Goal: Information Seeking & Learning: Learn about a topic

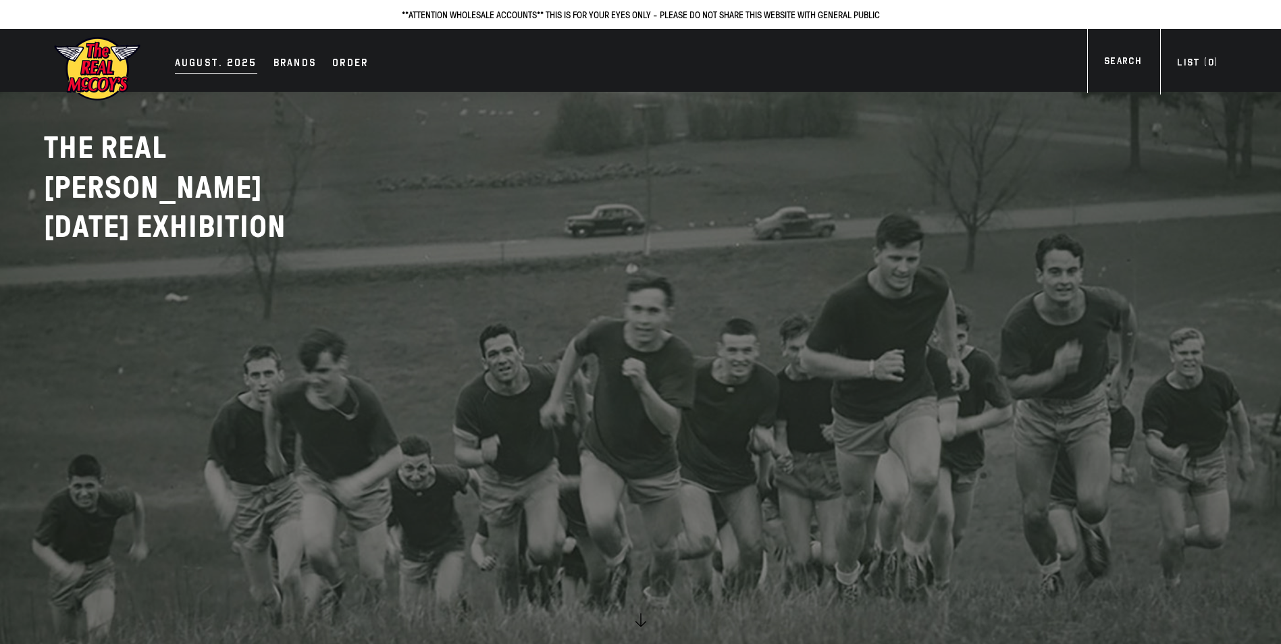
click at [211, 66] on div "AUGUST. 2025" at bounding box center [216, 64] width 82 height 19
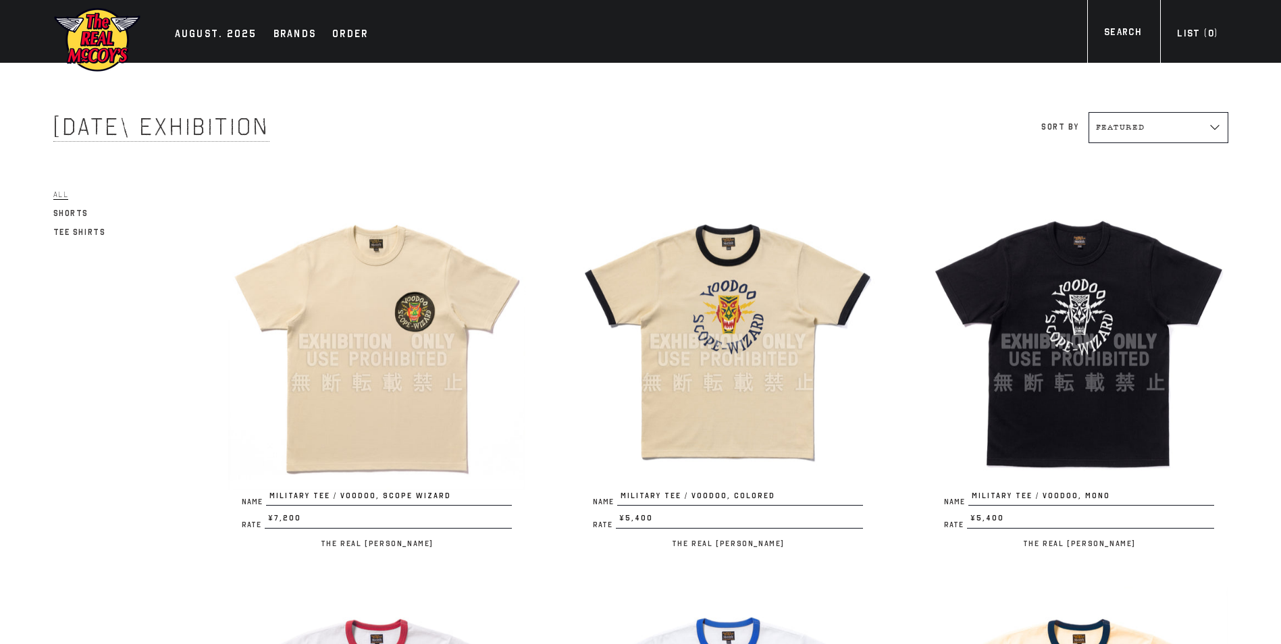
click at [354, 257] on img at bounding box center [376, 341] width 297 height 297
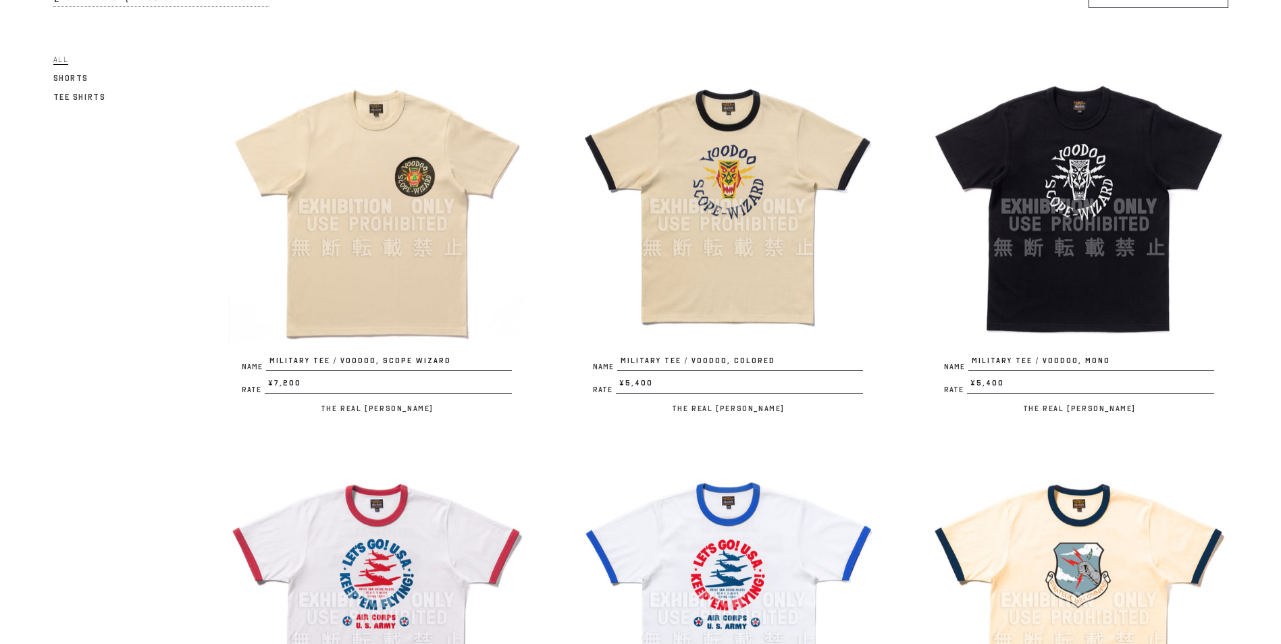
click at [1067, 141] on img at bounding box center [1079, 206] width 297 height 297
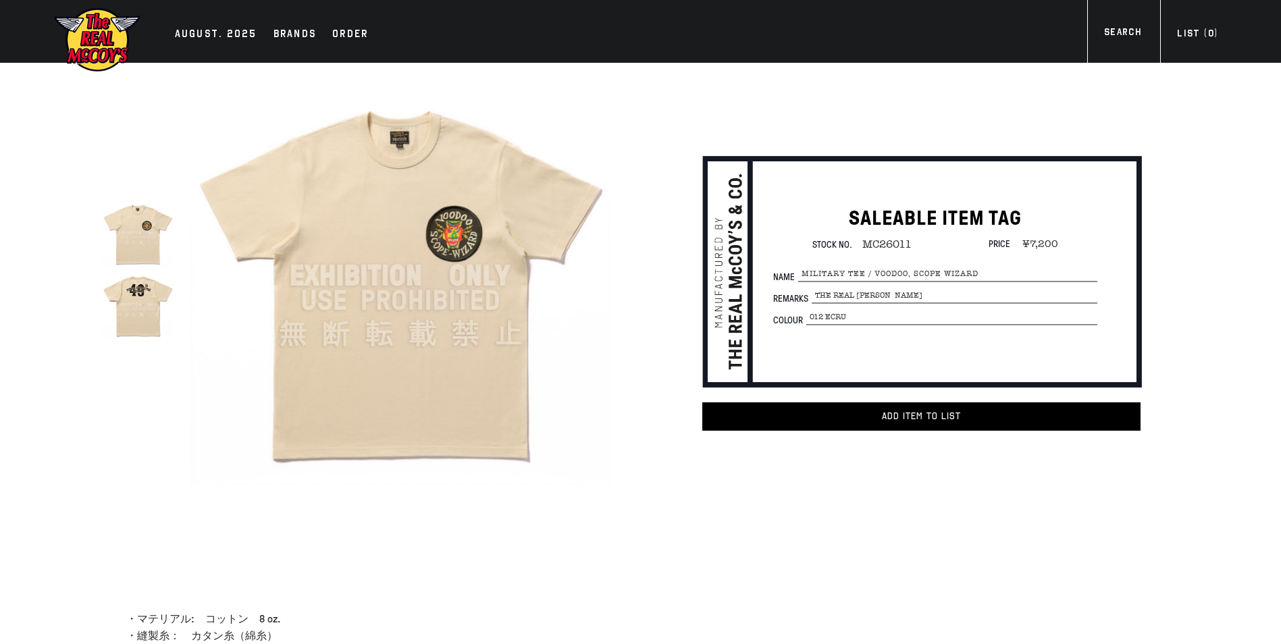
click at [138, 301] on img at bounding box center [138, 305] width 72 height 72
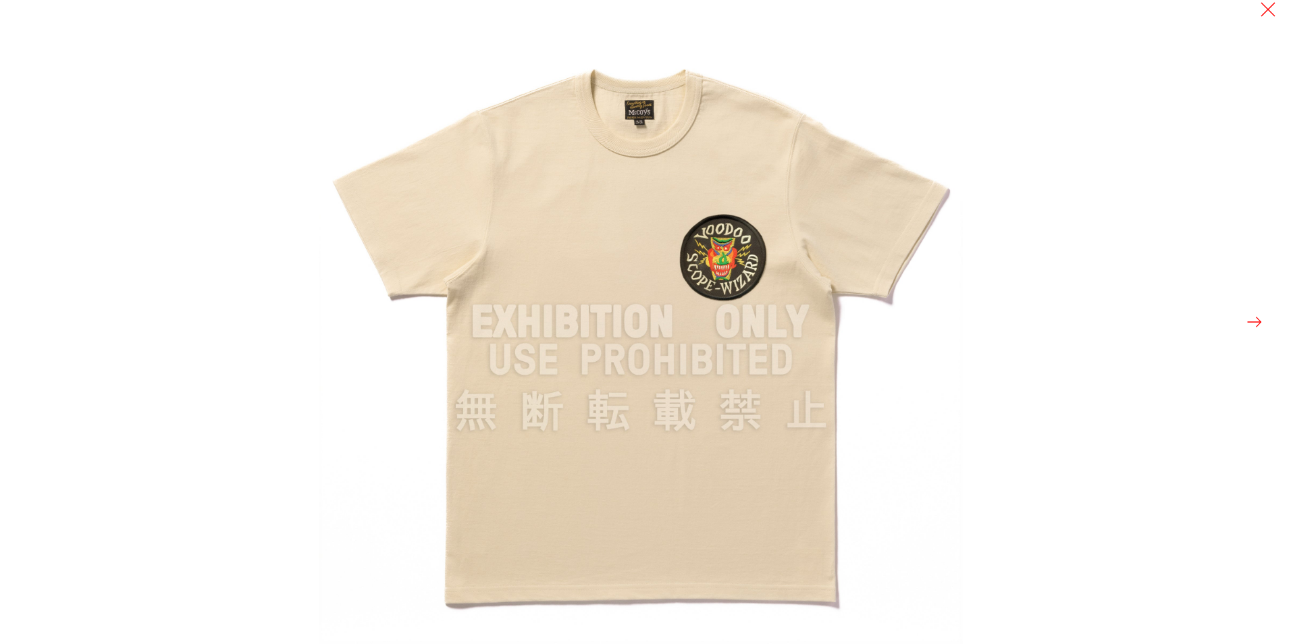
click at [1260, 319] on button at bounding box center [1254, 322] width 19 height 19
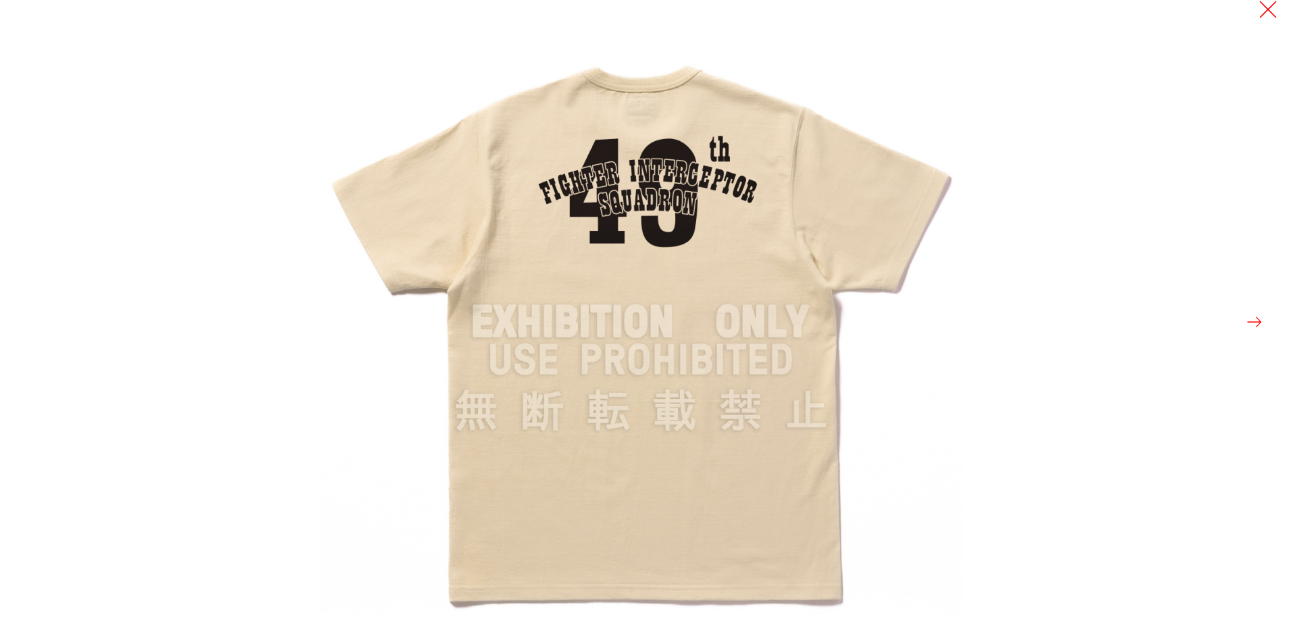
click at [1264, 12] on button at bounding box center [1268, 9] width 19 height 19
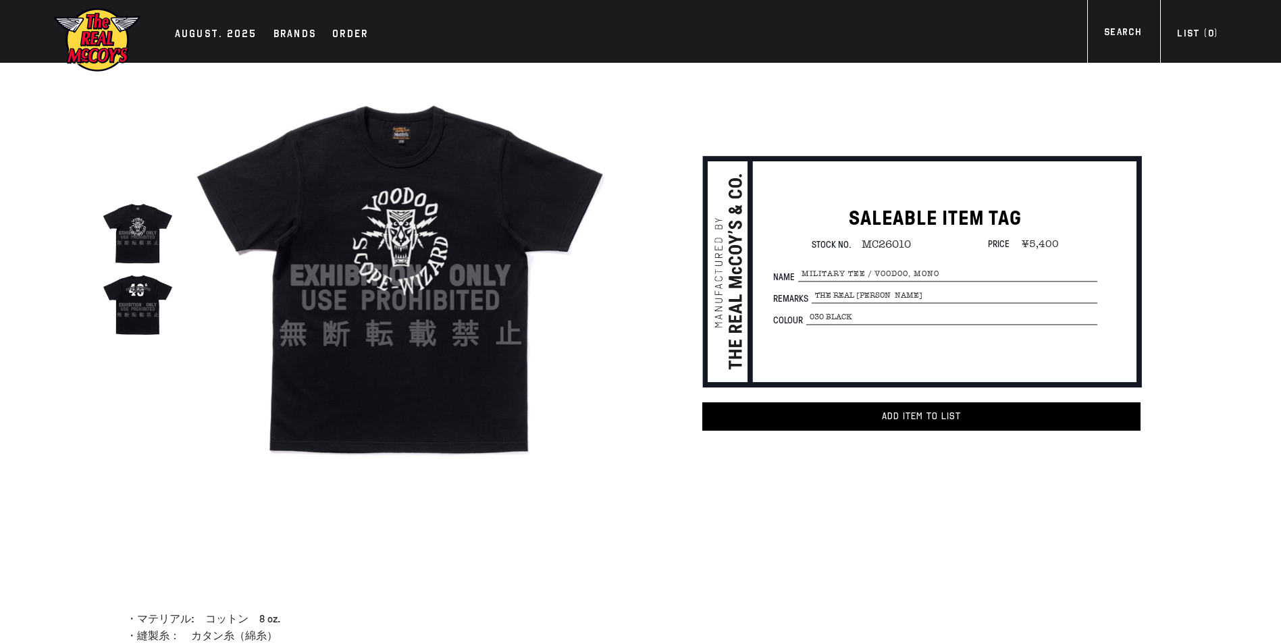
click at [131, 211] on img at bounding box center [138, 233] width 72 height 72
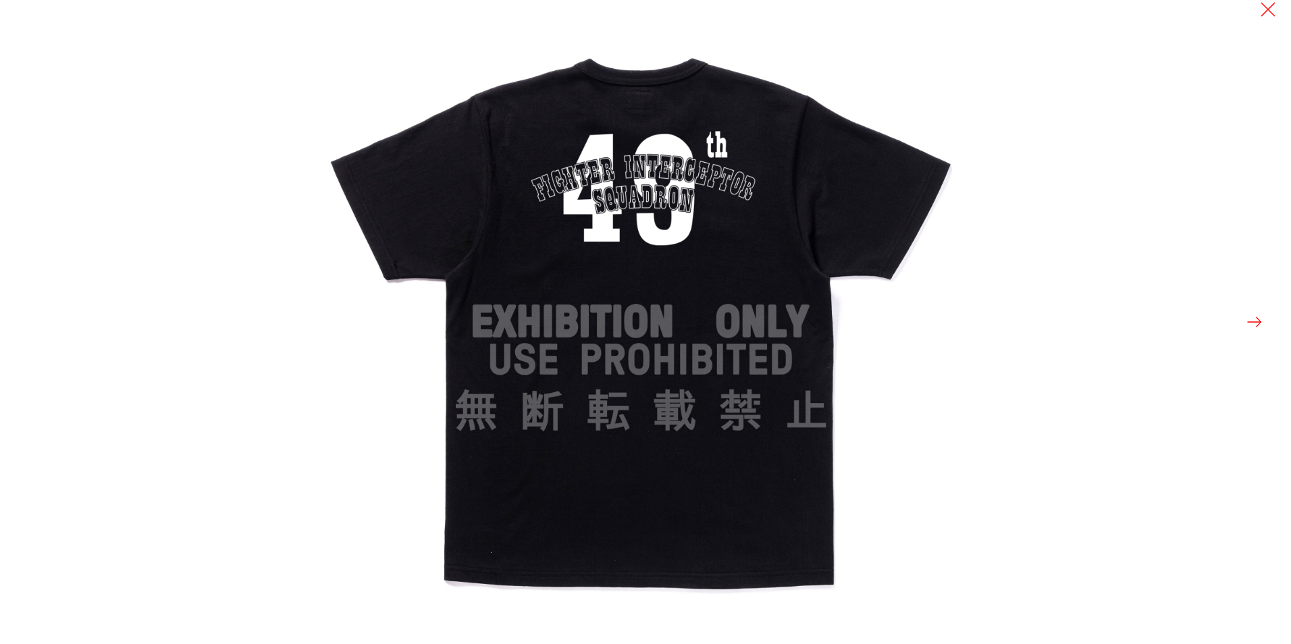
click at [1265, 323] on div at bounding box center [964, 322] width 1291 height 644
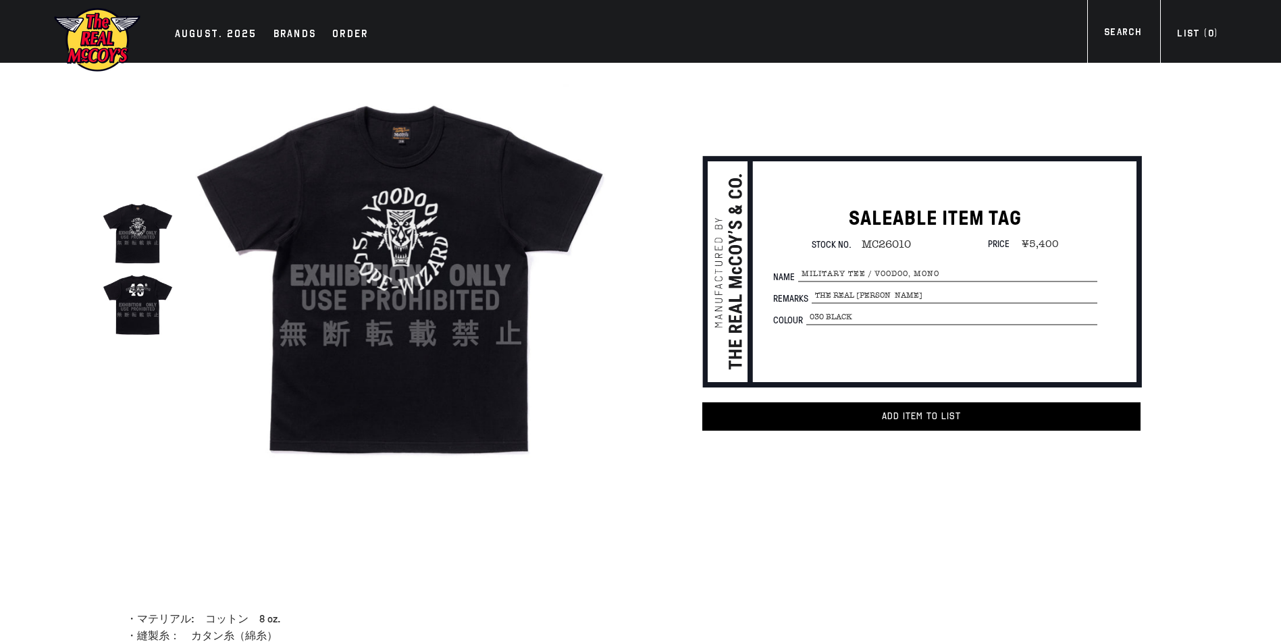
click at [1257, 323] on div at bounding box center [959, 322] width 1281 height 644
click at [235, 28] on div "AUGUST. 2025" at bounding box center [216, 35] width 82 height 19
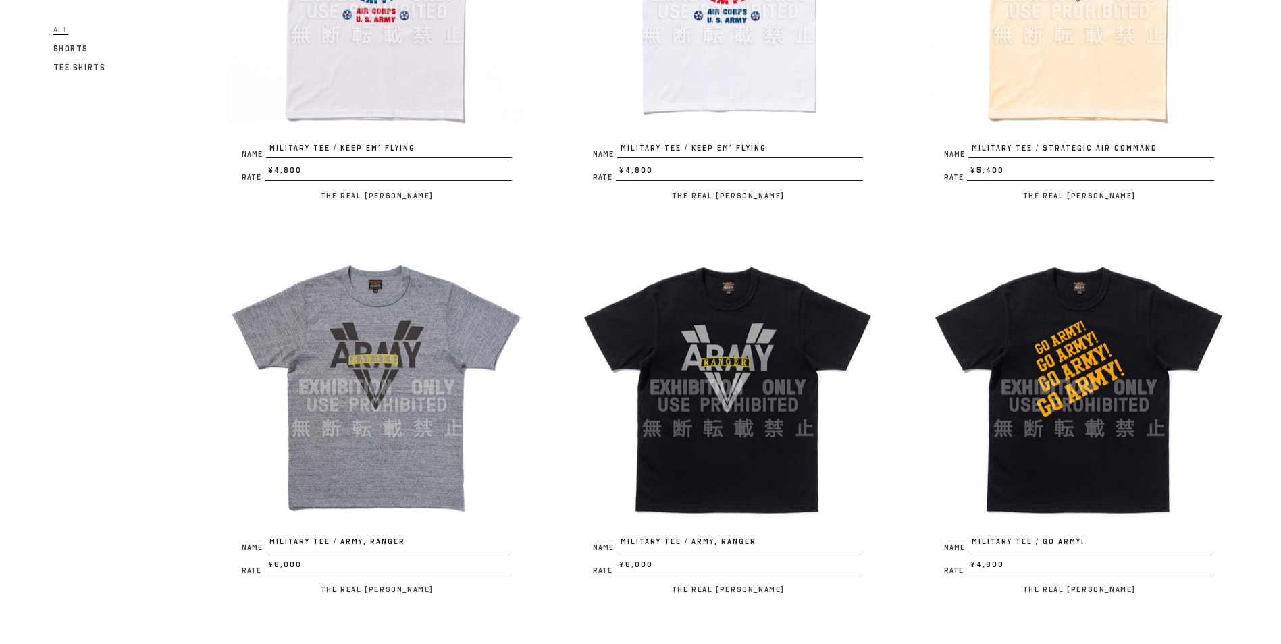
scroll to position [743, 0]
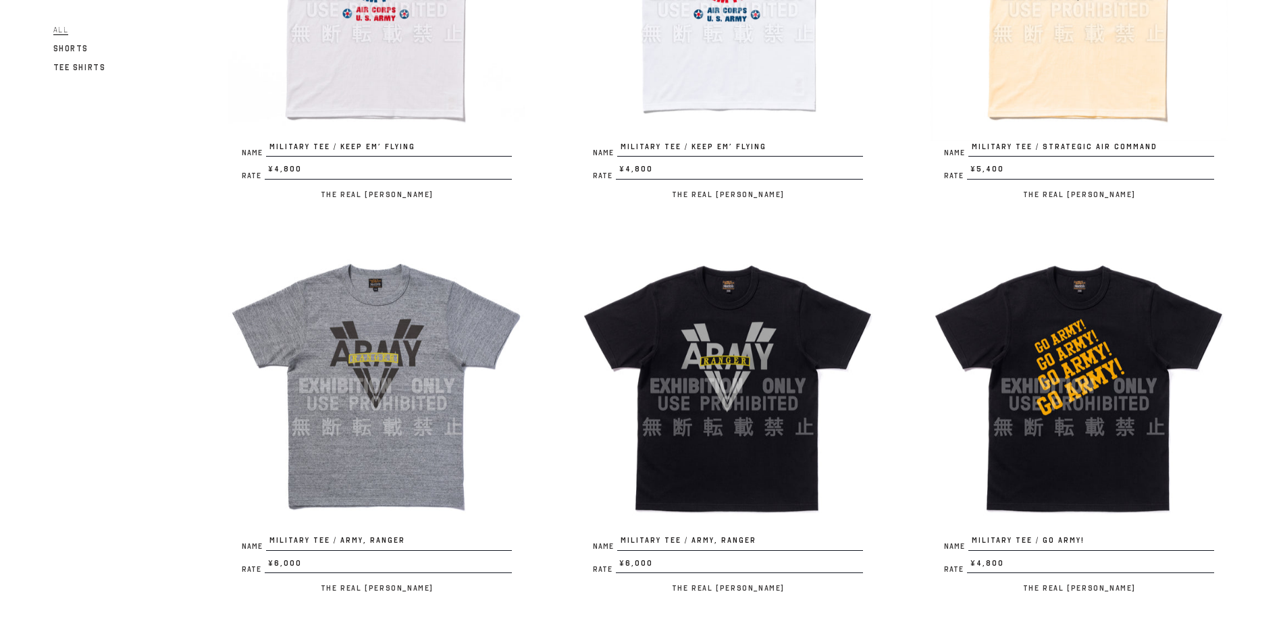
click at [708, 268] on img at bounding box center [727, 386] width 297 height 297
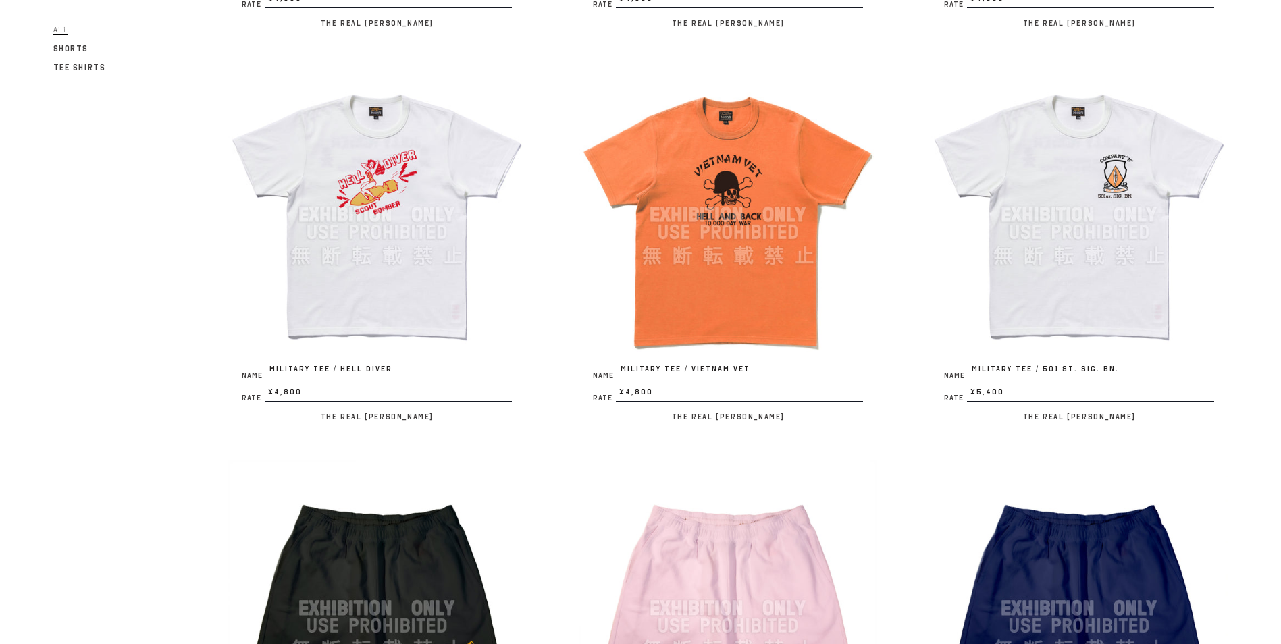
scroll to position [1688, 0]
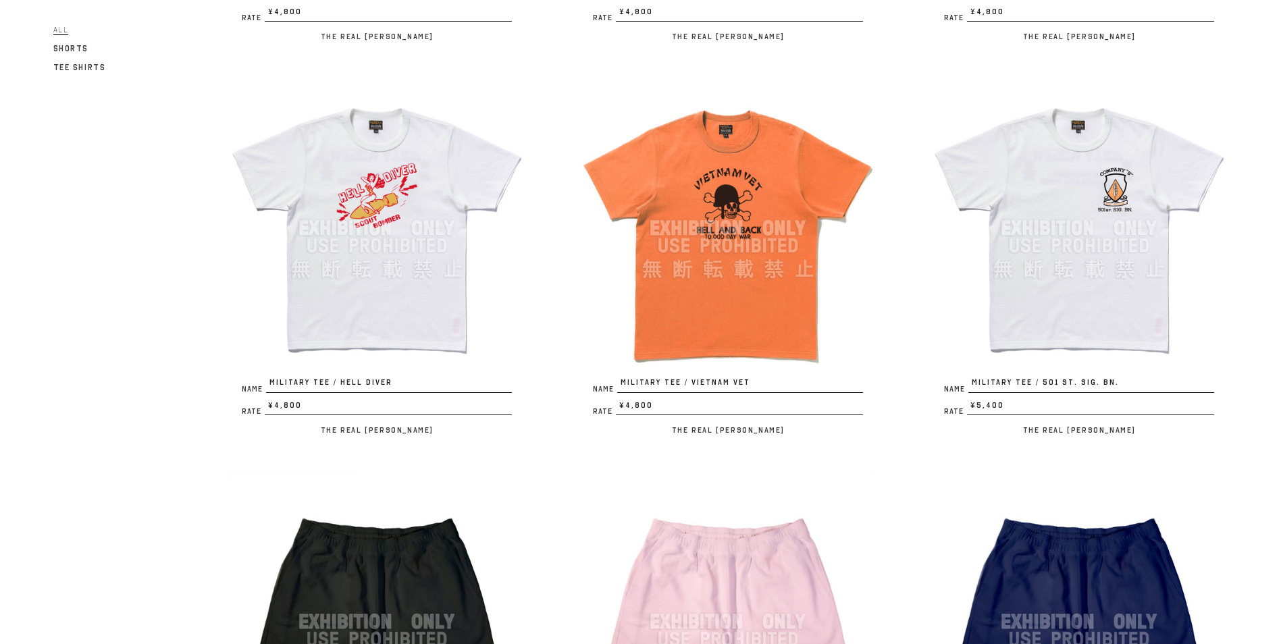
click at [1001, 187] on img at bounding box center [1079, 228] width 297 height 297
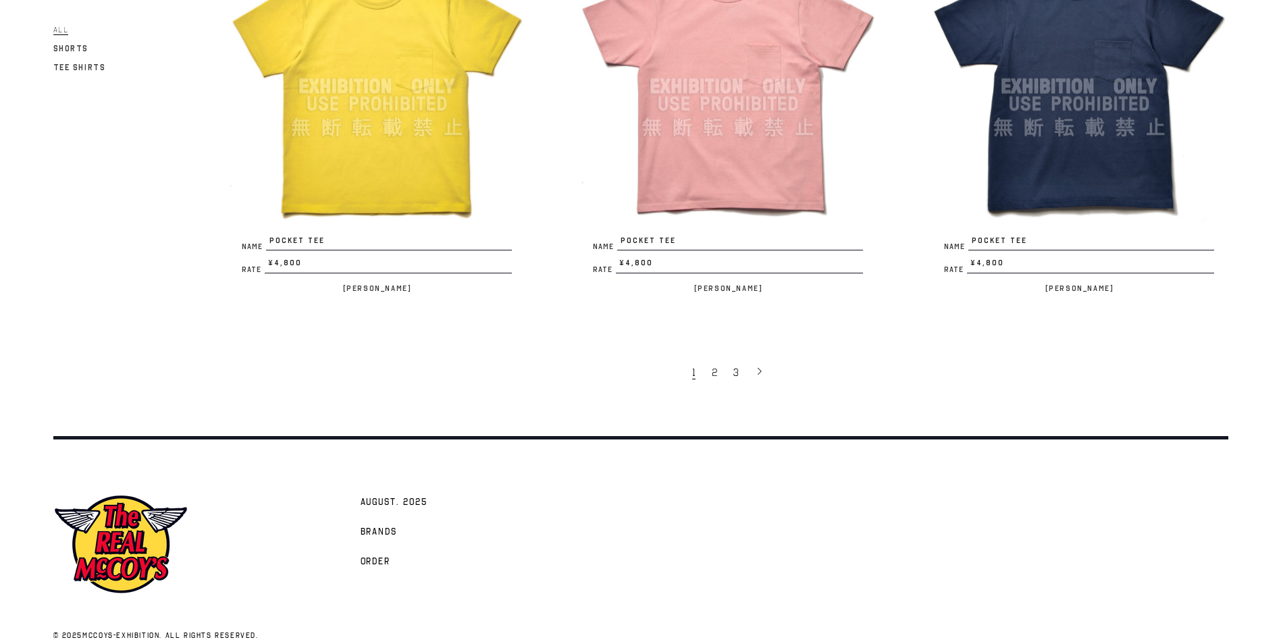
scroll to position [3034, 0]
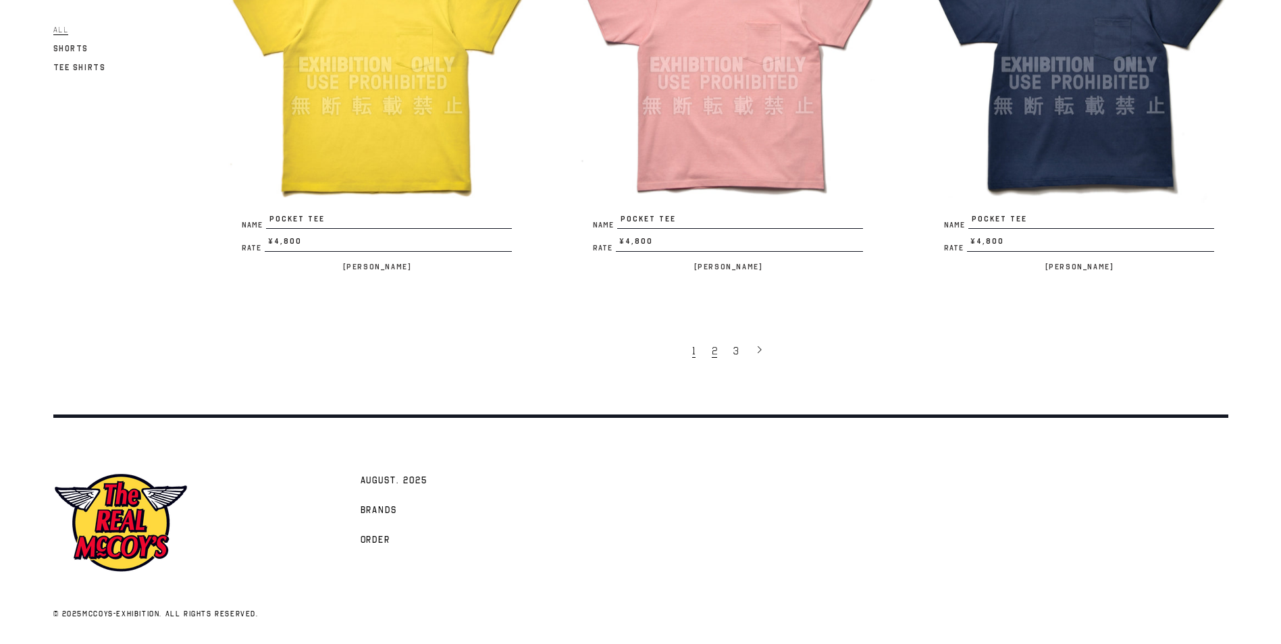
click at [717, 348] on span "2" at bounding box center [714, 351] width 5 height 14
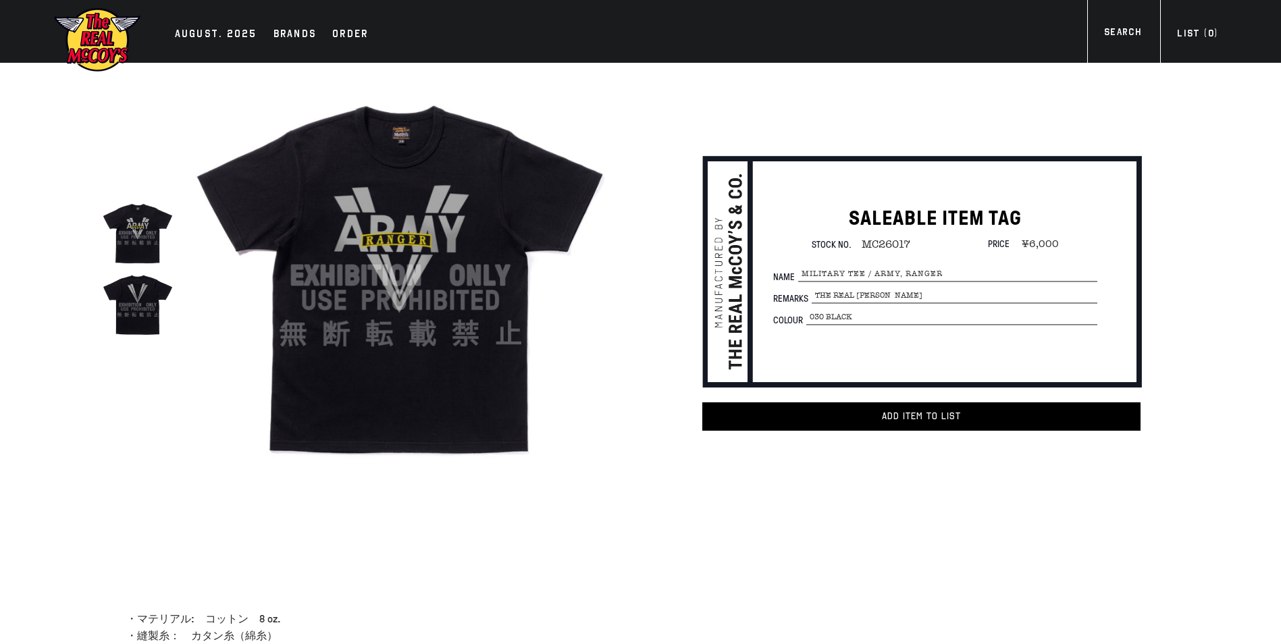
click at [154, 303] on img at bounding box center [138, 305] width 72 height 72
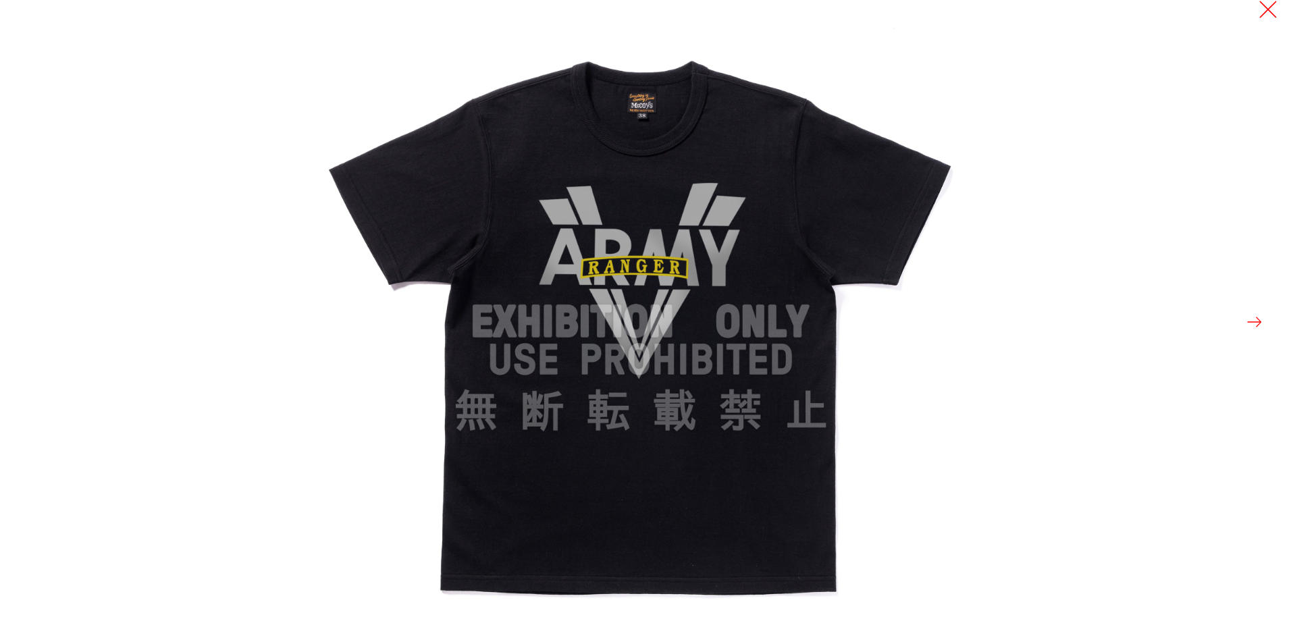
click at [1261, 17] on button at bounding box center [1268, 9] width 19 height 19
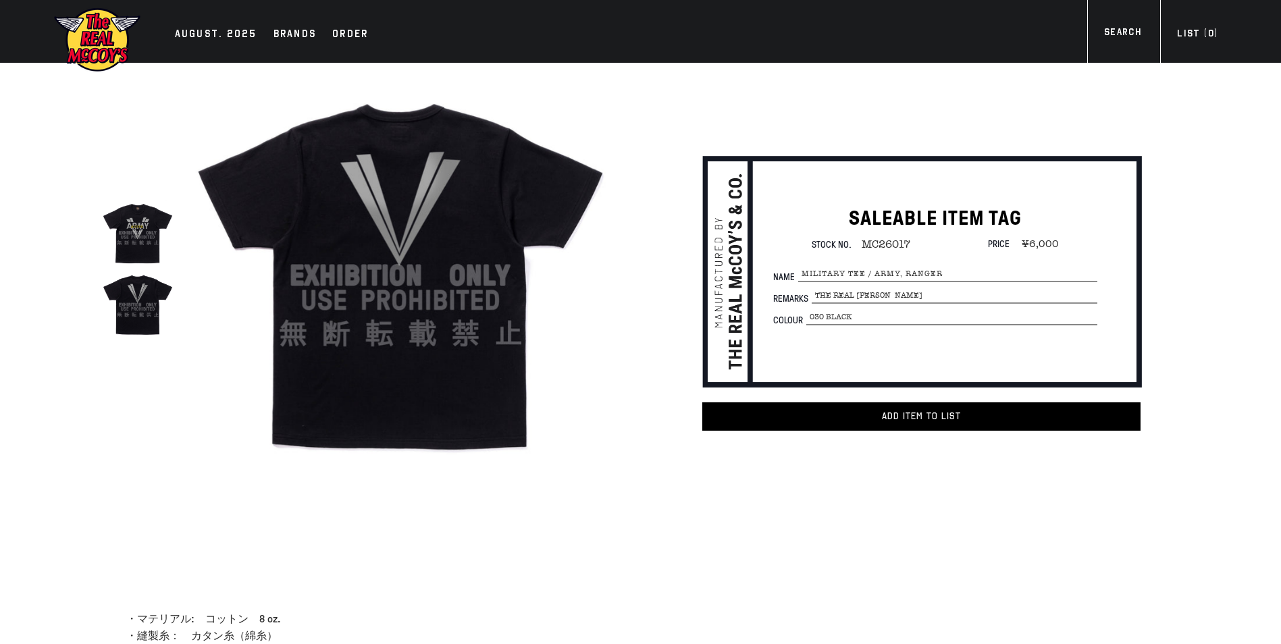
click at [1259, 5] on button at bounding box center [1258, 9] width 19 height 19
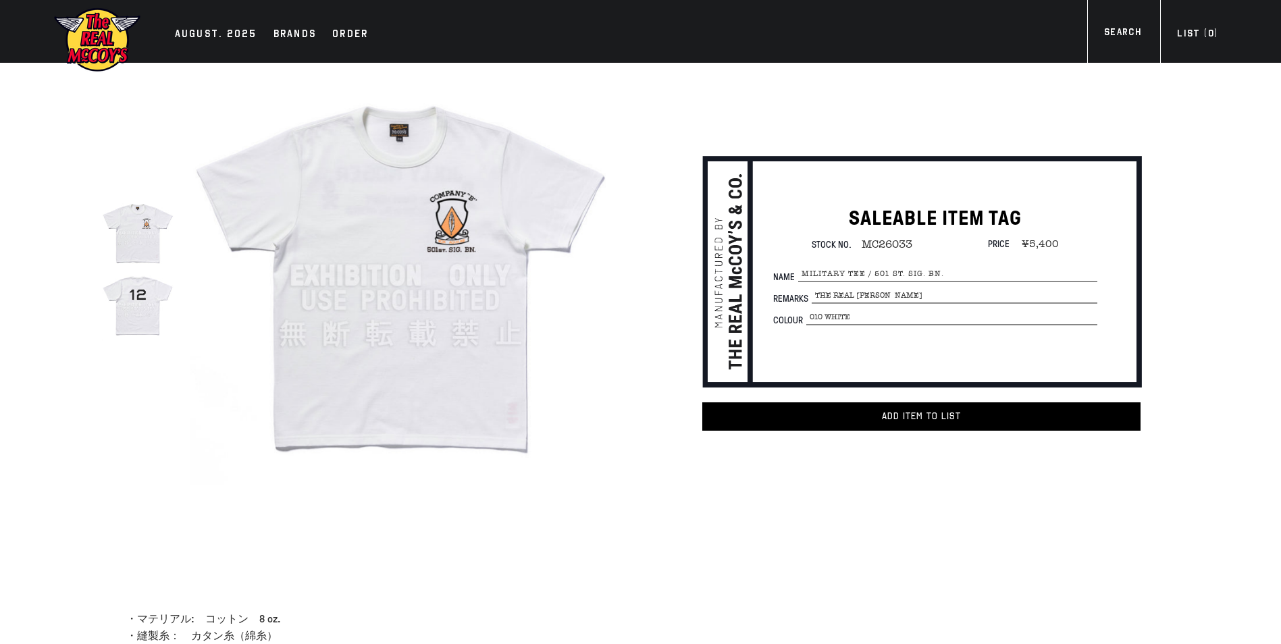
click at [120, 294] on img at bounding box center [138, 305] width 72 height 72
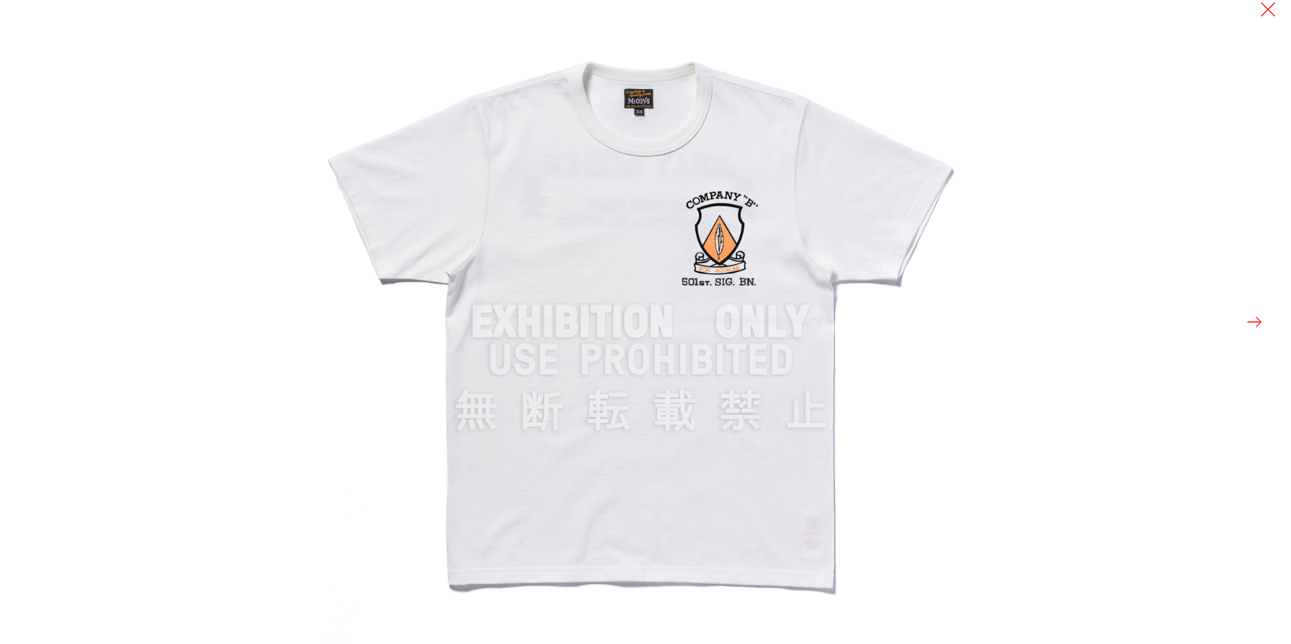
click at [1252, 327] on button at bounding box center [1254, 322] width 19 height 19
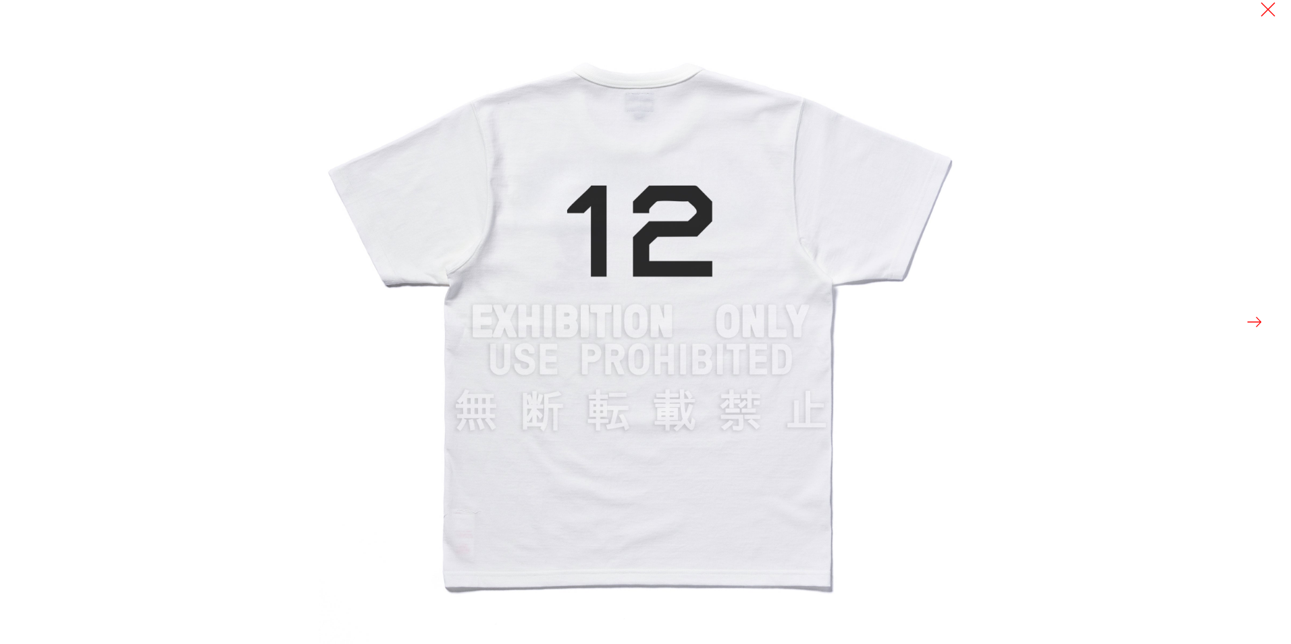
click at [1269, 19] on div at bounding box center [964, 322] width 1291 height 644
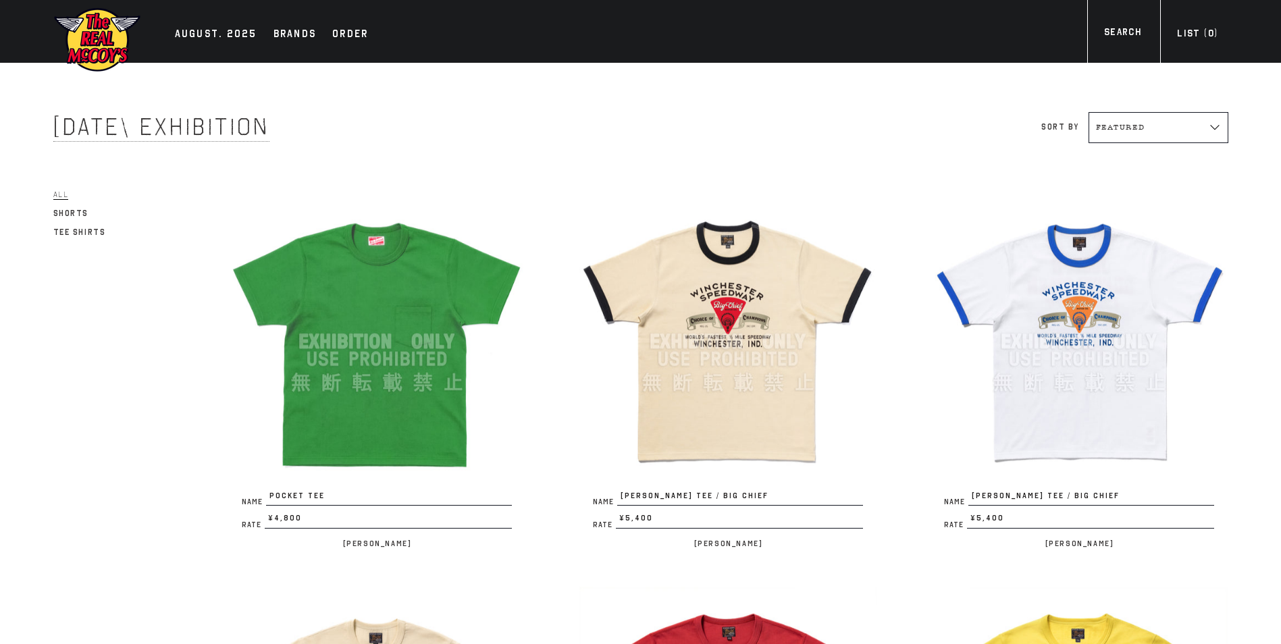
click at [865, 267] on img at bounding box center [727, 341] width 297 height 297
click at [1056, 281] on img at bounding box center [1079, 341] width 297 height 297
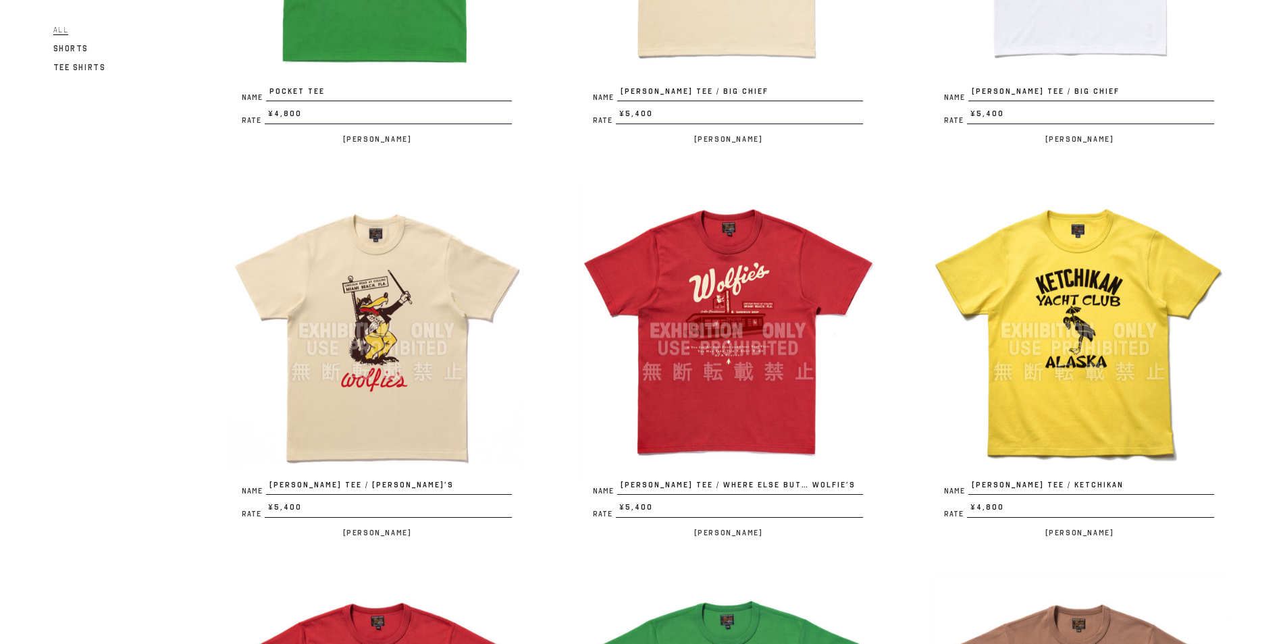
scroll to position [405, 0]
click at [1086, 261] on img at bounding box center [1079, 330] width 297 height 297
click at [430, 305] on img at bounding box center [376, 330] width 297 height 297
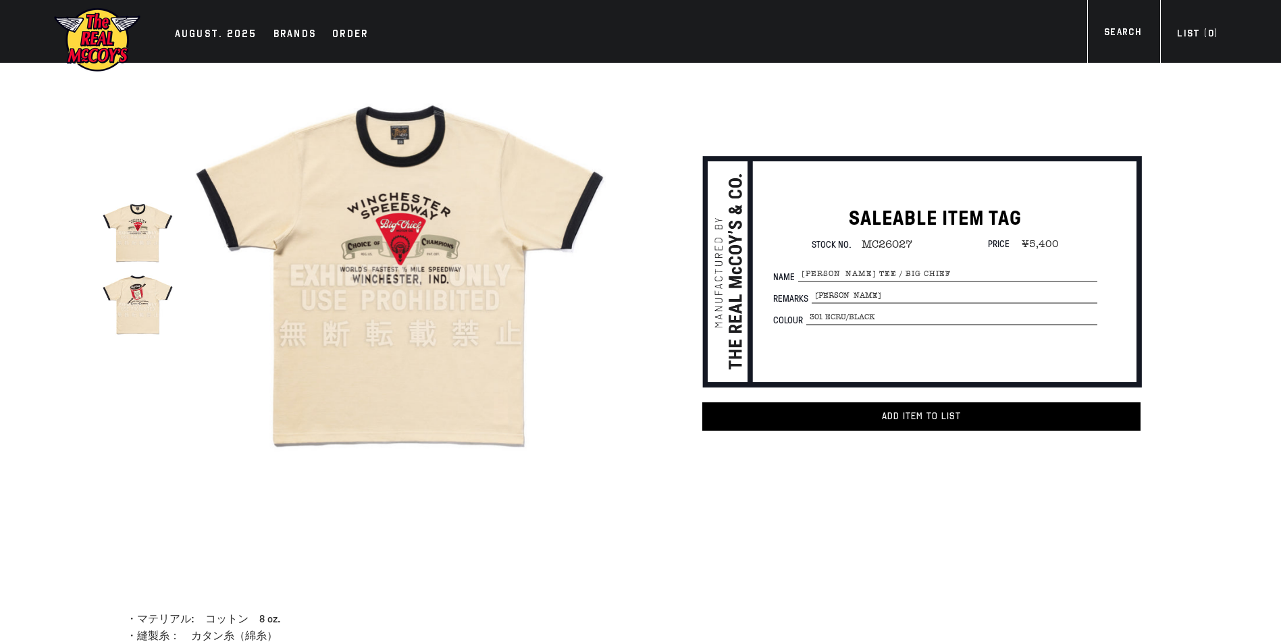
click at [147, 303] on img at bounding box center [138, 305] width 72 height 72
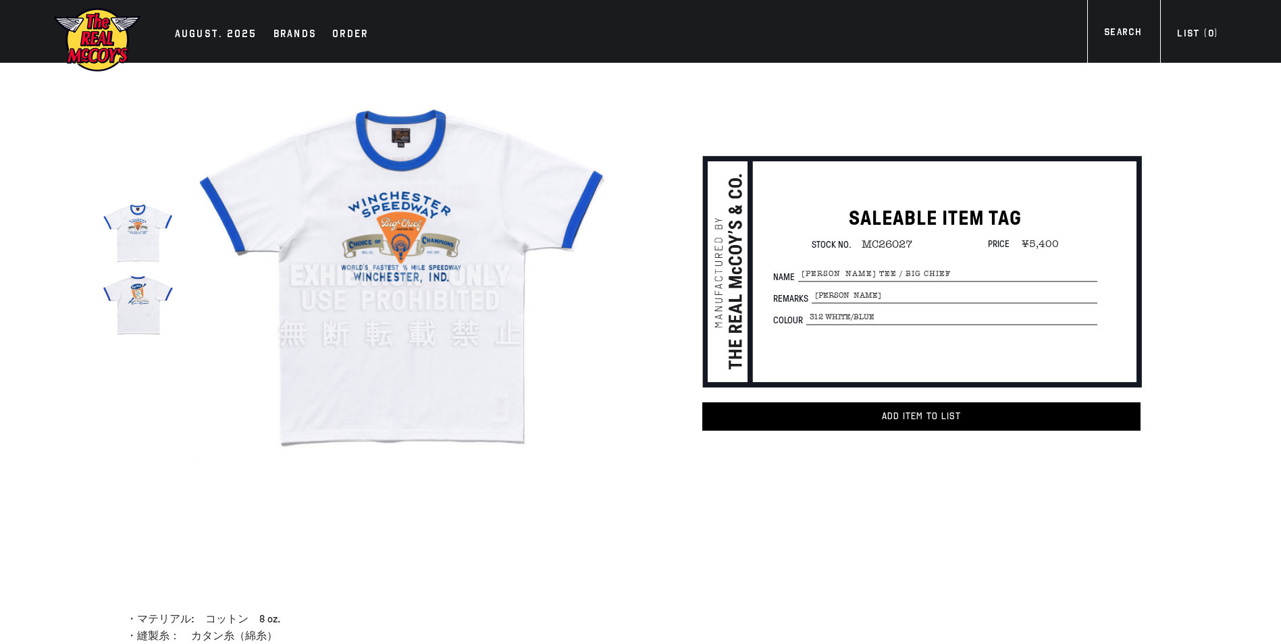
click at [139, 240] on img at bounding box center [138, 233] width 72 height 72
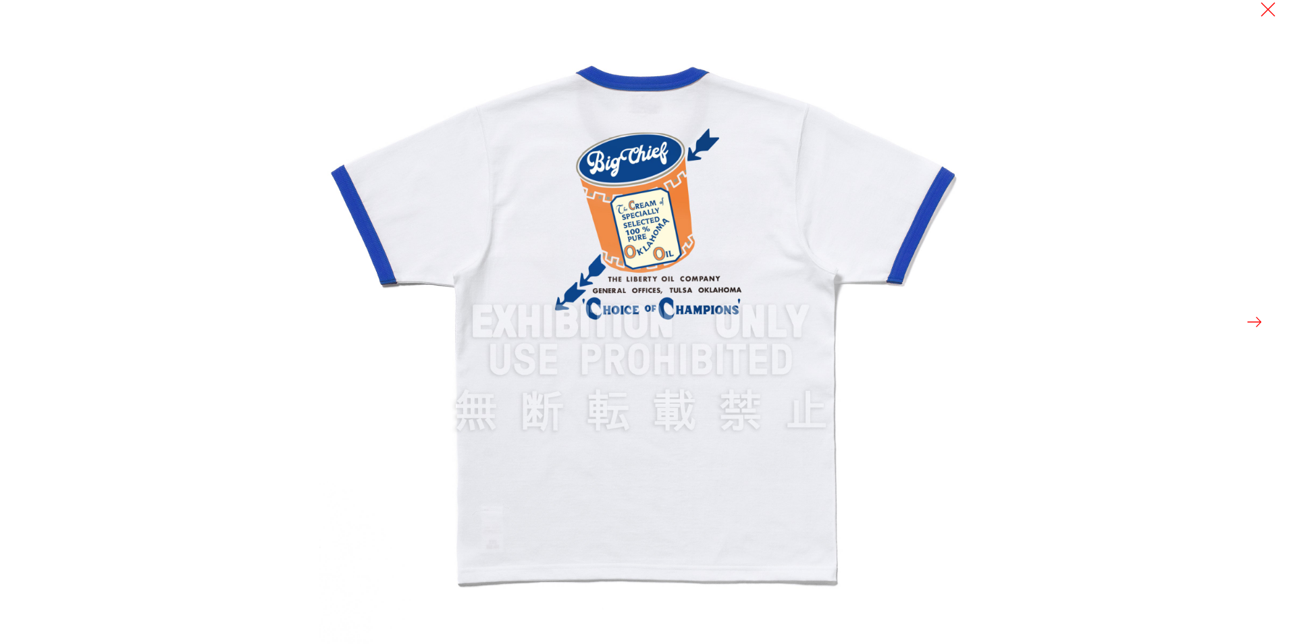
click at [1264, 333] on div at bounding box center [964, 322] width 1291 height 644
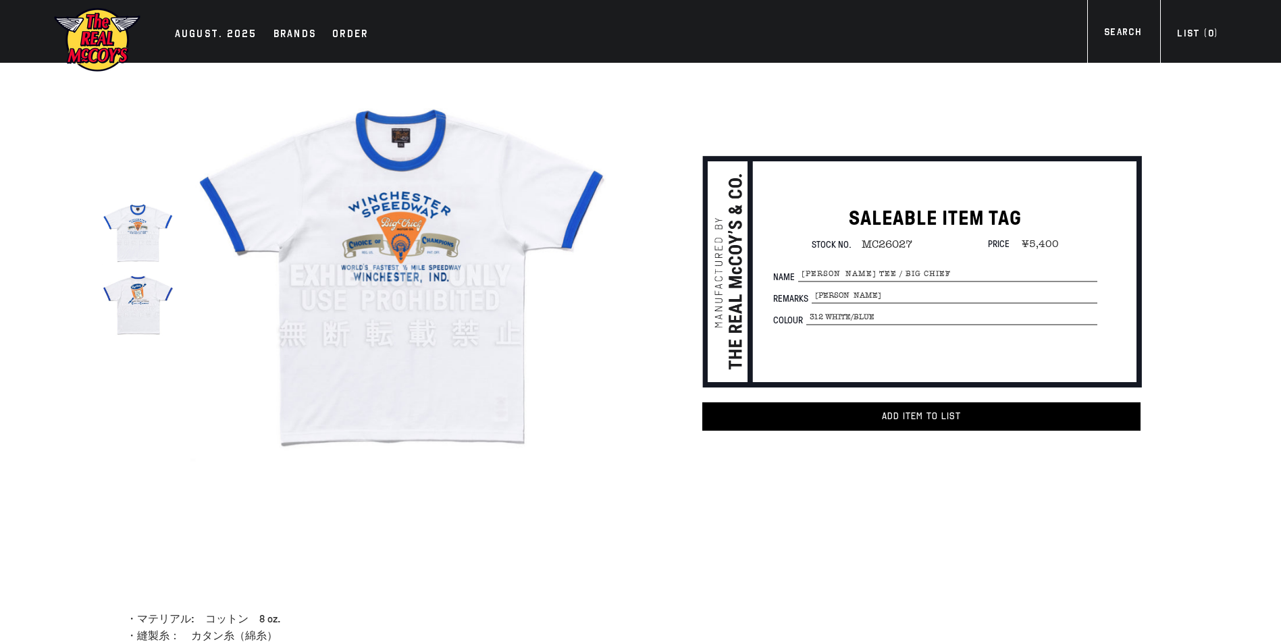
click at [1264, 333] on section "true SALEABLE ITEM TAG Stock No. MC26027 Price" at bounding box center [640, 310] width 1281 height 494
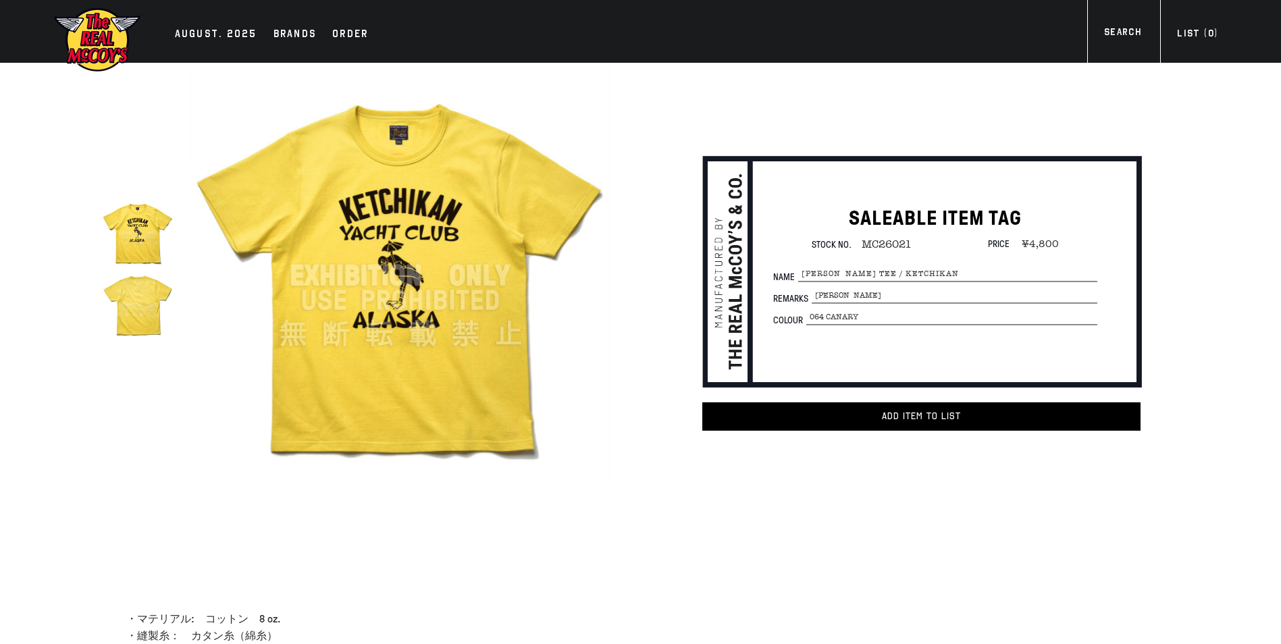
click at [339, 194] on img at bounding box center [399, 275] width 419 height 419
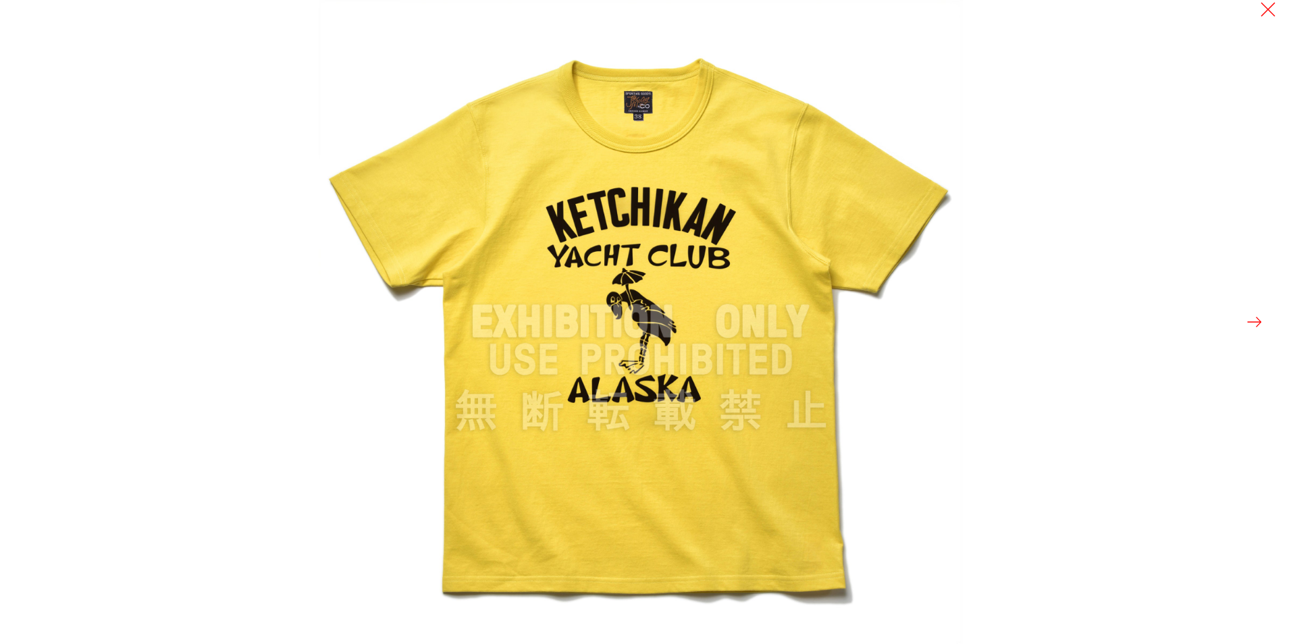
click at [1249, 322] on button at bounding box center [1254, 322] width 19 height 19
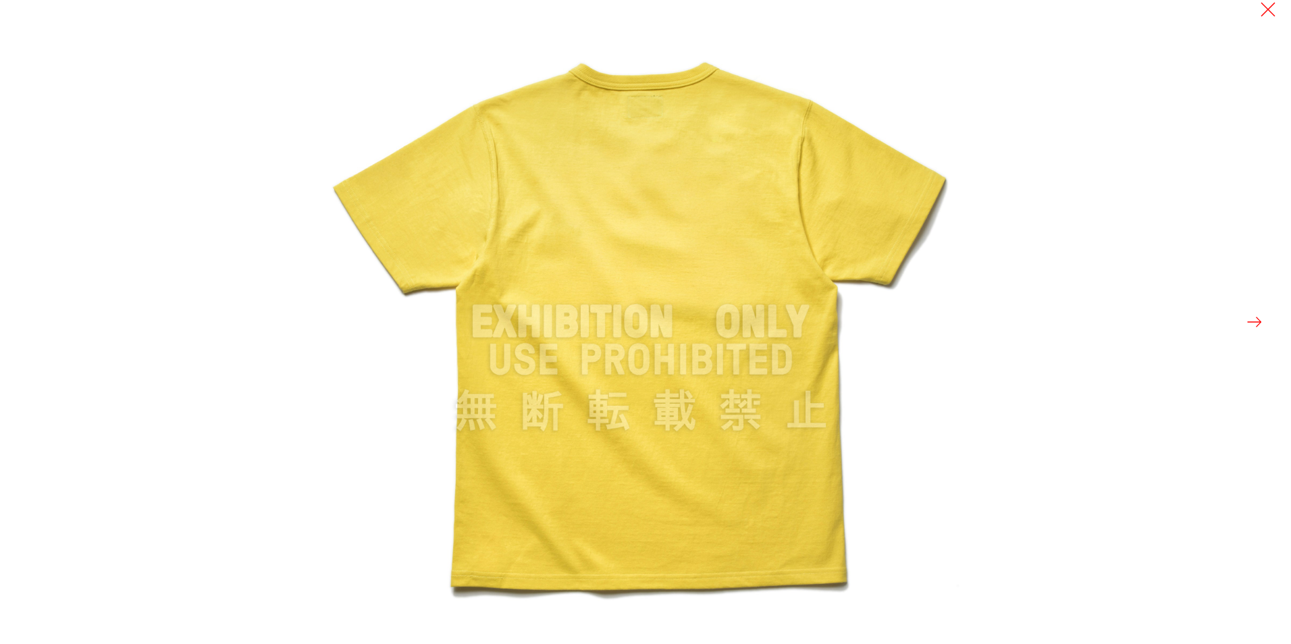
click at [1249, 322] on button at bounding box center [1254, 322] width 19 height 19
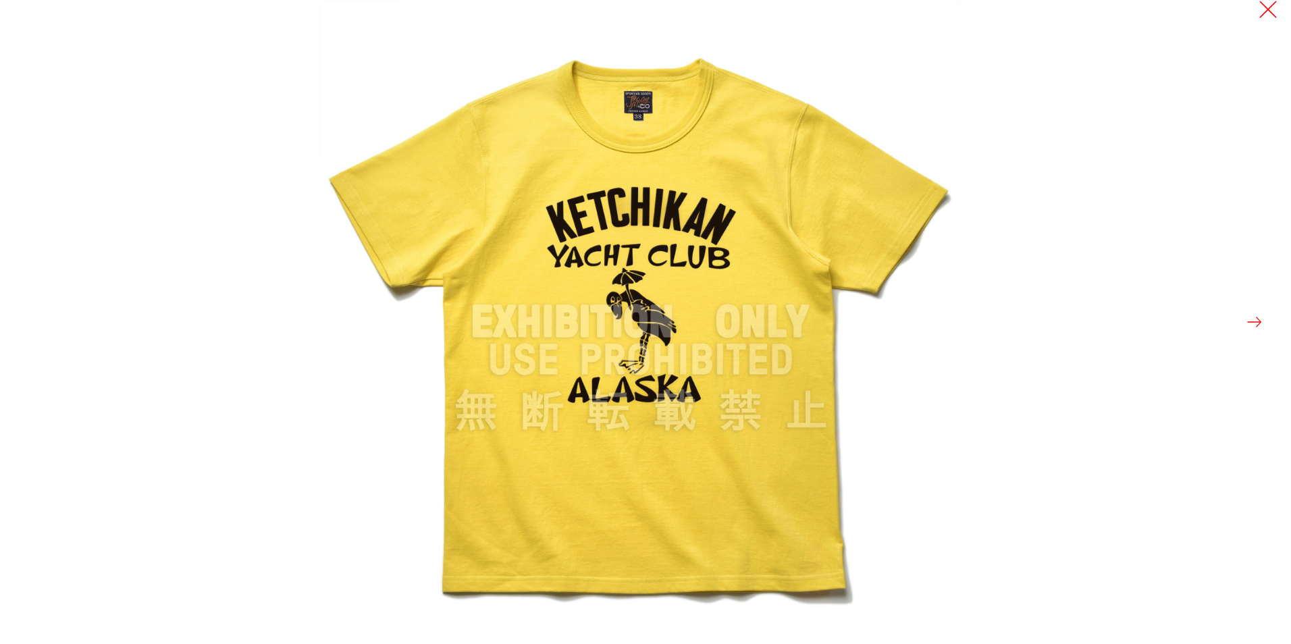
click at [1264, 9] on button at bounding box center [1268, 9] width 19 height 19
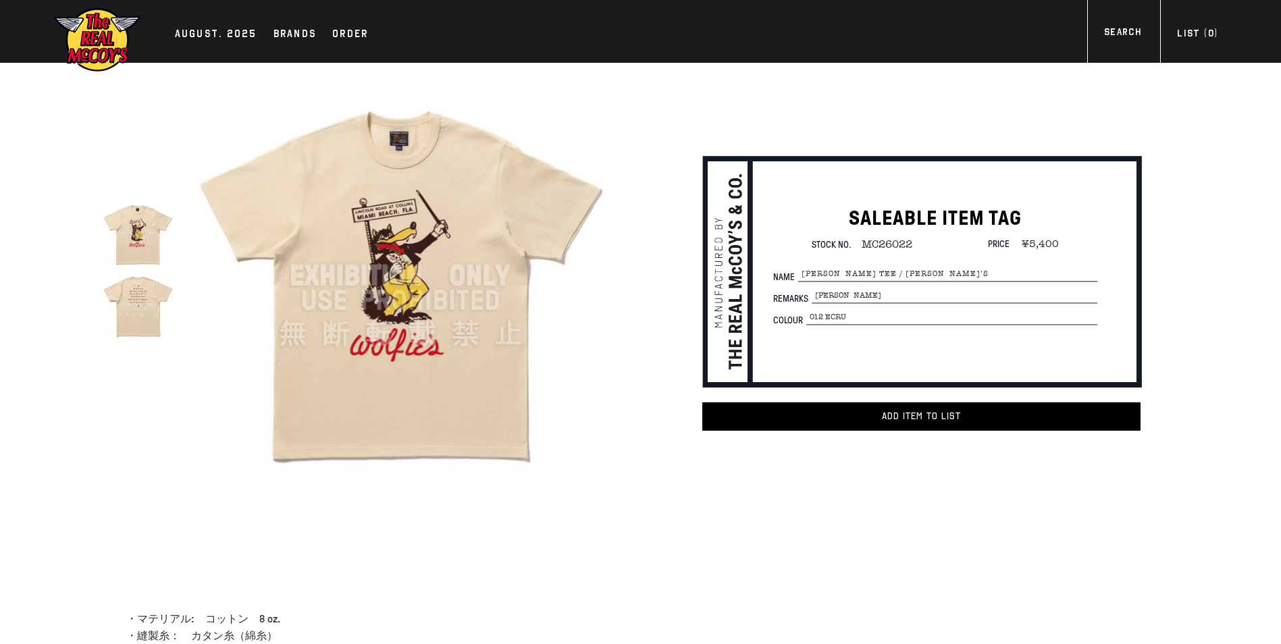
click at [138, 304] on img at bounding box center [138, 305] width 72 height 72
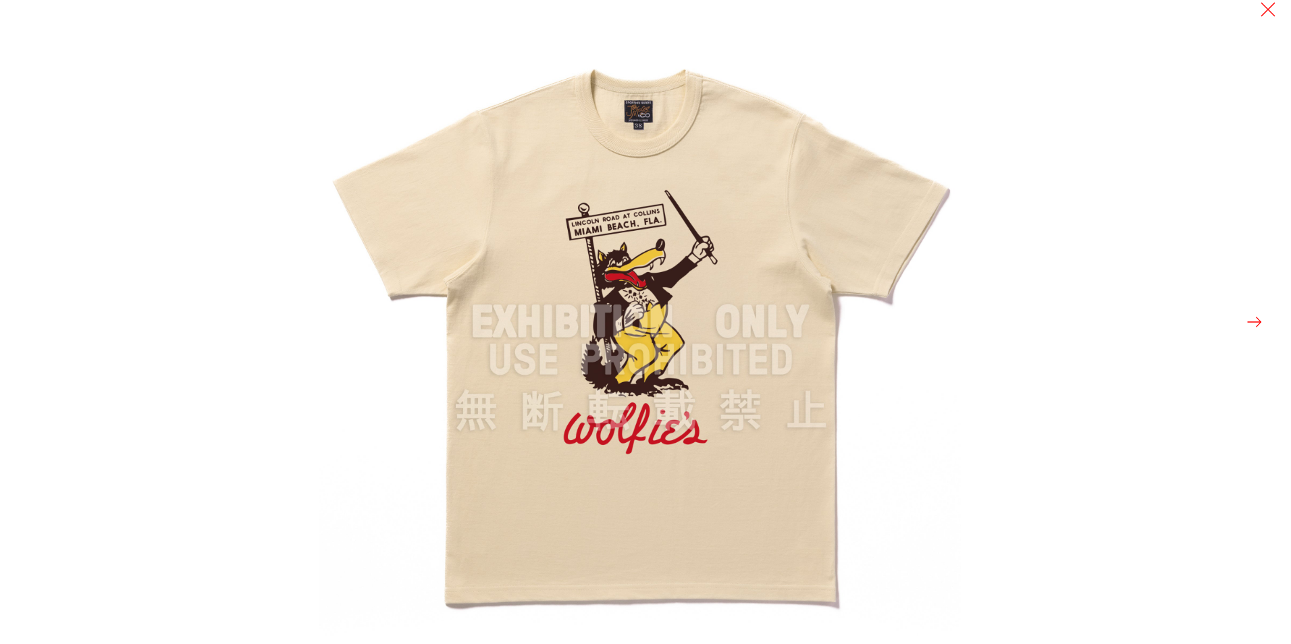
click at [1251, 325] on button at bounding box center [1254, 322] width 19 height 19
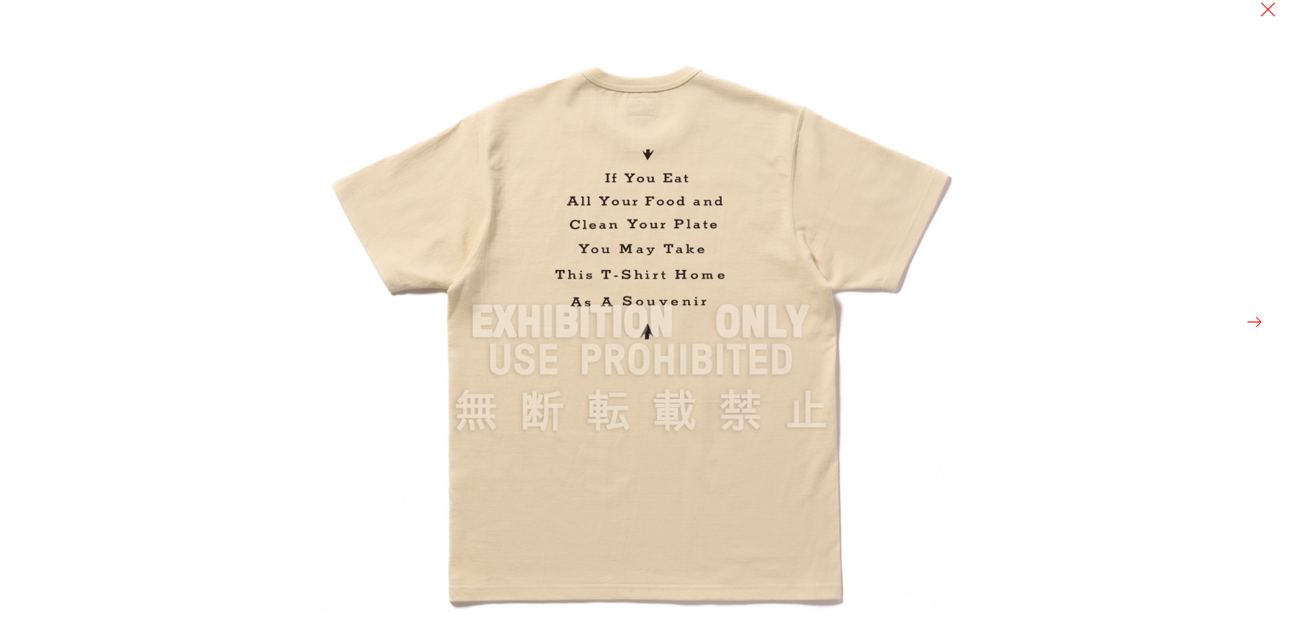
click at [1251, 325] on button at bounding box center [1254, 322] width 19 height 19
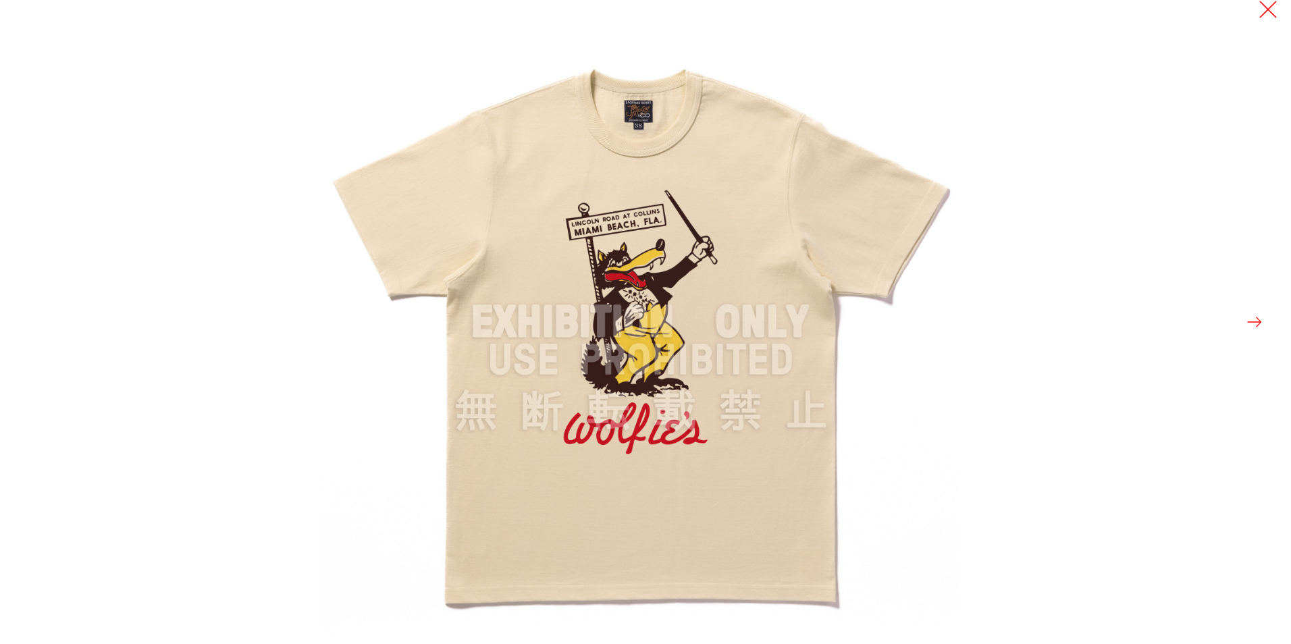
click at [1269, 11] on button at bounding box center [1268, 9] width 19 height 19
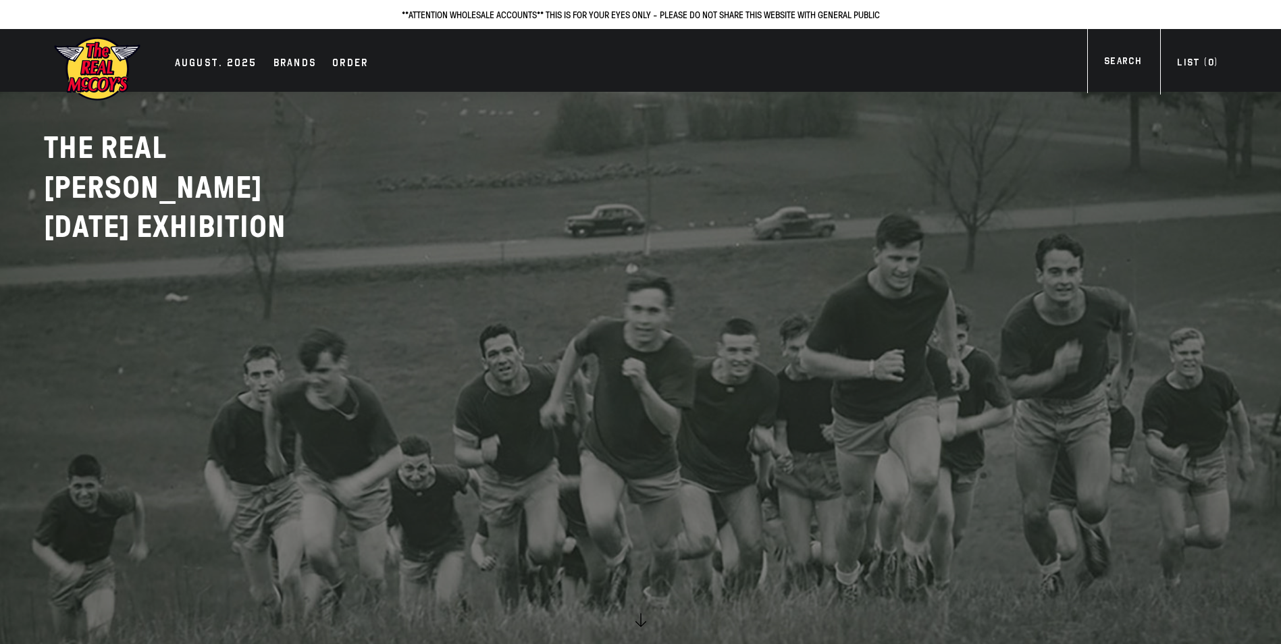
click at [227, 66] on div "AUGUST. 2025" at bounding box center [216, 64] width 82 height 19
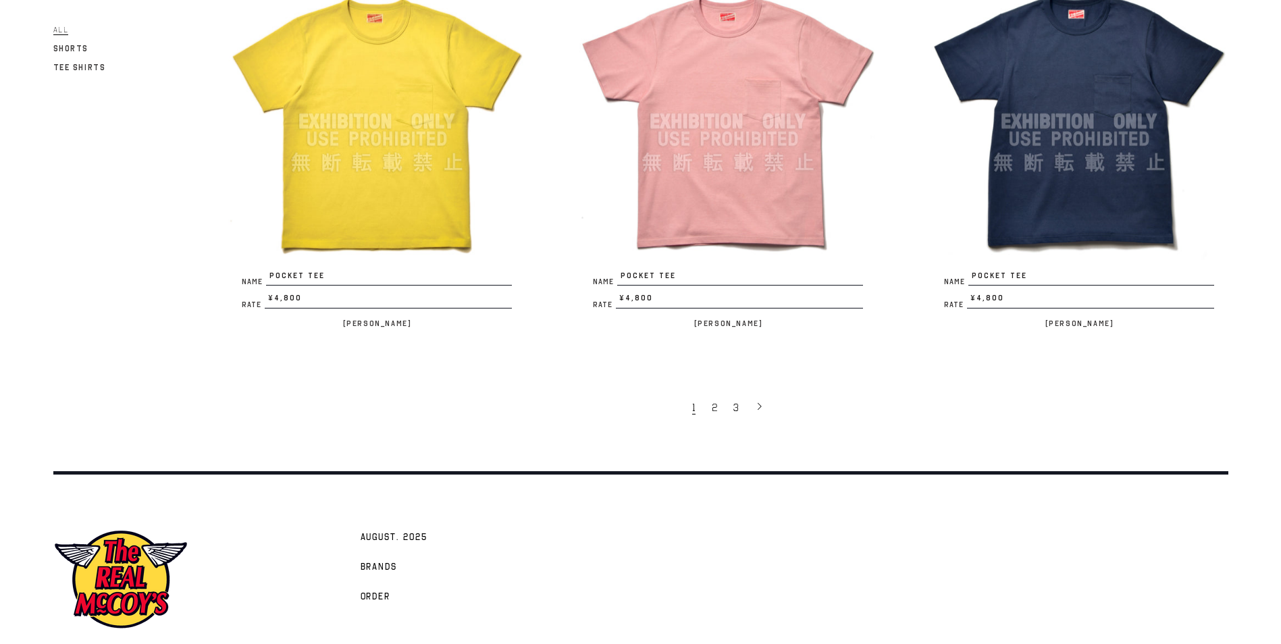
scroll to position [3034, 0]
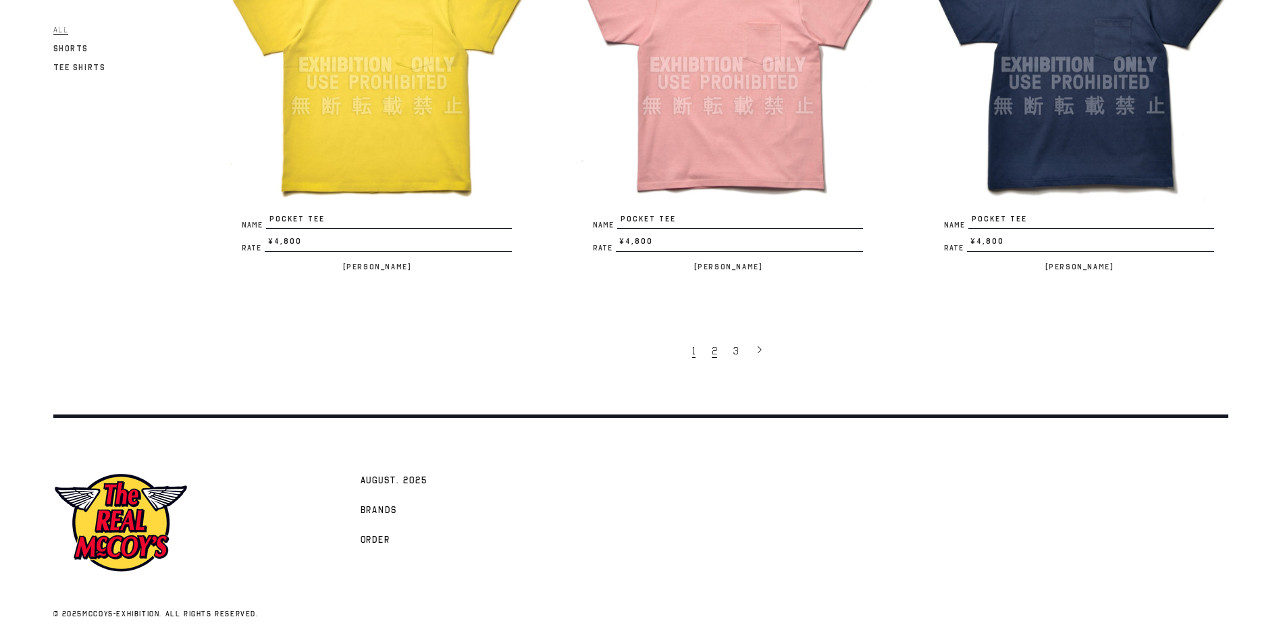
click at [718, 348] on link "2" at bounding box center [716, 350] width 22 height 28
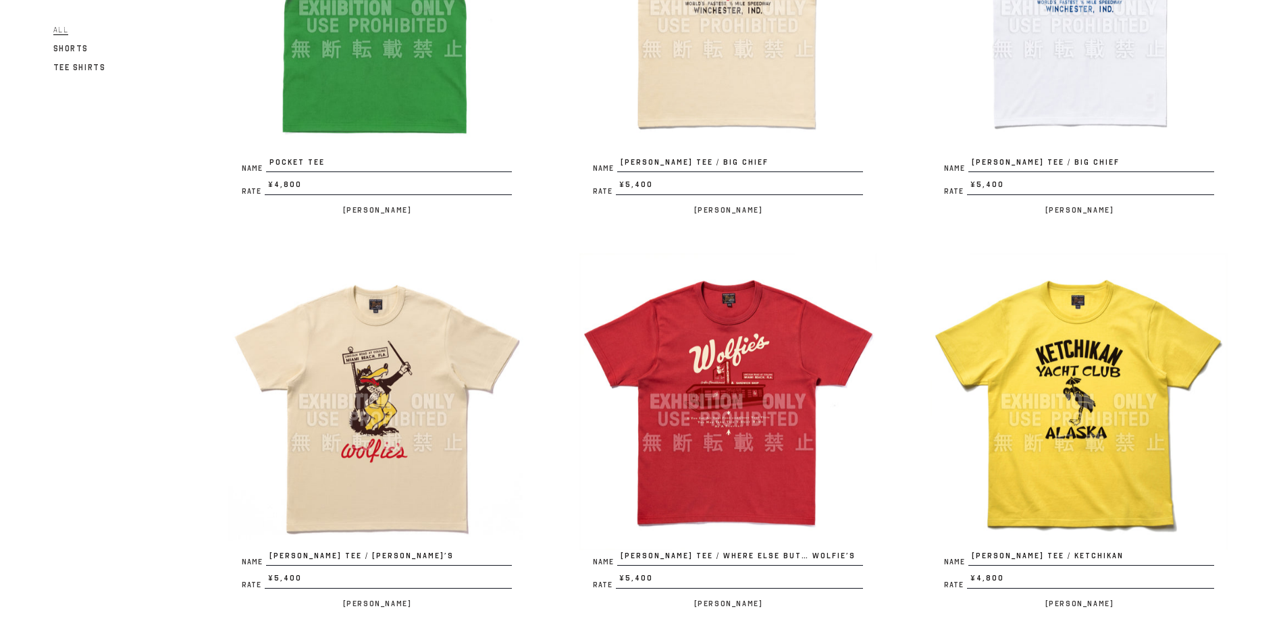
scroll to position [405, 0]
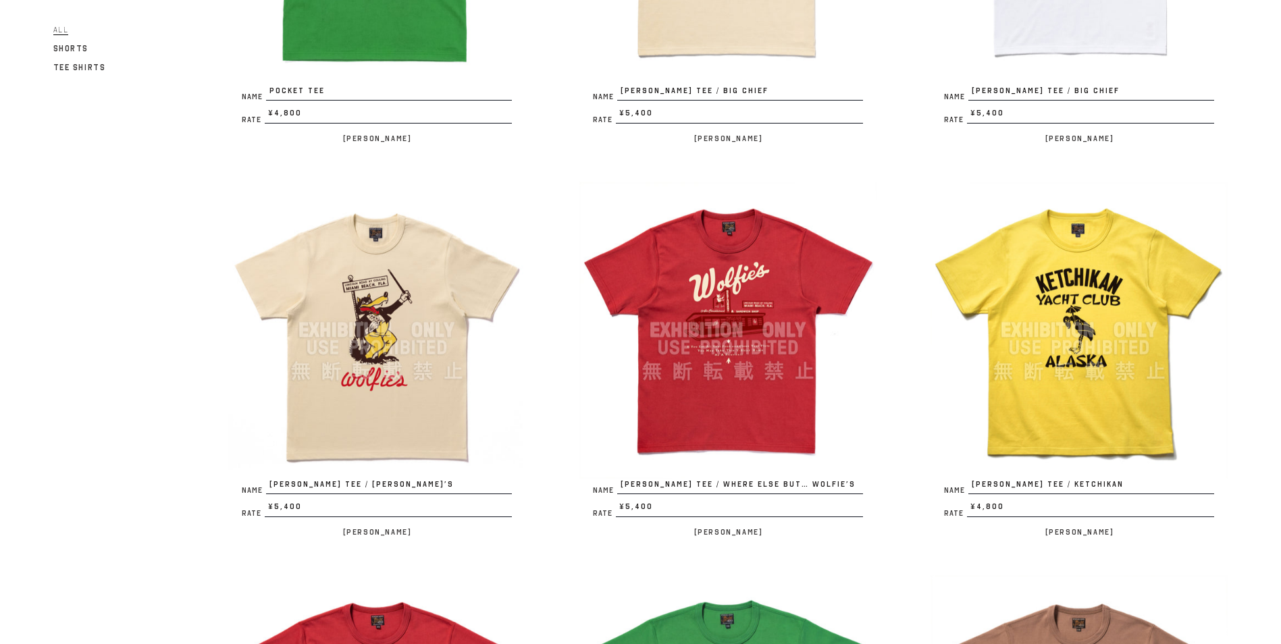
click at [730, 284] on img at bounding box center [727, 330] width 297 height 297
click at [1029, 284] on img at bounding box center [1079, 330] width 297 height 297
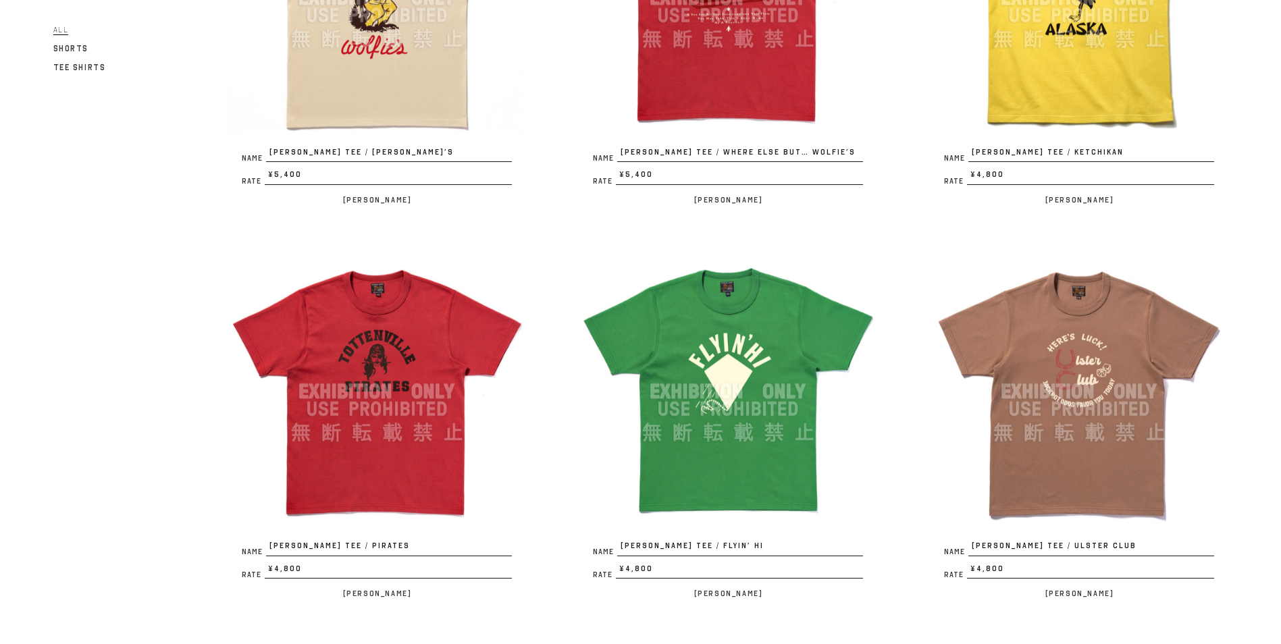
scroll to position [810, 0]
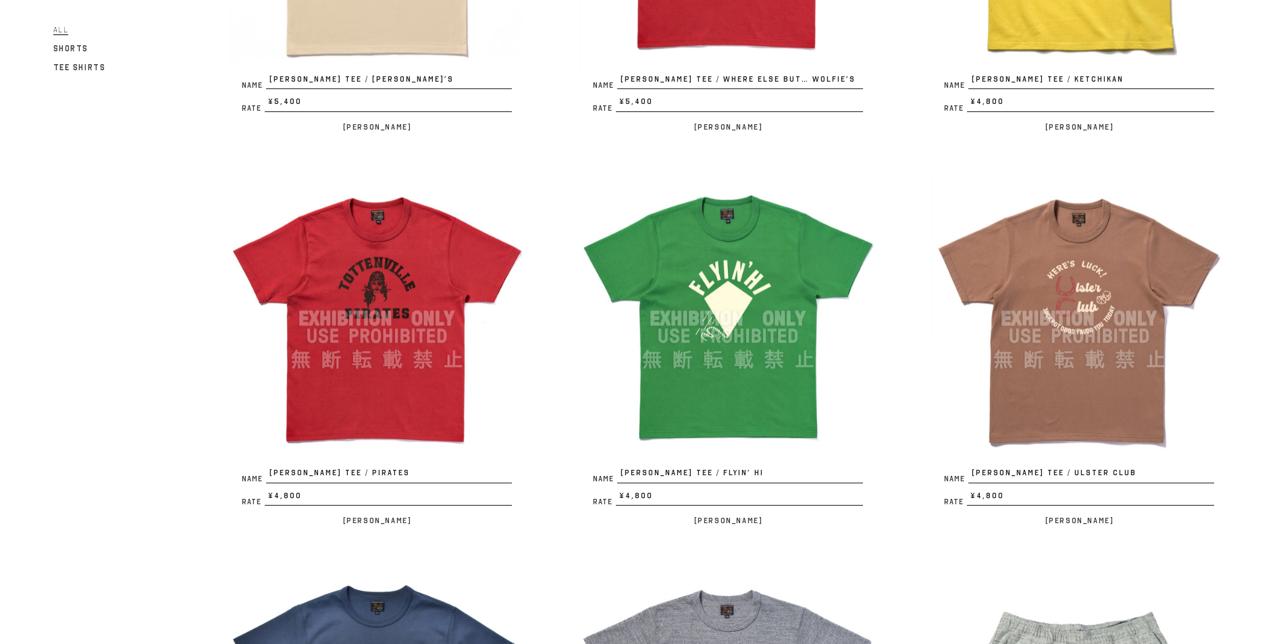
click at [1135, 249] on img at bounding box center [1079, 318] width 297 height 297
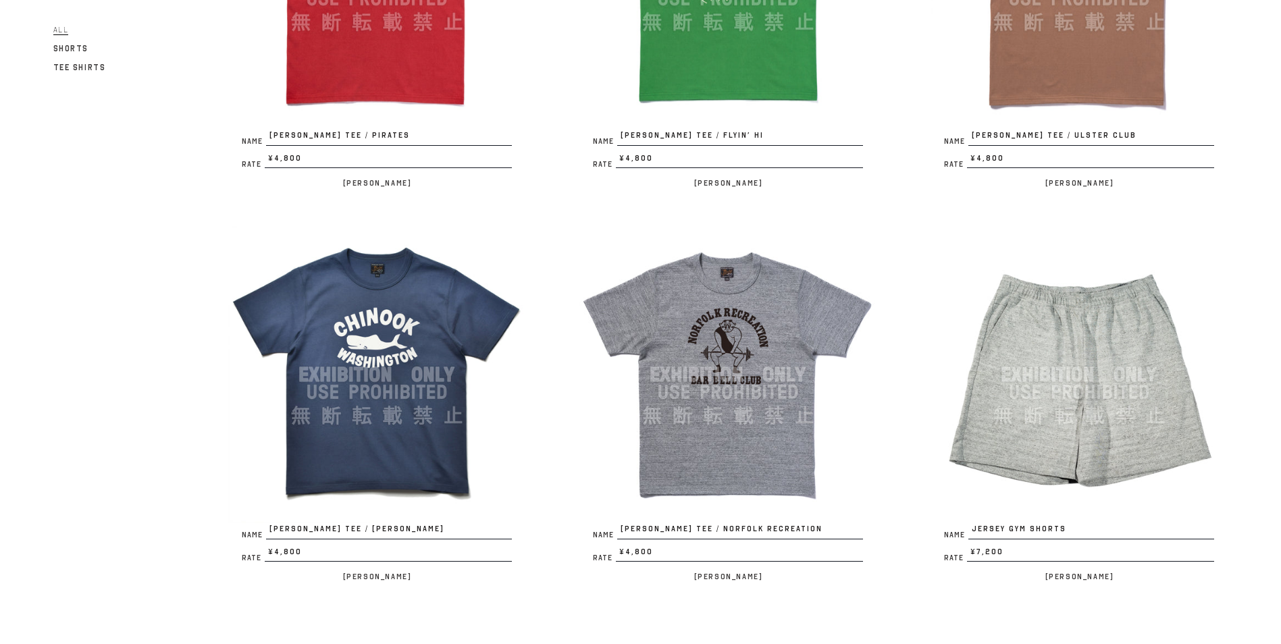
scroll to position [1216, 0]
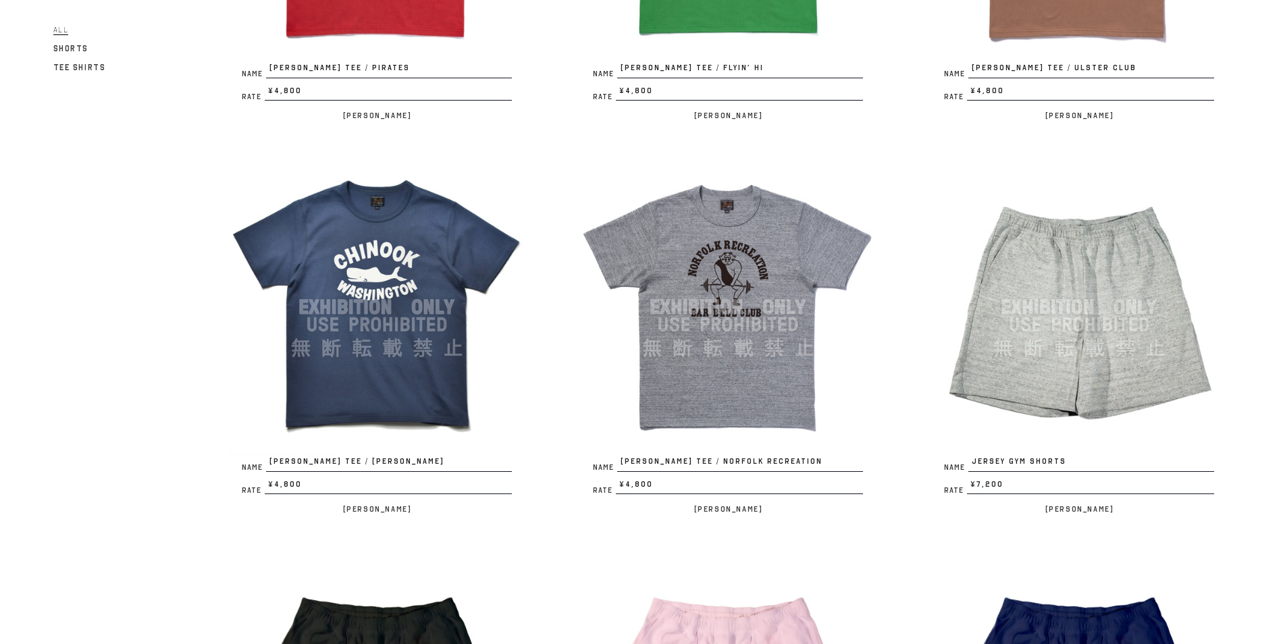
click at [681, 253] on img at bounding box center [727, 307] width 297 height 297
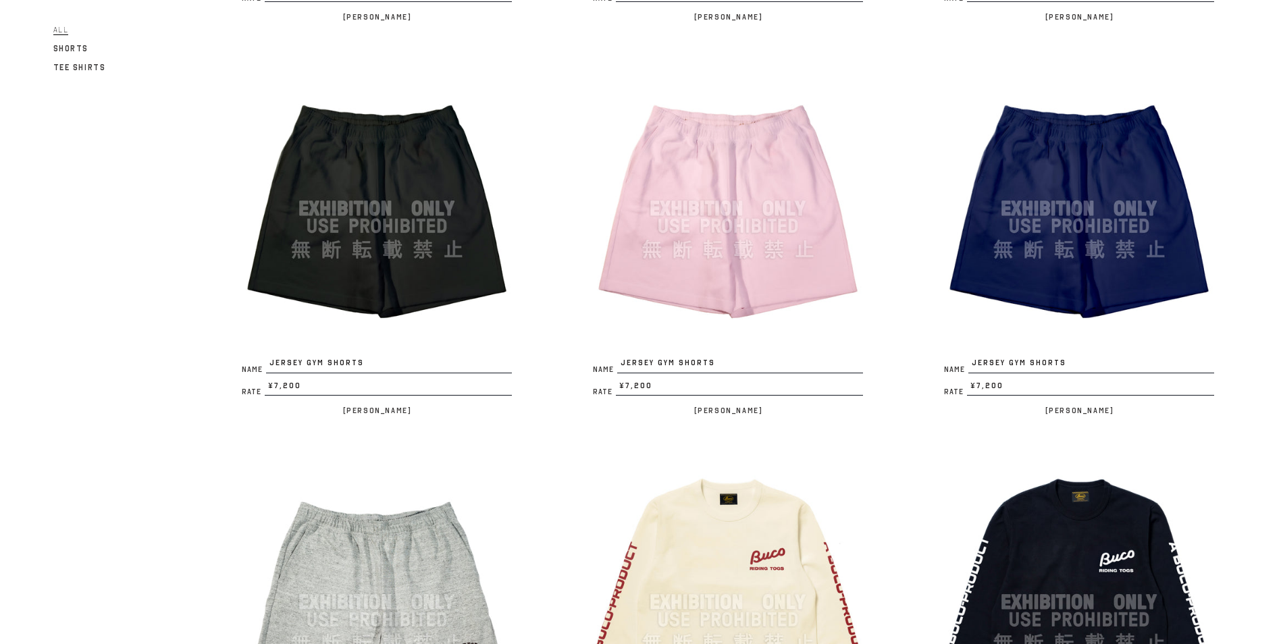
scroll to position [1486, 0]
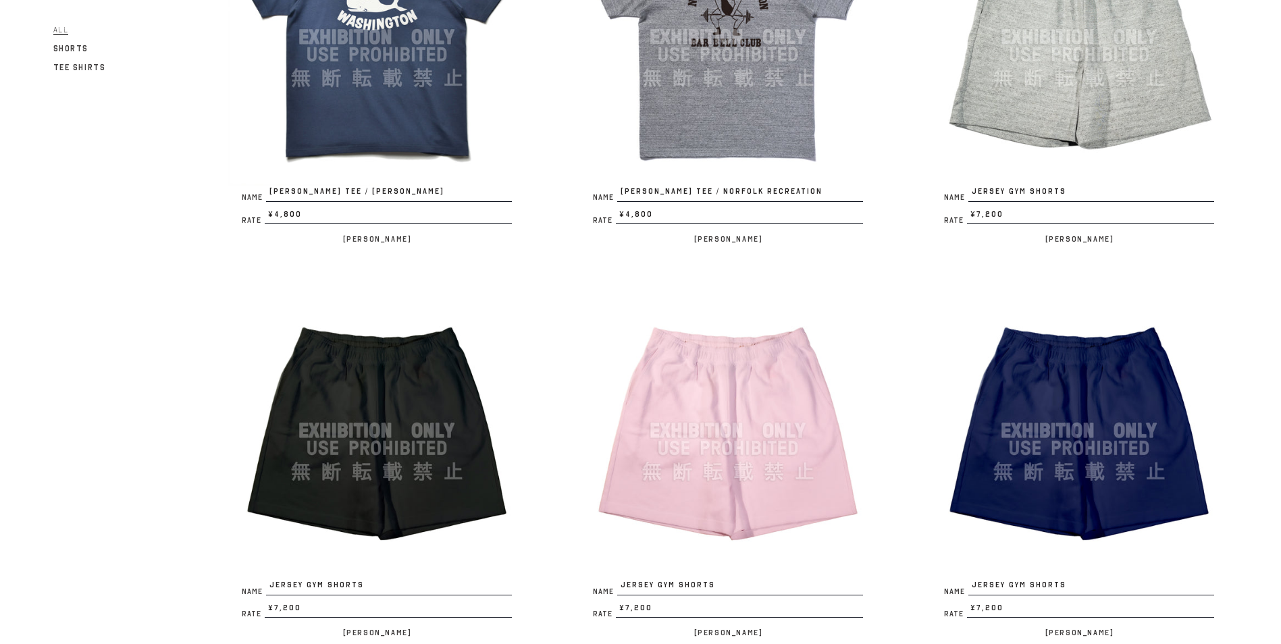
click at [1135, 346] on img at bounding box center [1079, 430] width 297 height 297
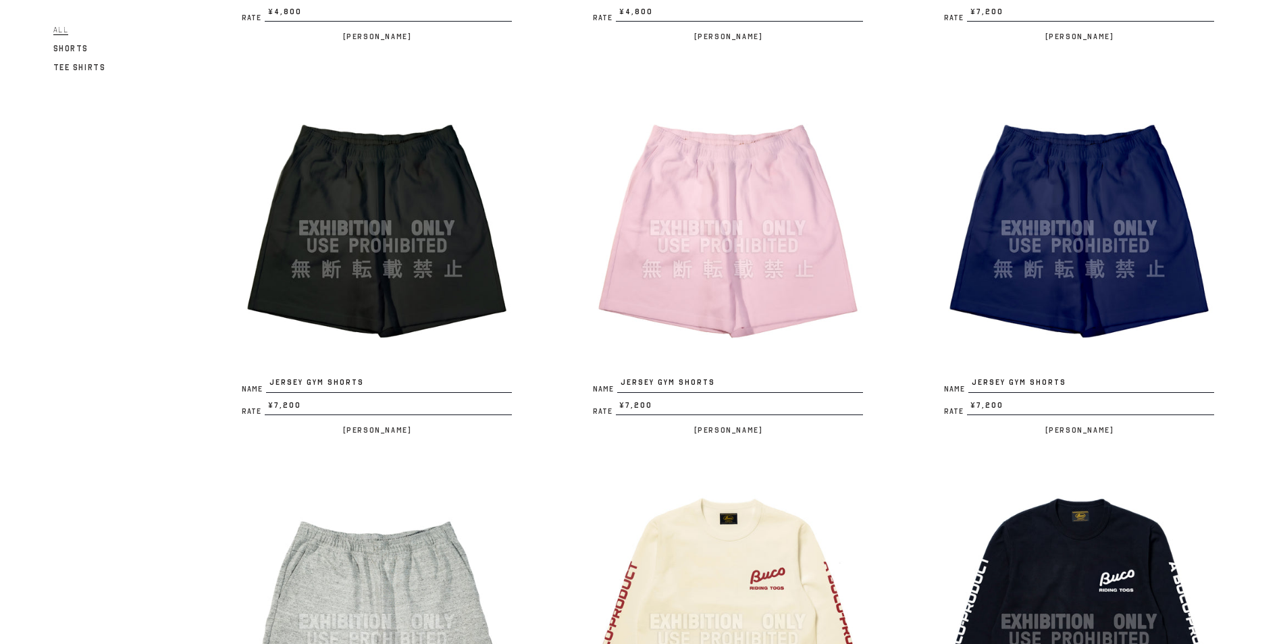
click at [367, 204] on img at bounding box center [376, 228] width 297 height 297
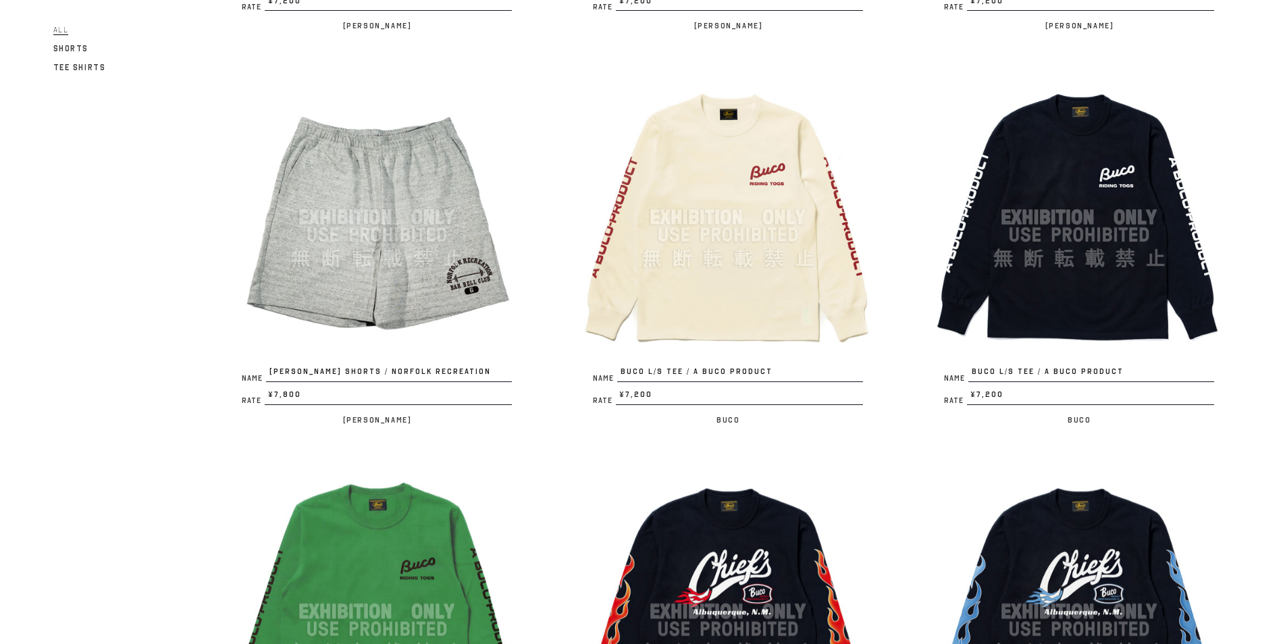
scroll to position [1958, 0]
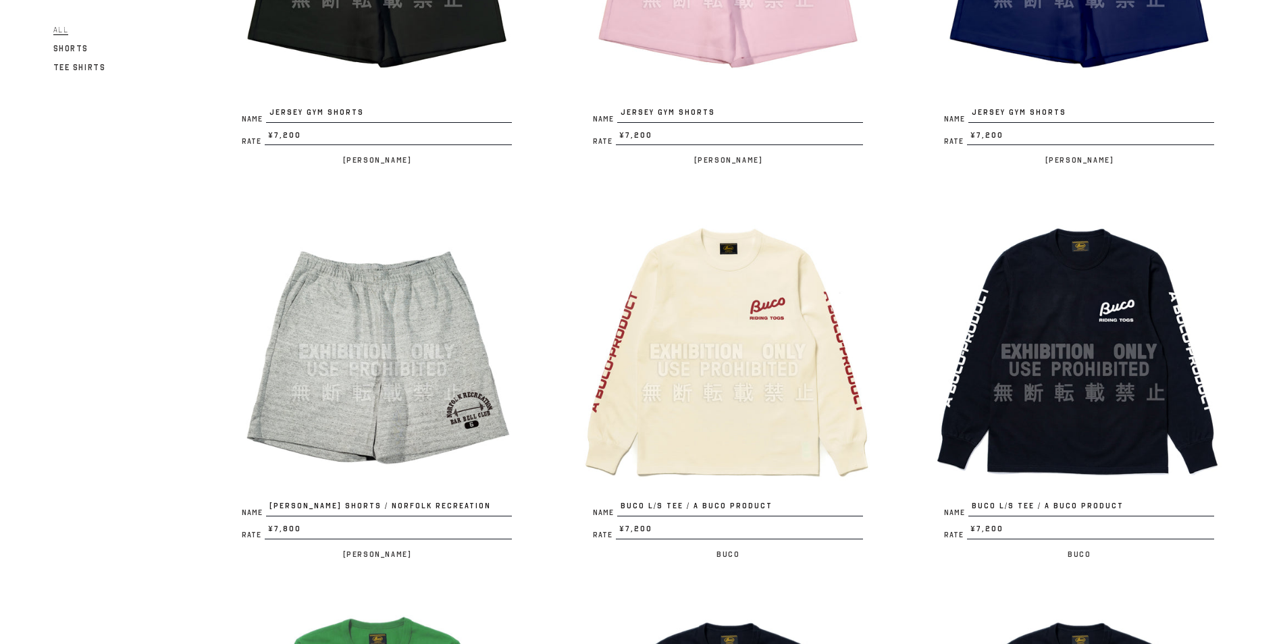
click at [412, 336] on img at bounding box center [376, 351] width 297 height 297
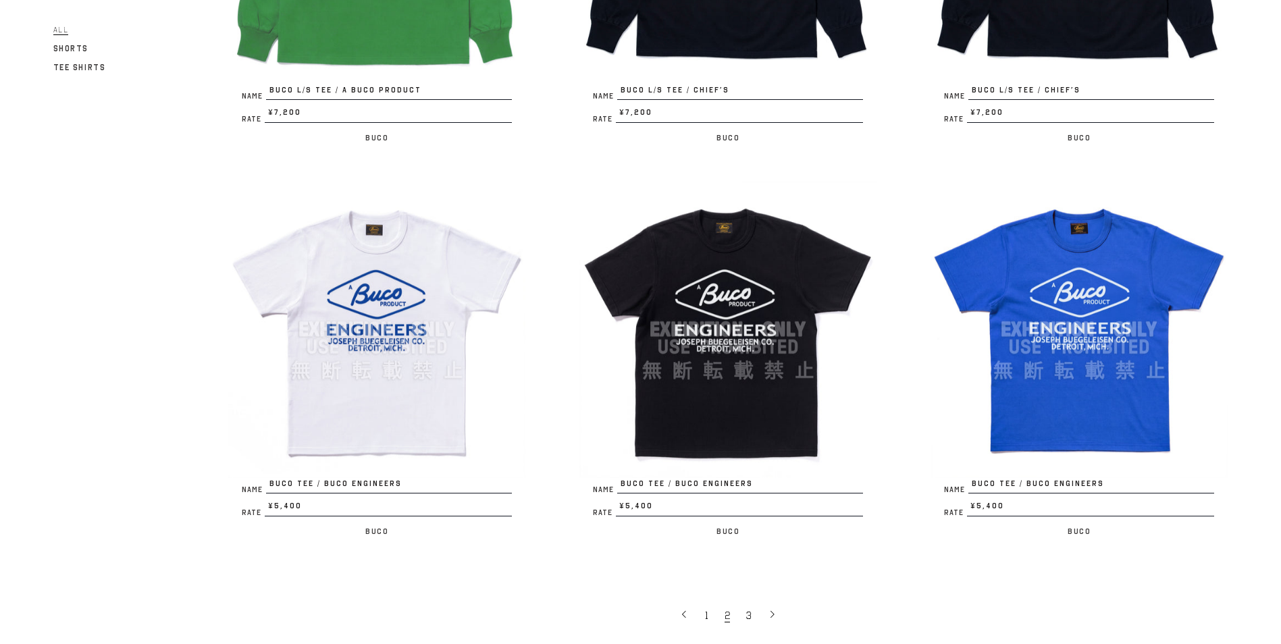
scroll to position [2836, 0]
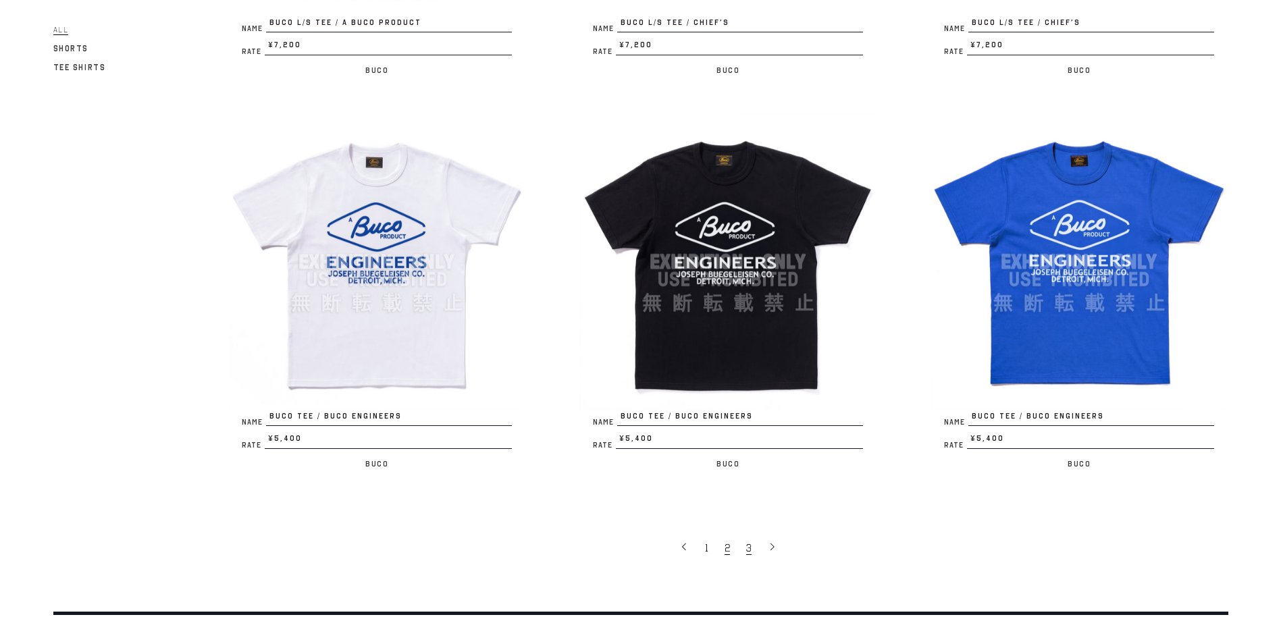
click at [746, 552] on span "3" at bounding box center [748, 549] width 5 height 14
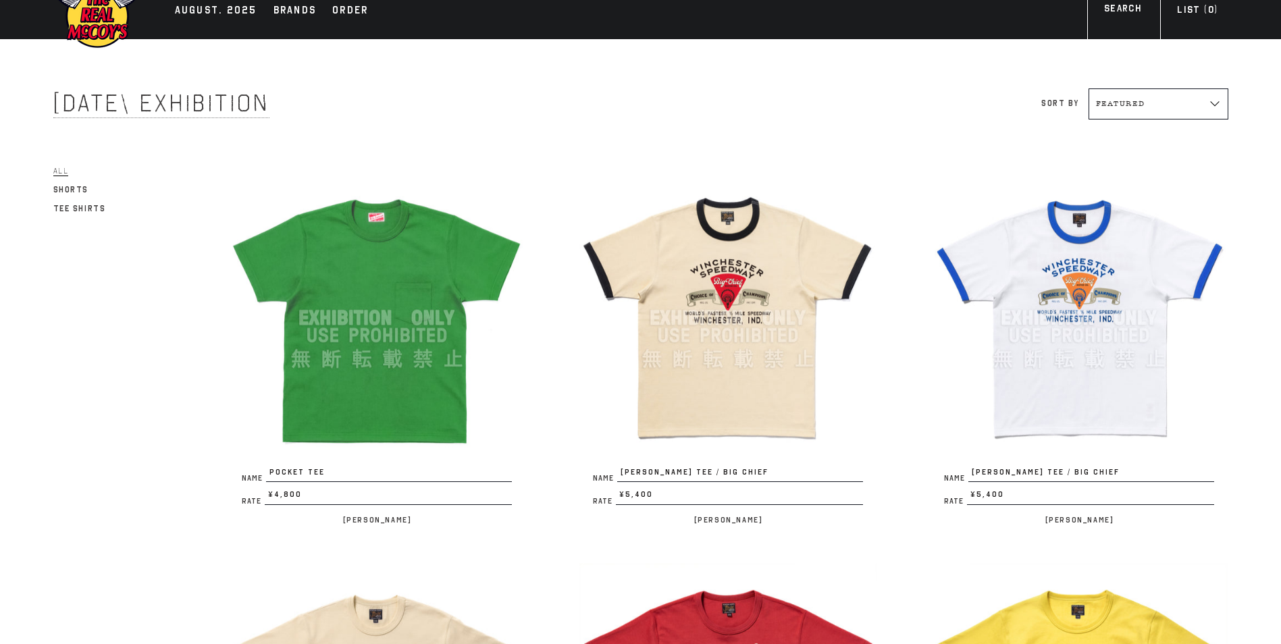
scroll to position [0, 0]
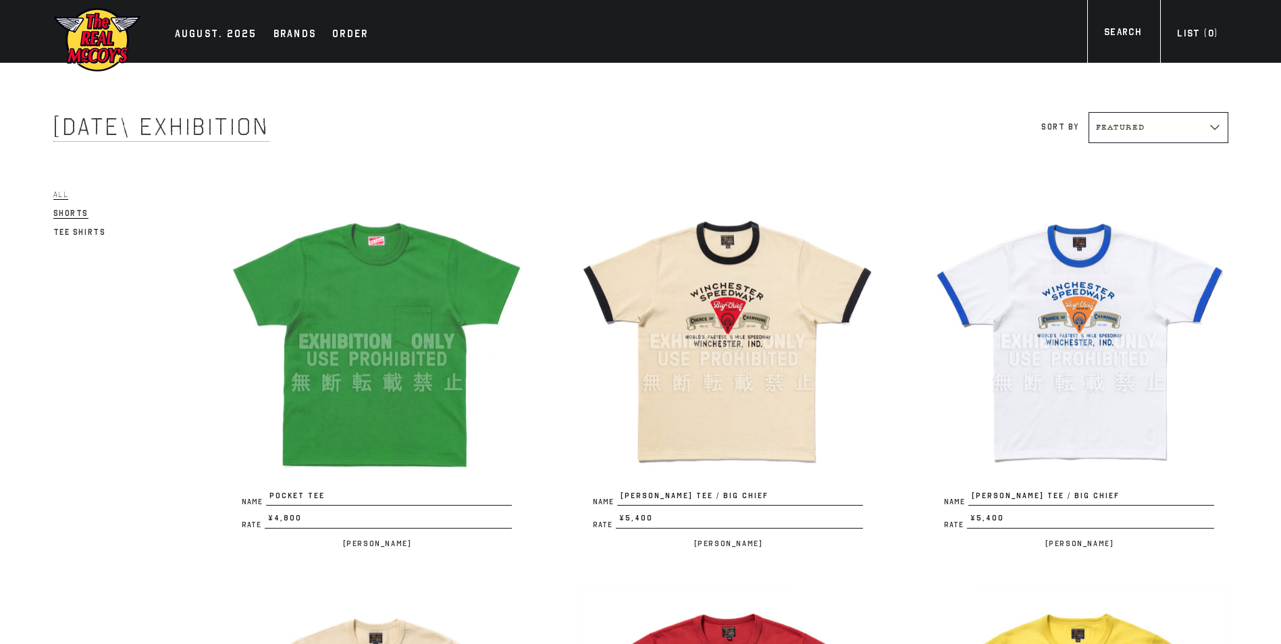
click at [72, 212] on span "Shorts" at bounding box center [71, 214] width 36 height 10
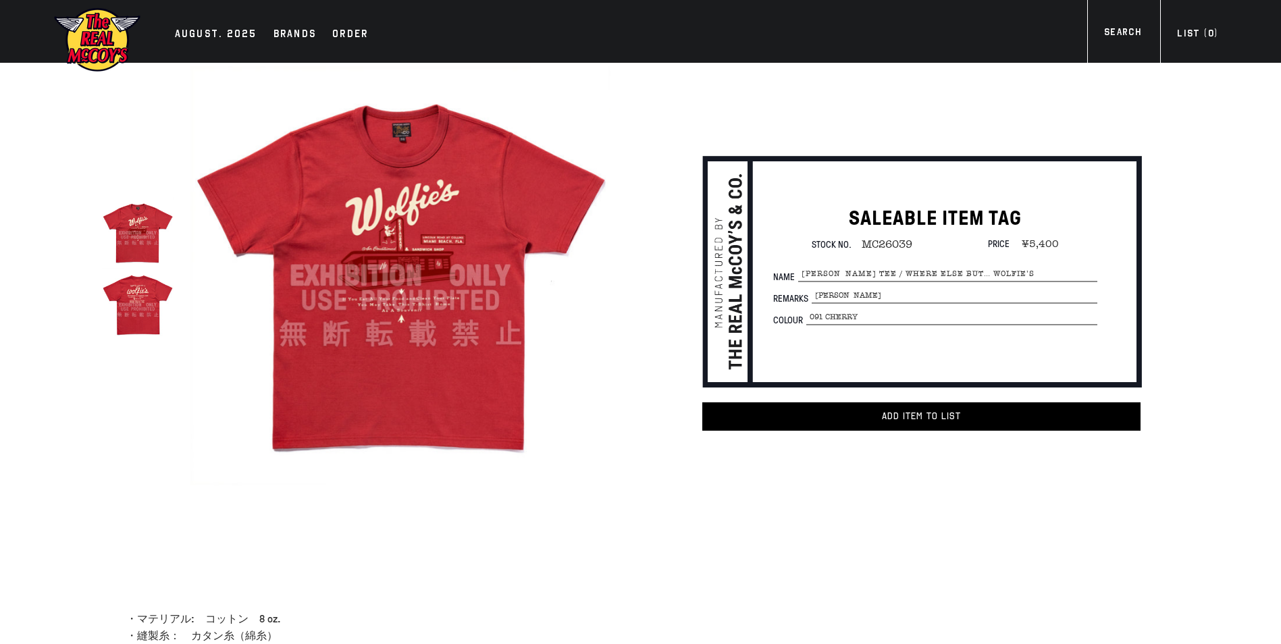
click at [145, 307] on img at bounding box center [138, 305] width 72 height 72
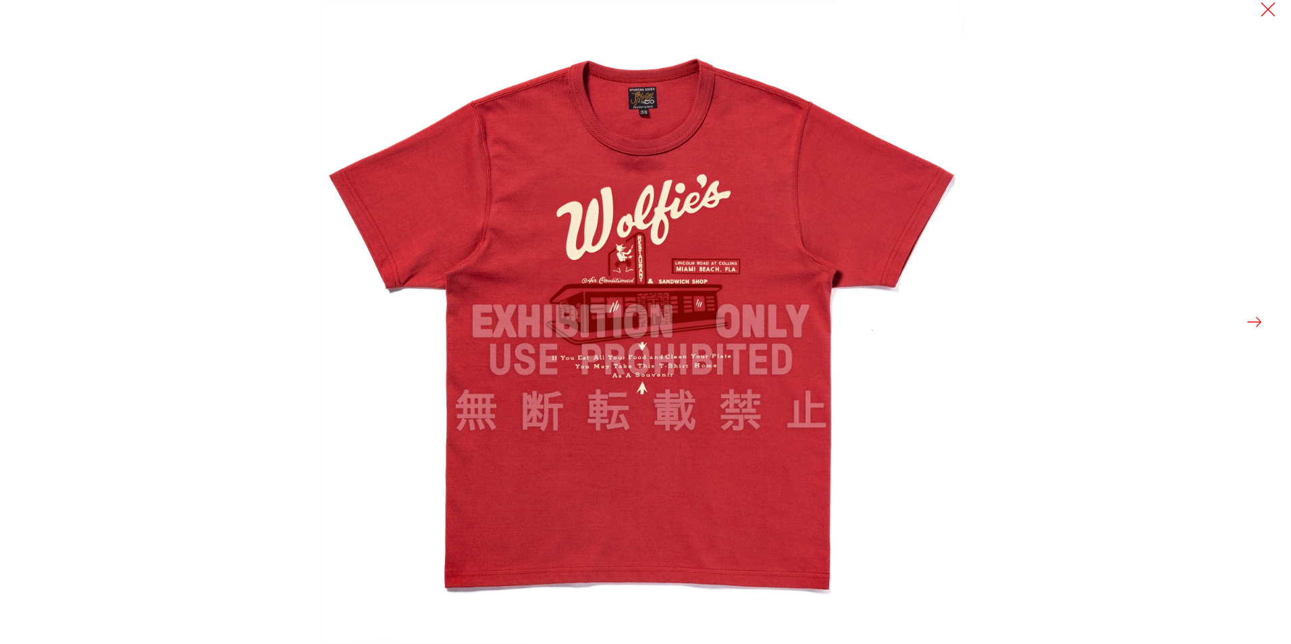
click at [1259, 326] on button at bounding box center [1254, 322] width 19 height 19
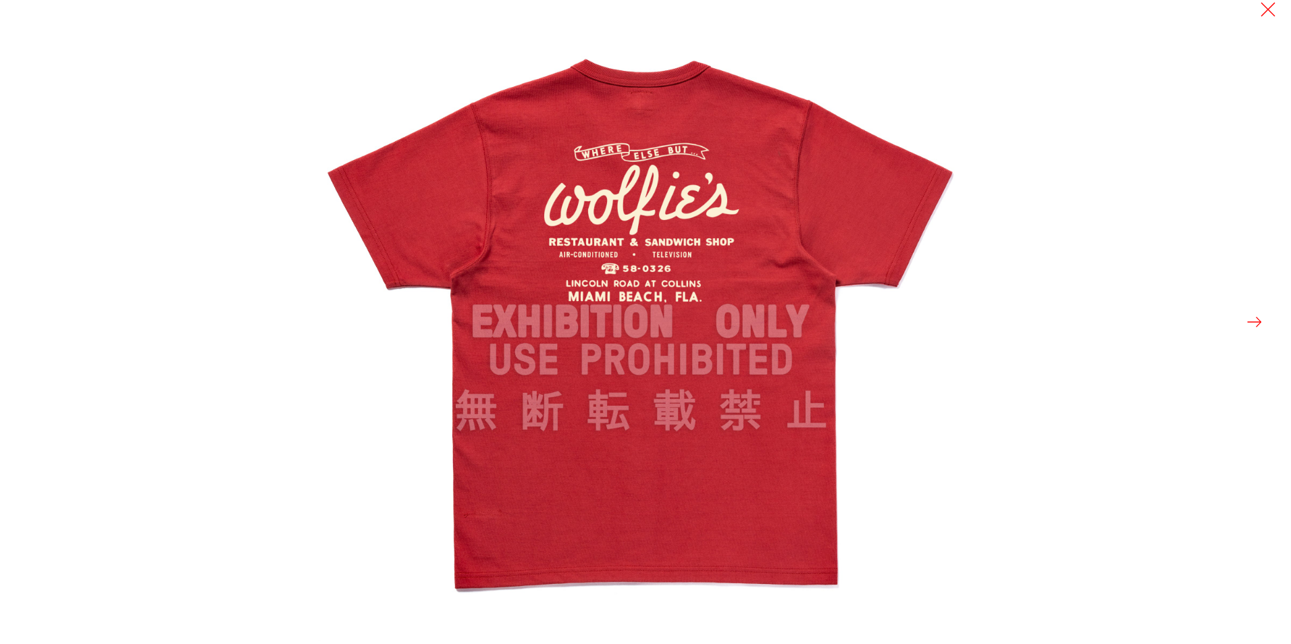
click at [1252, 317] on button at bounding box center [1254, 322] width 19 height 19
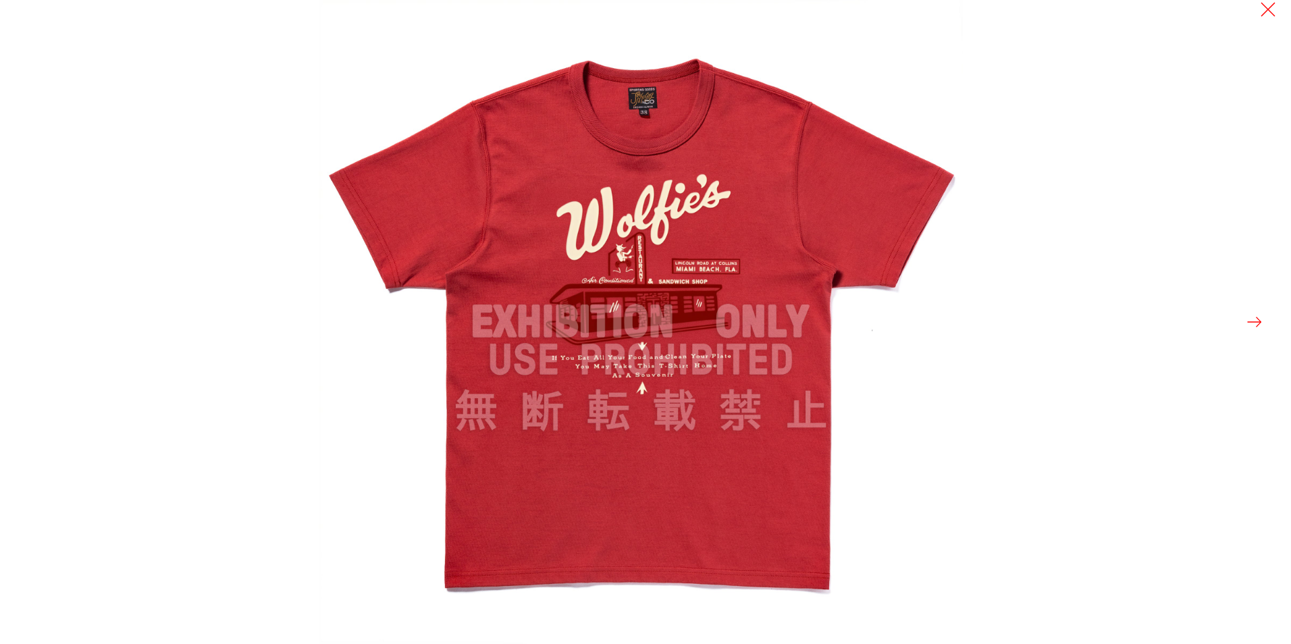
click at [1252, 317] on button at bounding box center [1254, 322] width 19 height 19
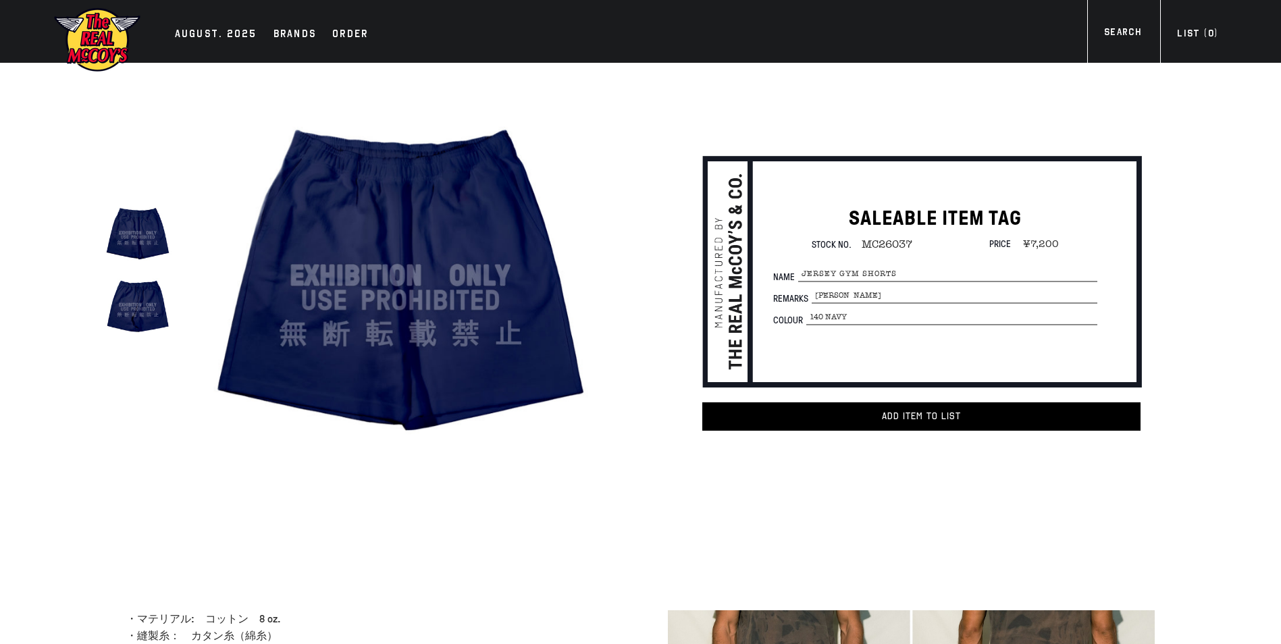
click at [442, 217] on img at bounding box center [399, 275] width 419 height 419
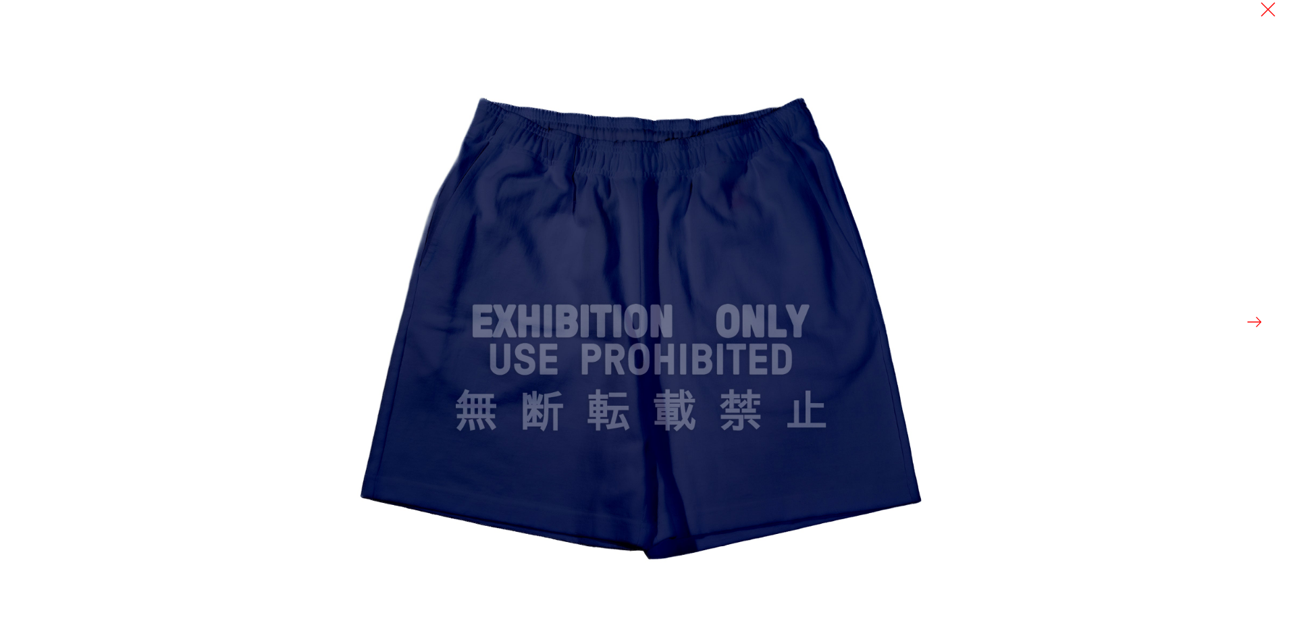
click at [644, 182] on img at bounding box center [641, 322] width 644 height 644
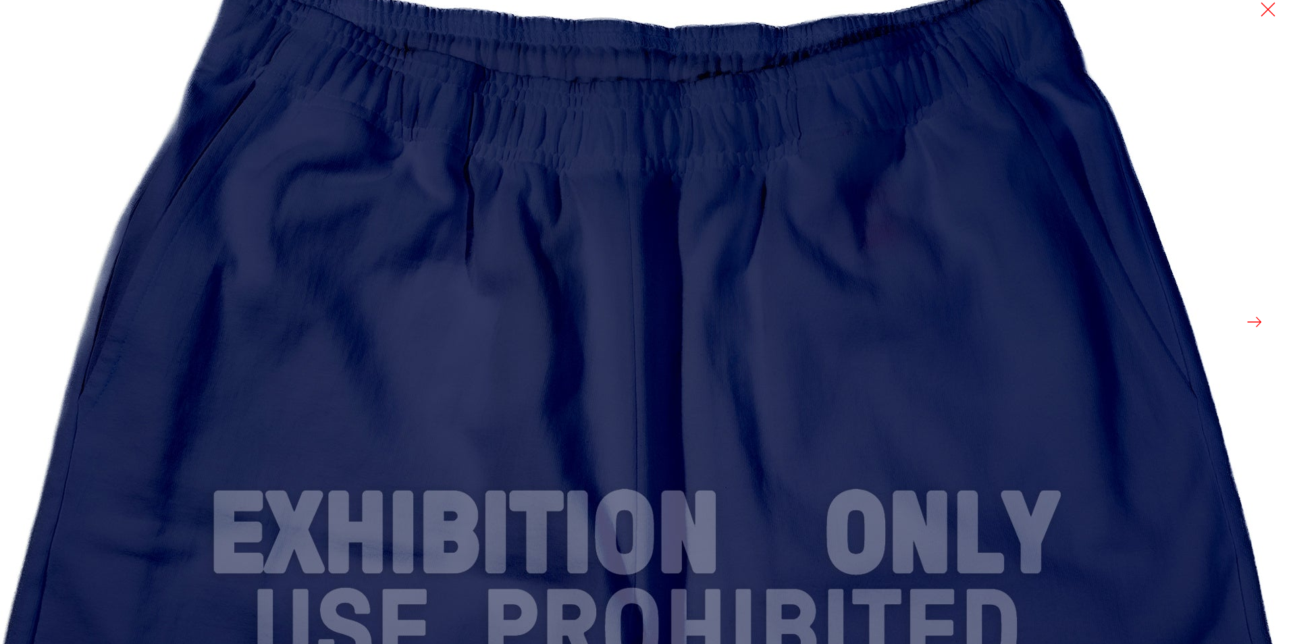
click at [644, 182] on img at bounding box center [636, 534] width 1621 height 1621
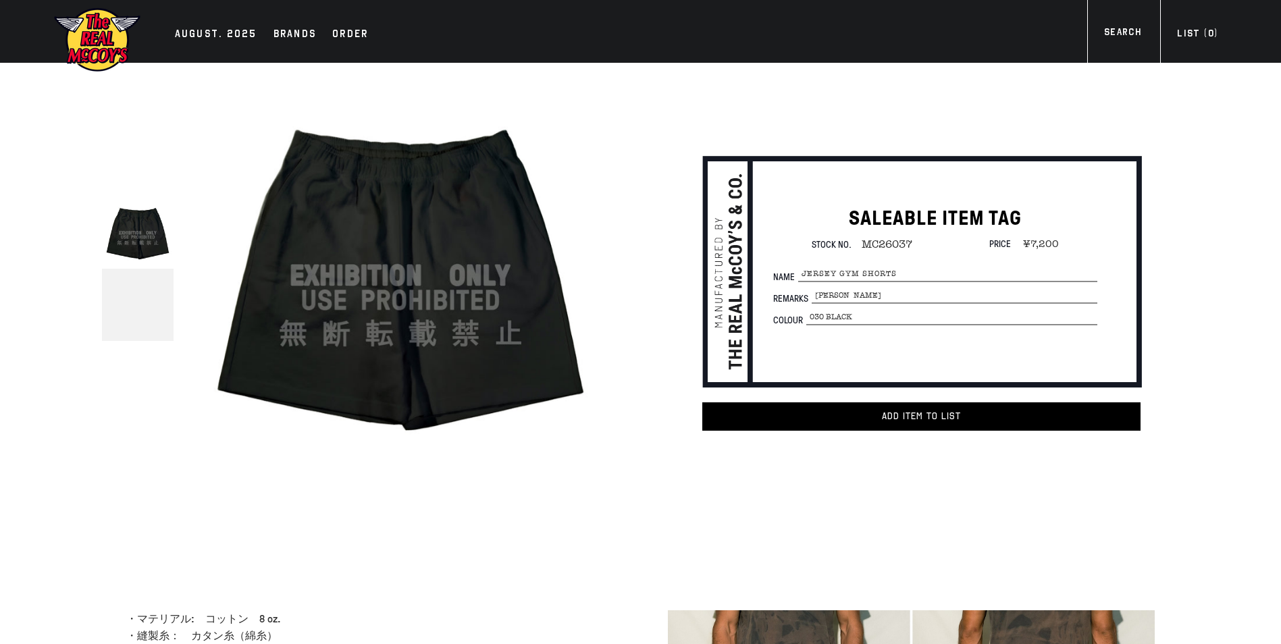
click at [413, 294] on img at bounding box center [399, 275] width 419 height 419
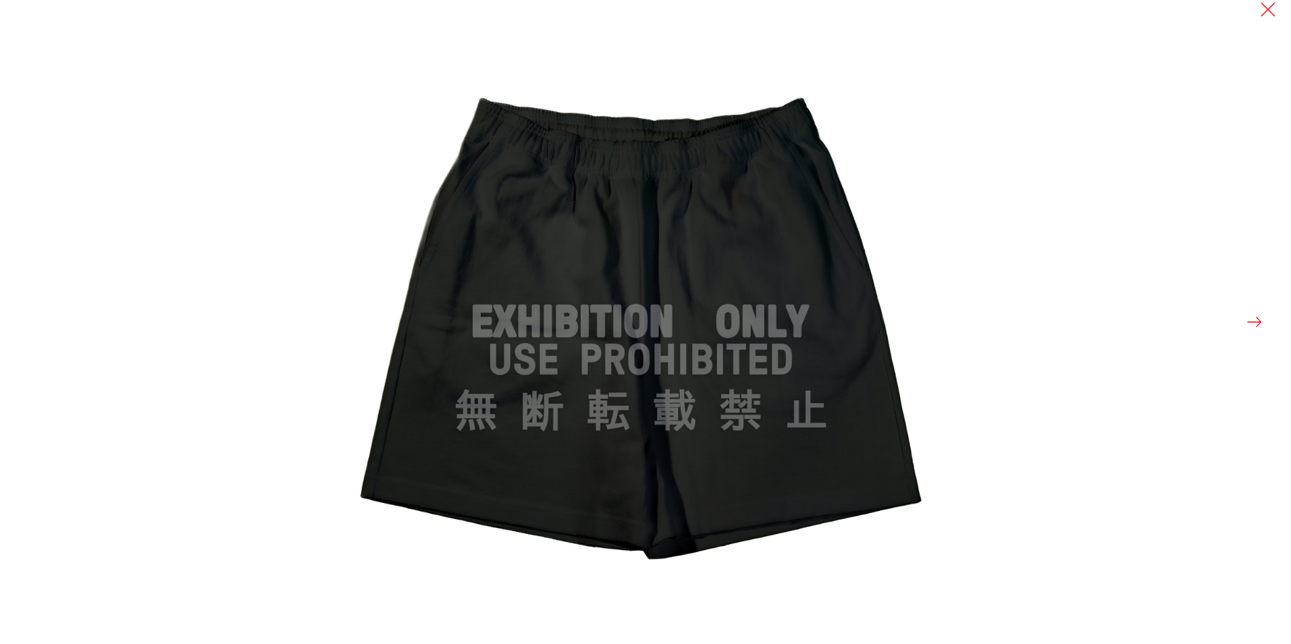
click at [413, 294] on img at bounding box center [641, 322] width 644 height 644
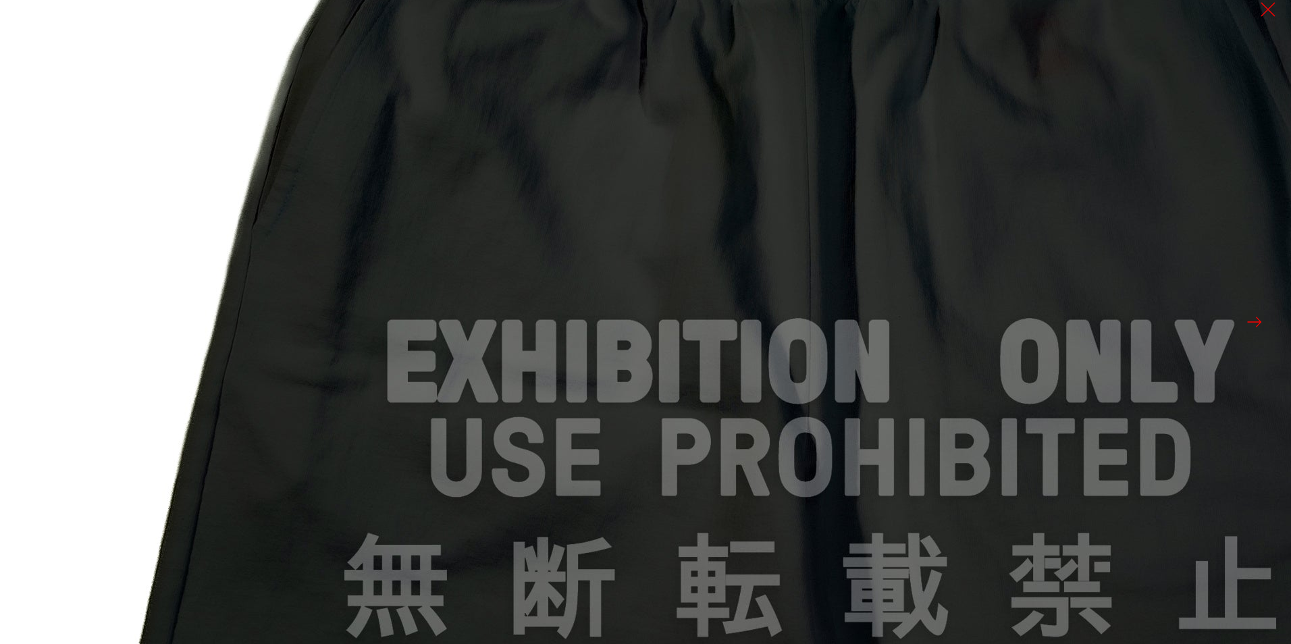
click at [413, 294] on img at bounding box center [810, 364] width 1621 height 1621
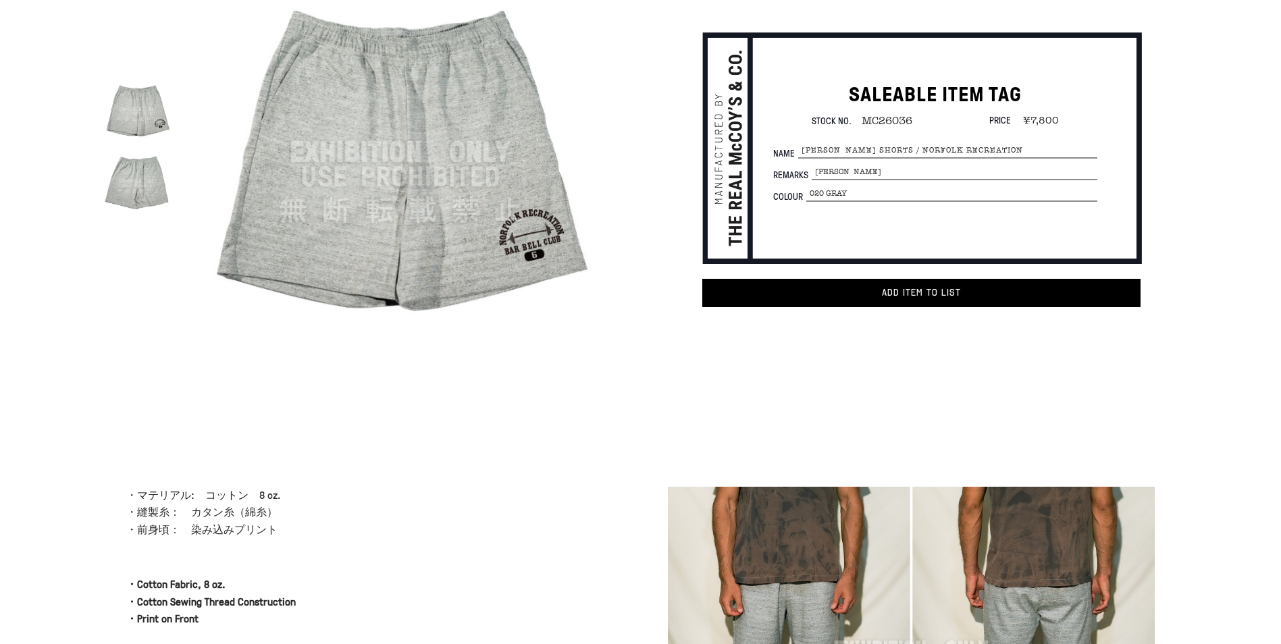
scroll to position [135, 0]
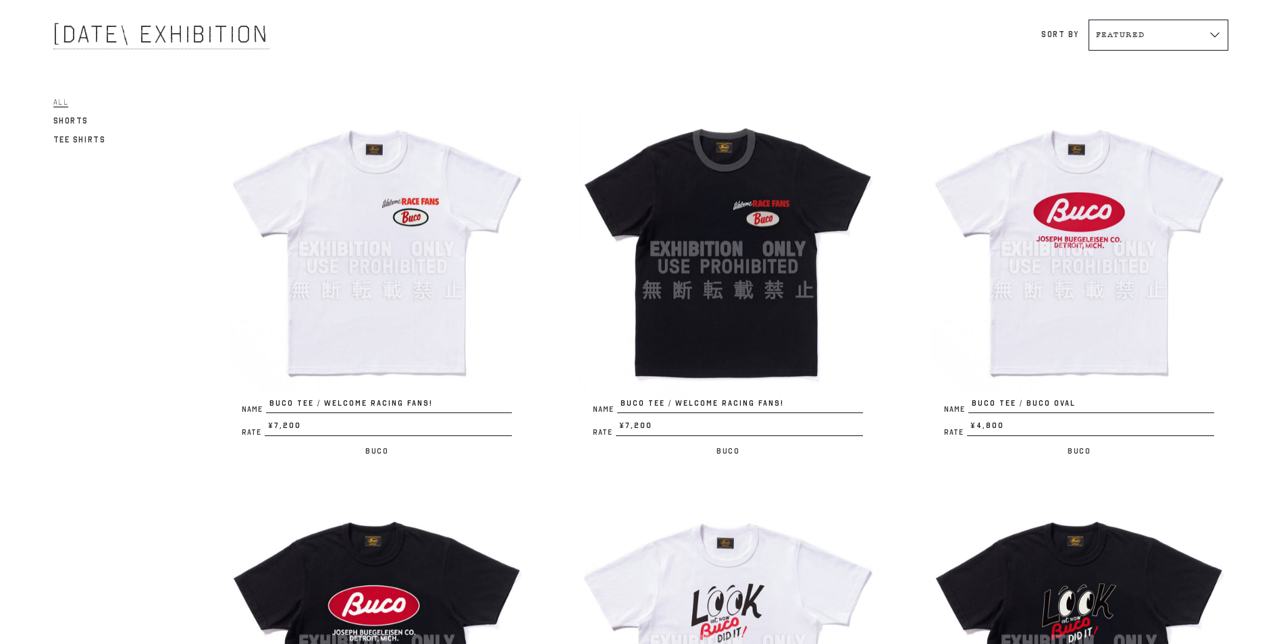
scroll to position [68, 0]
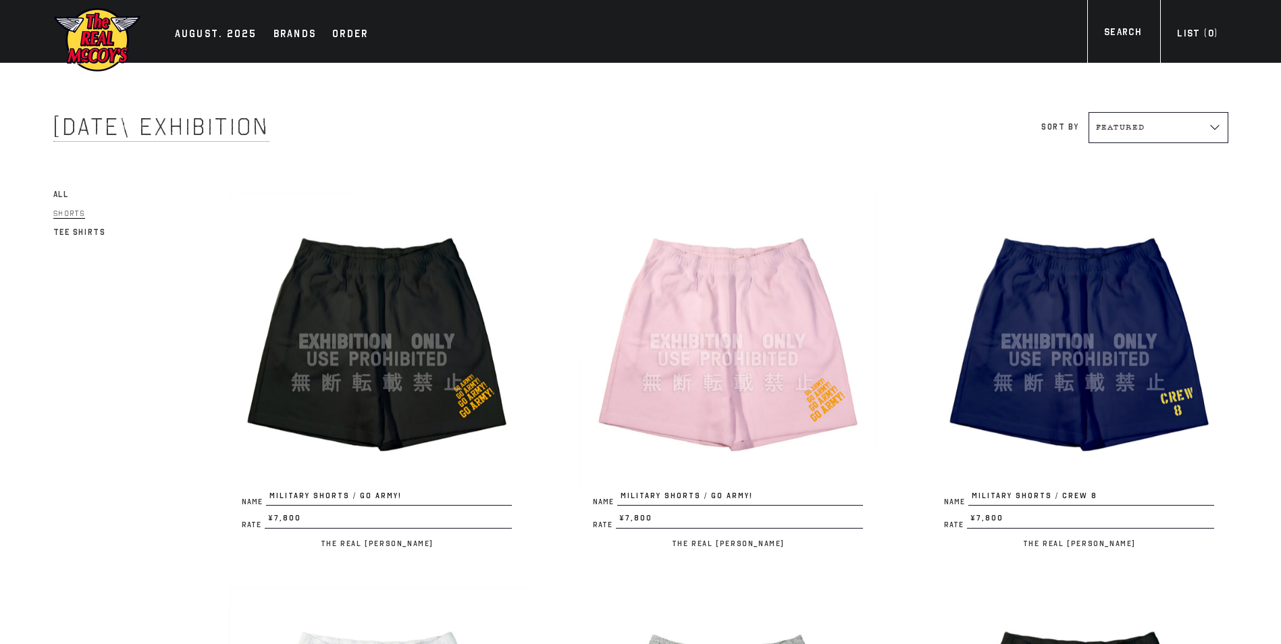
click at [57, 195] on span "All" at bounding box center [61, 194] width 16 height 9
click at [68, 194] on span "All" at bounding box center [61, 194] width 16 height 9
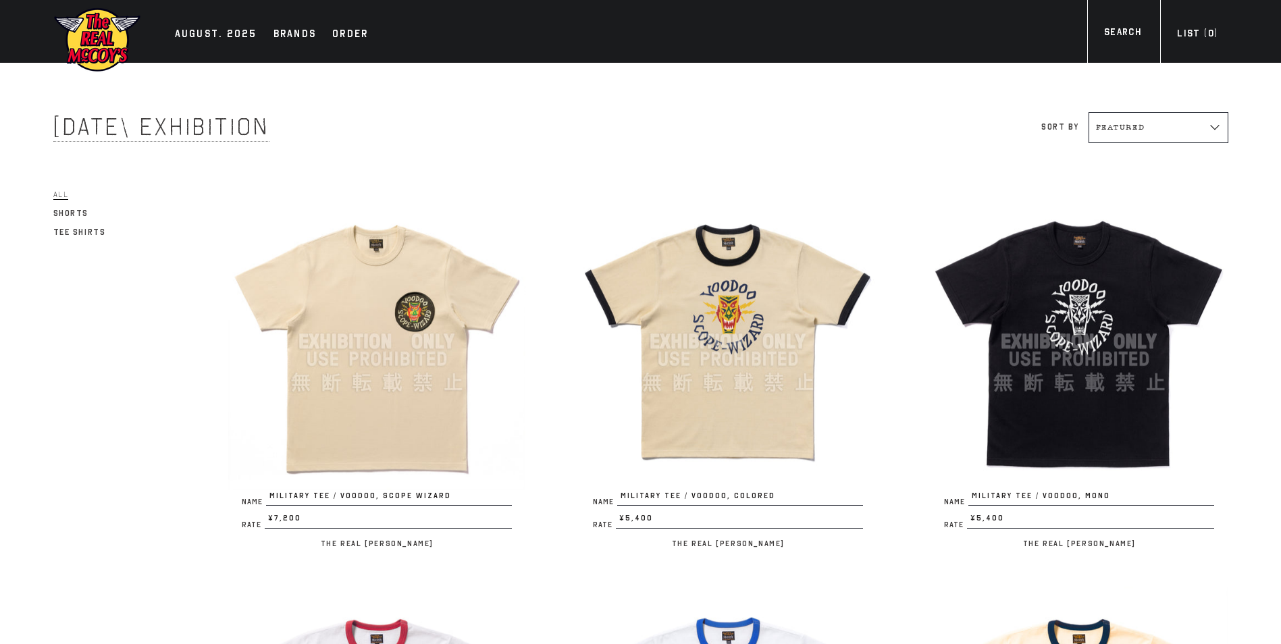
click at [1046, 305] on img at bounding box center [1079, 341] width 297 height 297
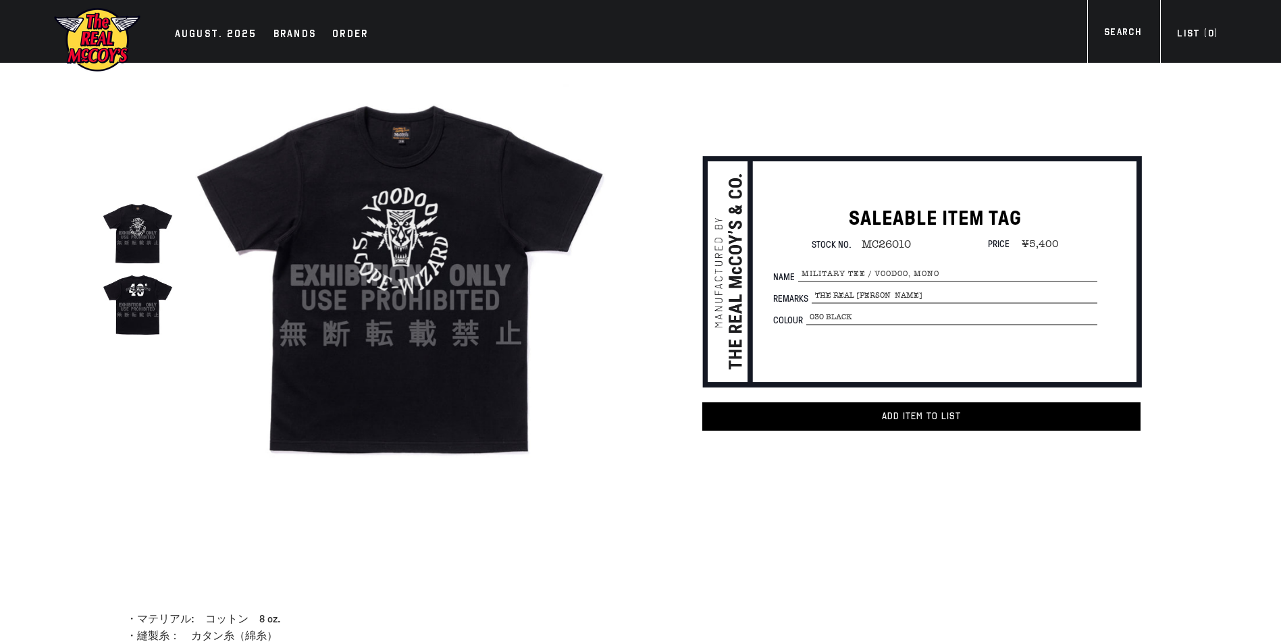
click at [133, 306] on img at bounding box center [138, 305] width 72 height 72
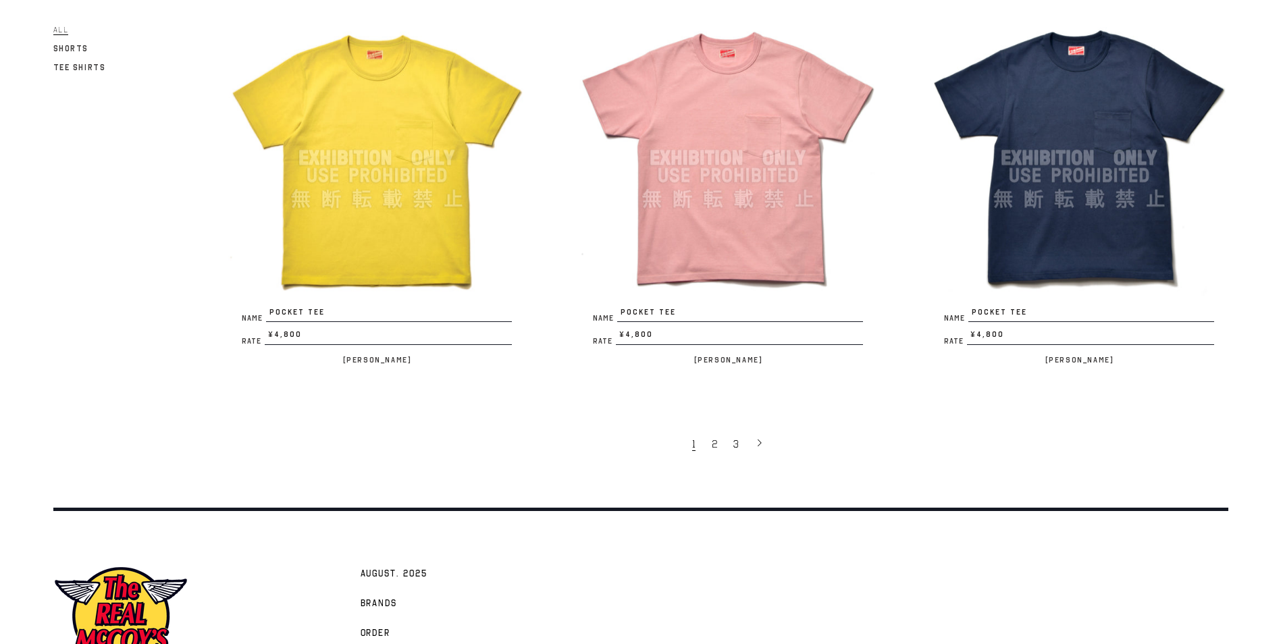
scroll to position [3034, 0]
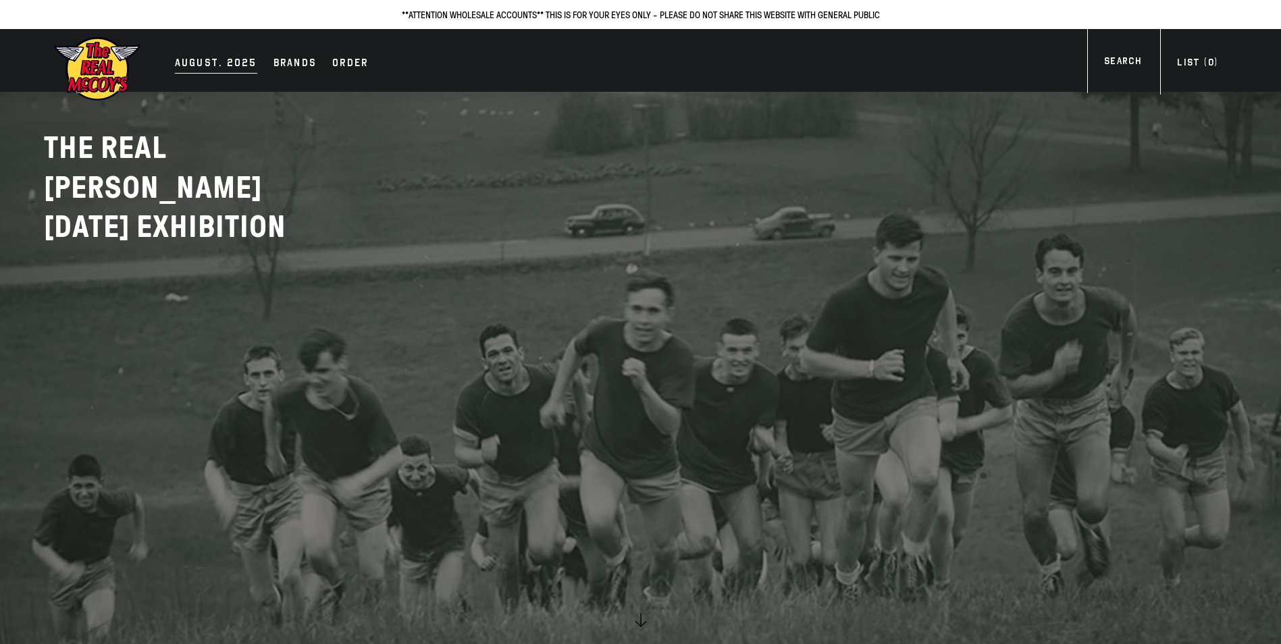
click at [199, 62] on div "AUGUST. 2025" at bounding box center [216, 64] width 82 height 19
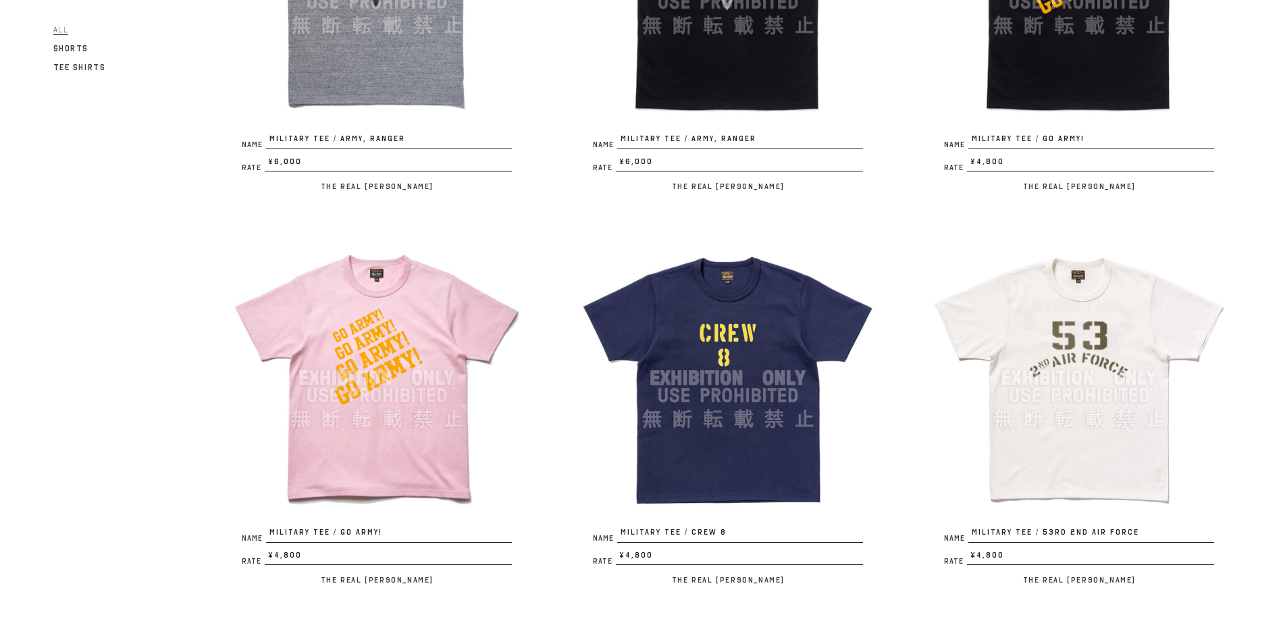
scroll to position [1148, 0]
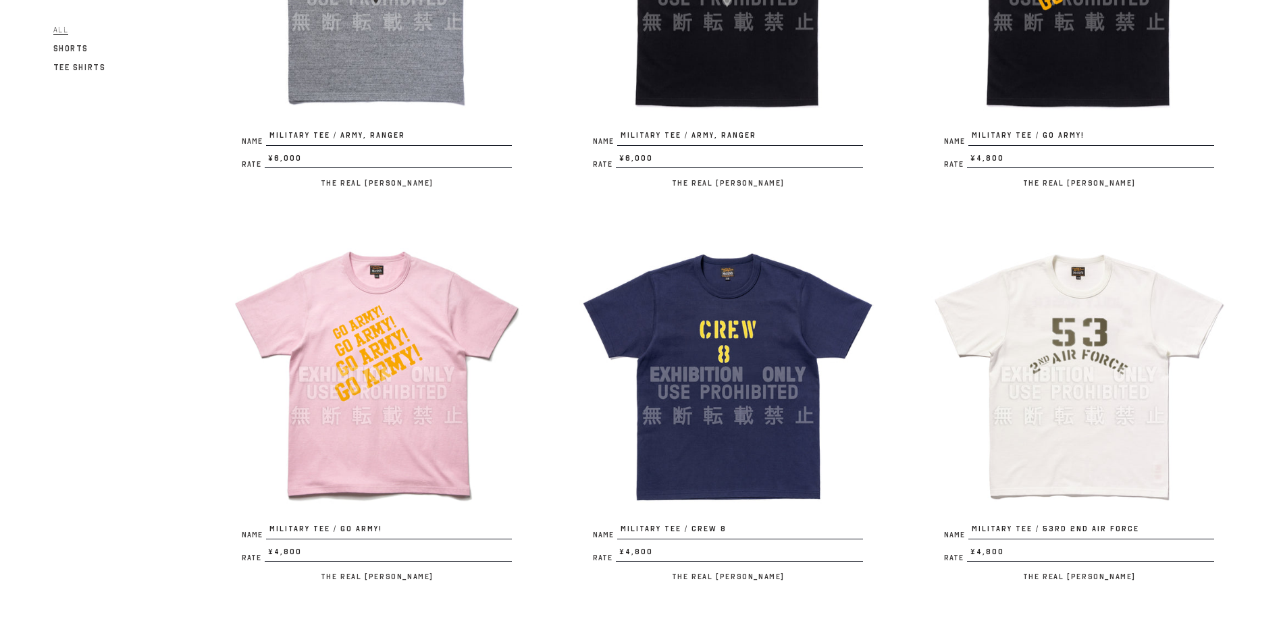
click at [1072, 309] on img at bounding box center [1079, 374] width 297 height 297
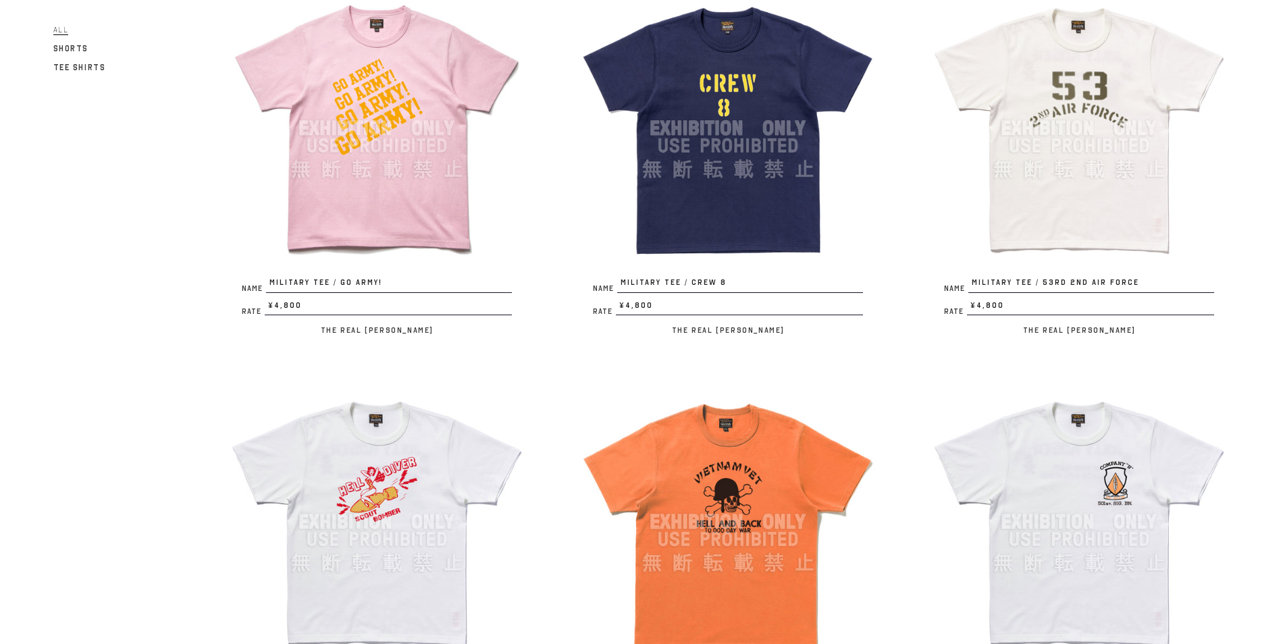
scroll to position [1418, 0]
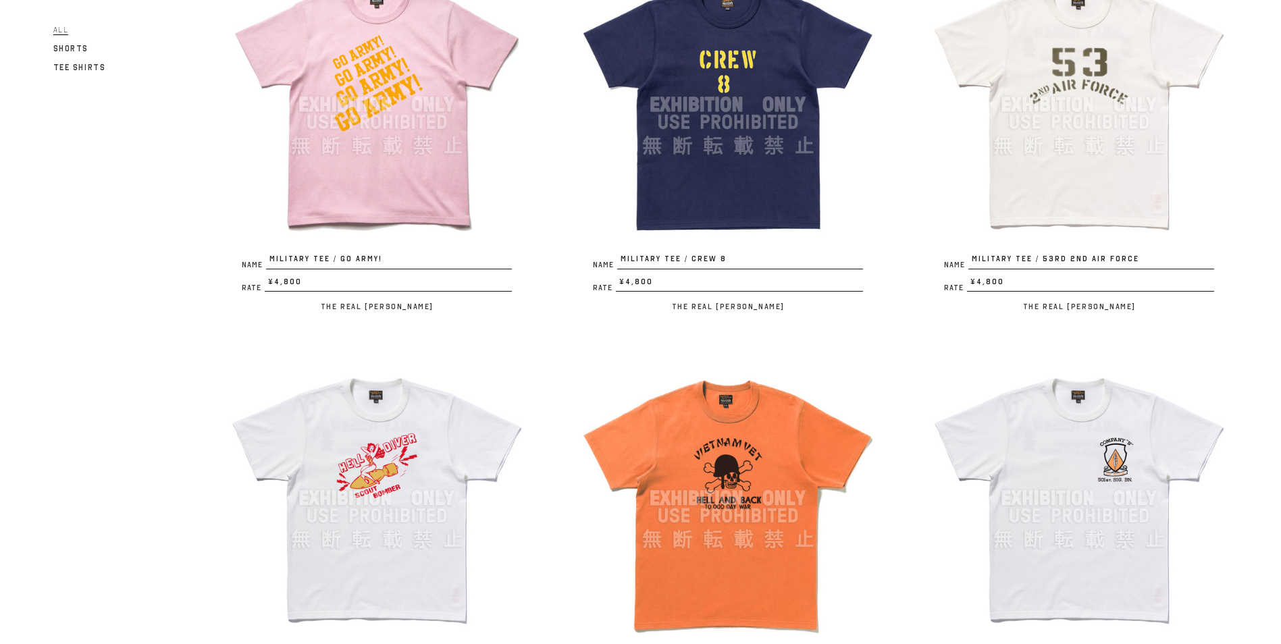
click at [1077, 456] on img at bounding box center [1079, 498] width 297 height 297
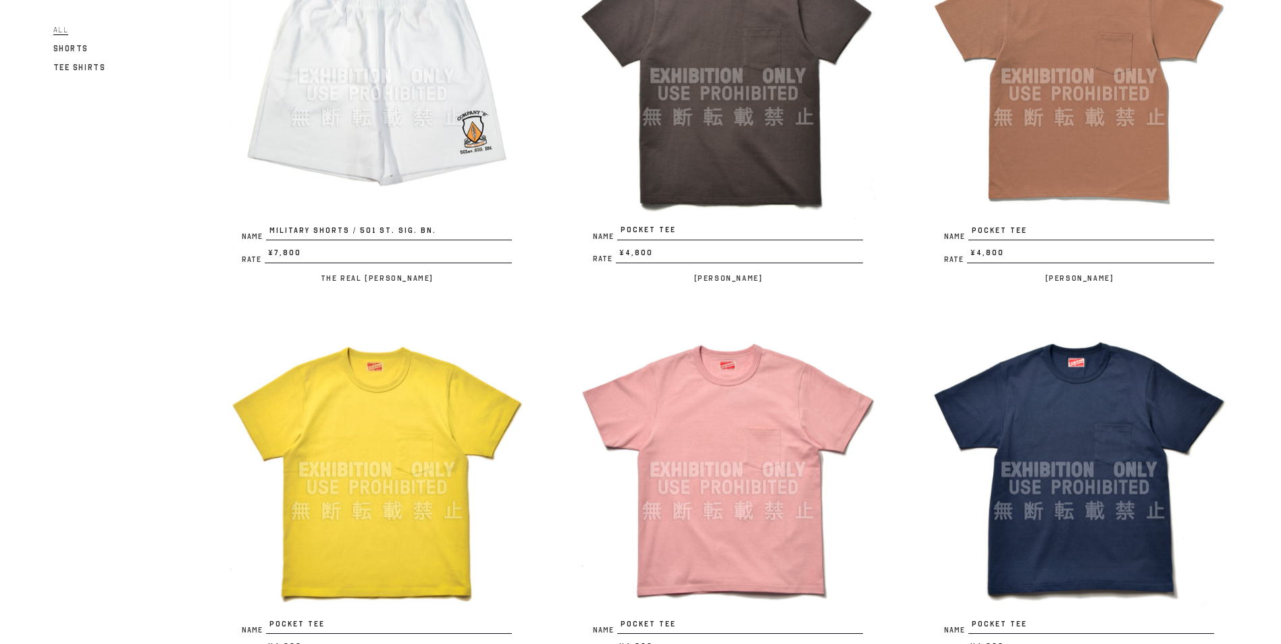
scroll to position [3034, 0]
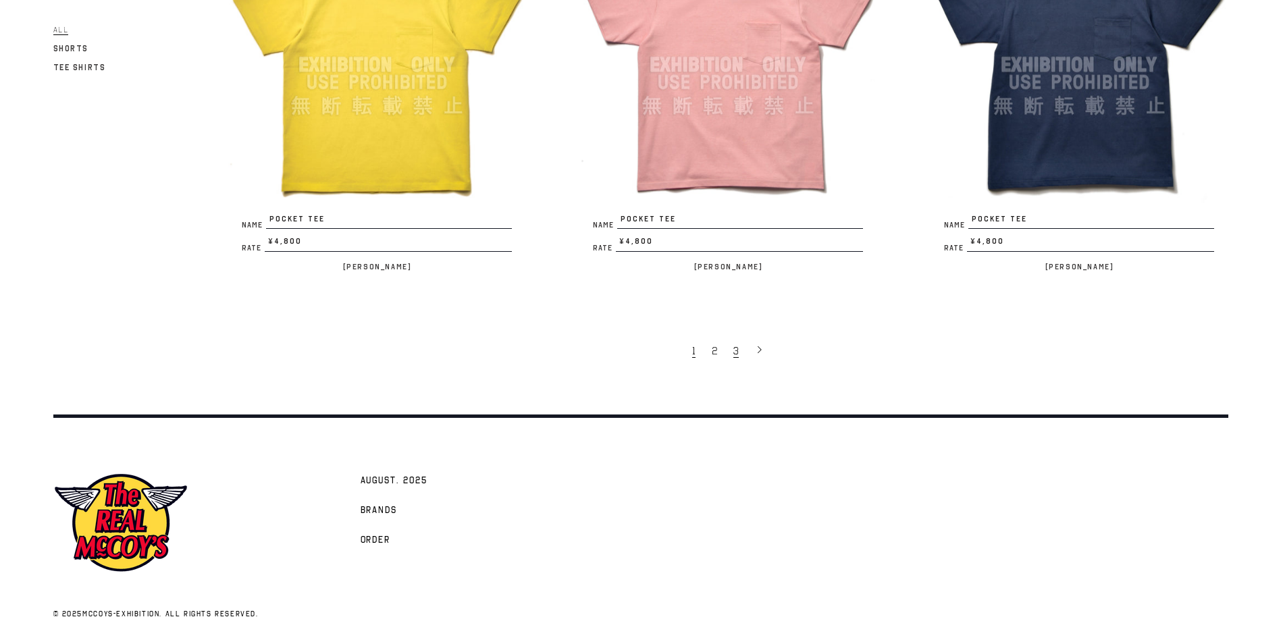
click at [740, 357] on link "3" at bounding box center [738, 350] width 22 height 28
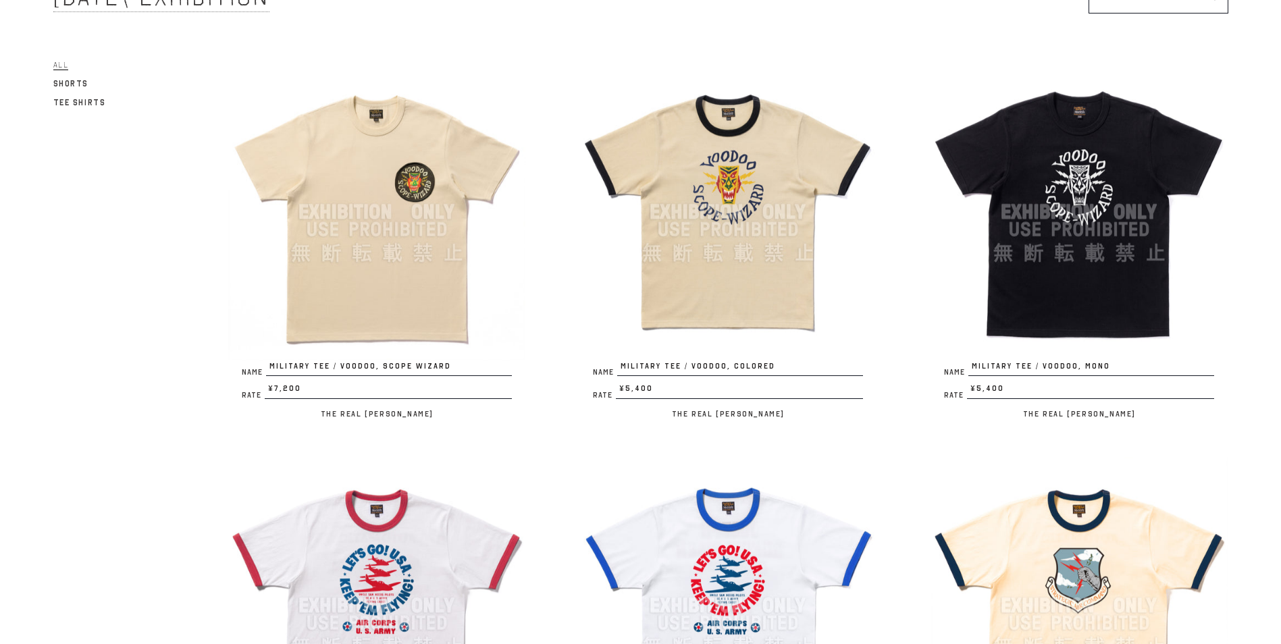
scroll to position [0, 0]
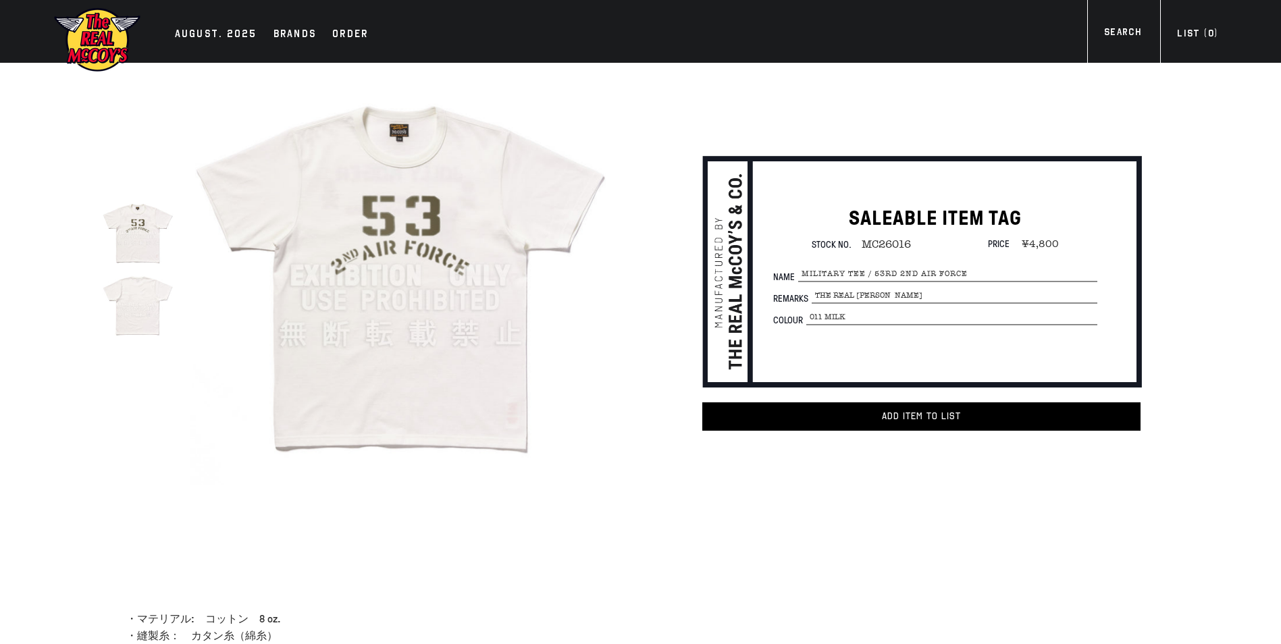
click at [413, 271] on img at bounding box center [399, 275] width 419 height 419
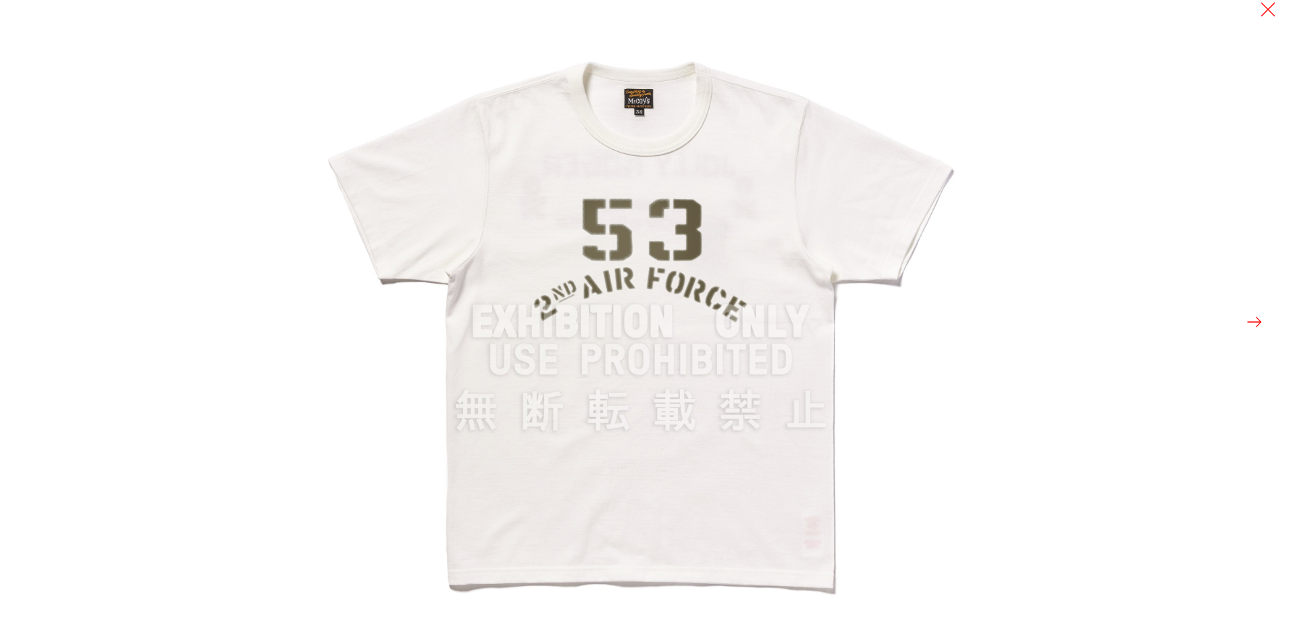
click at [656, 274] on img at bounding box center [641, 322] width 644 height 644
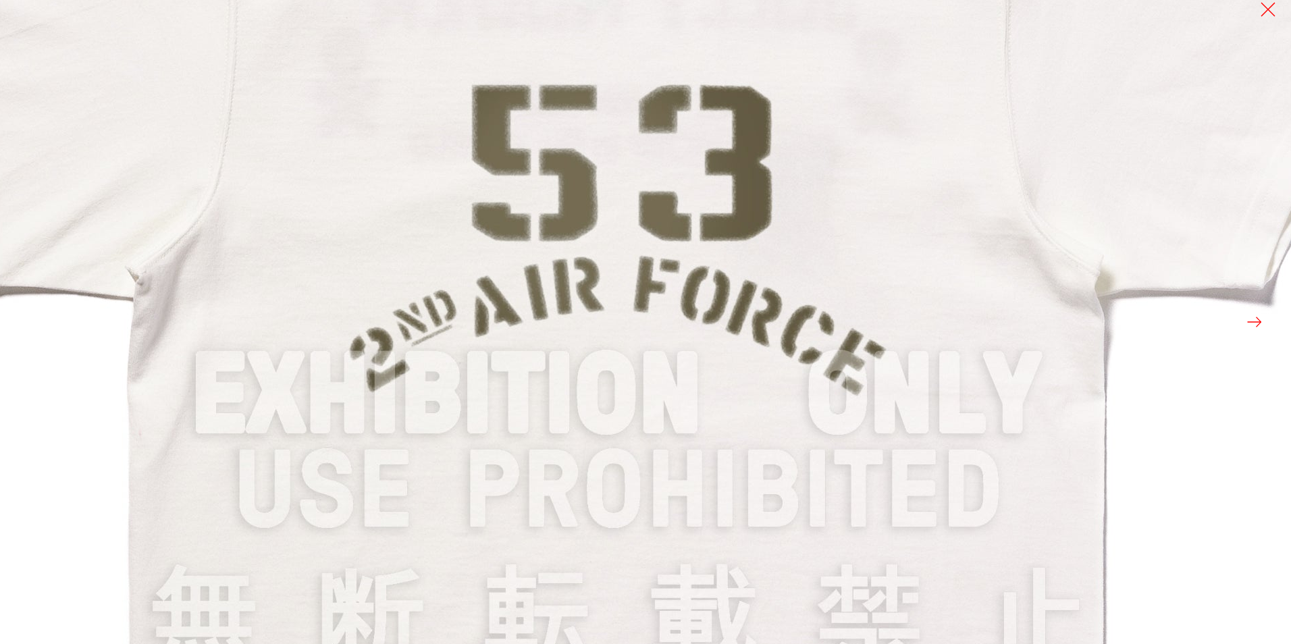
click at [656, 274] on img at bounding box center [618, 395] width 1621 height 1621
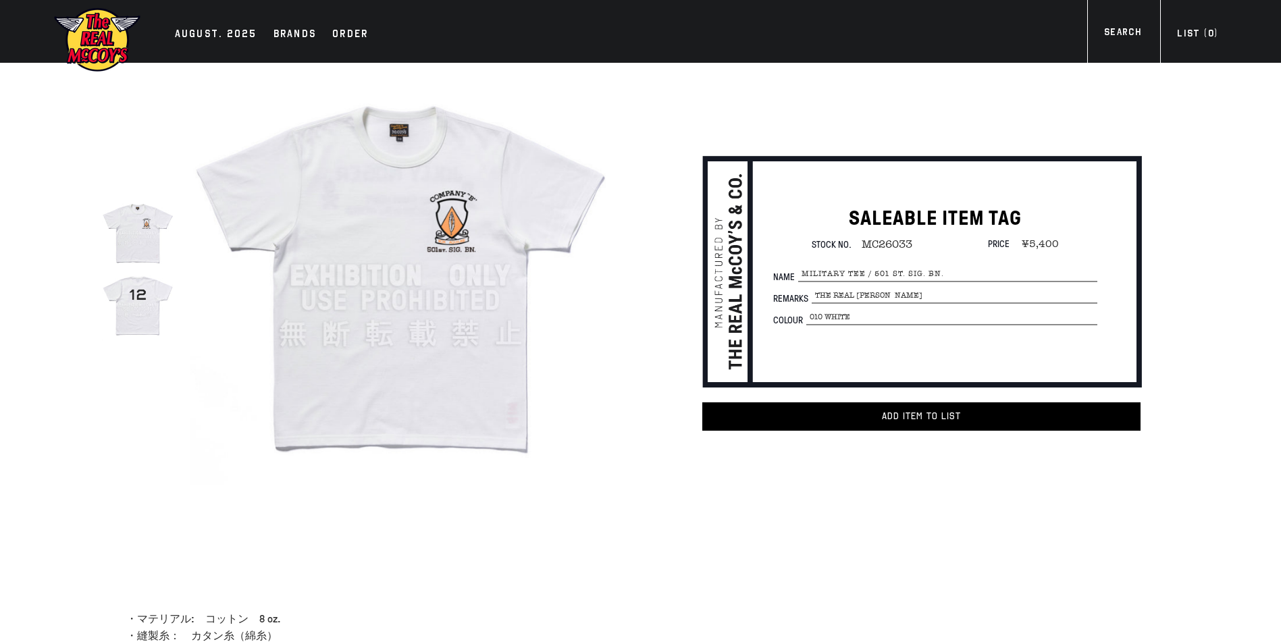
click at [547, 259] on img at bounding box center [399, 275] width 419 height 419
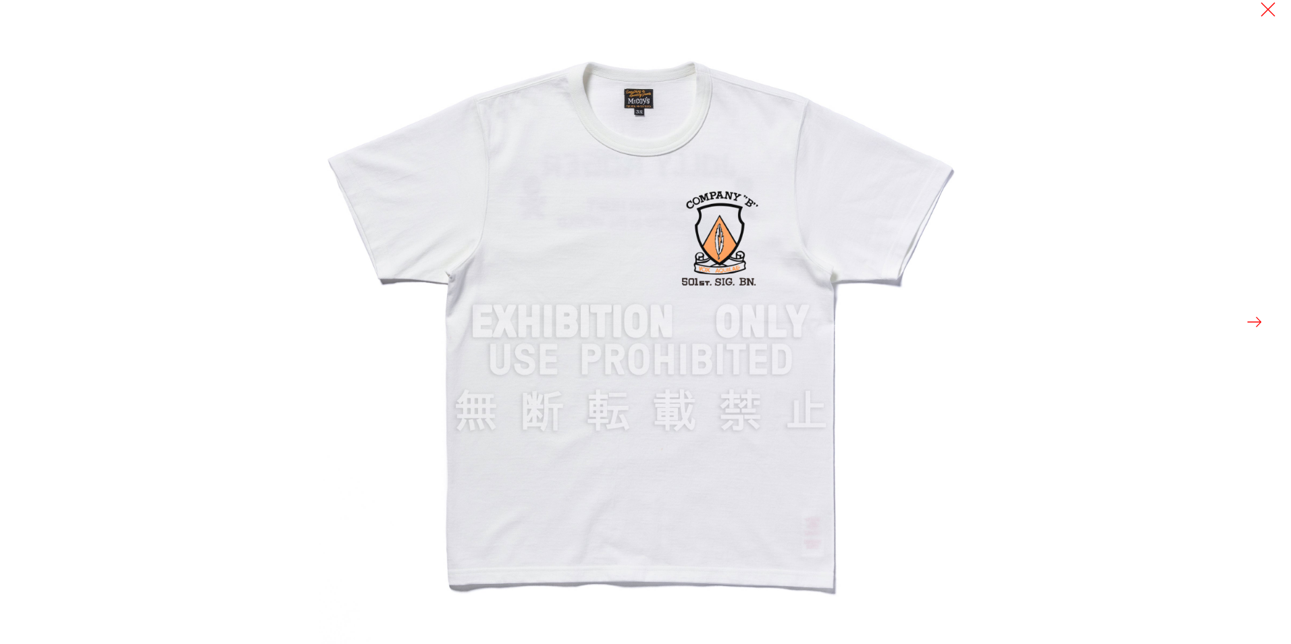
click at [1246, 314] on button at bounding box center [1254, 322] width 19 height 19
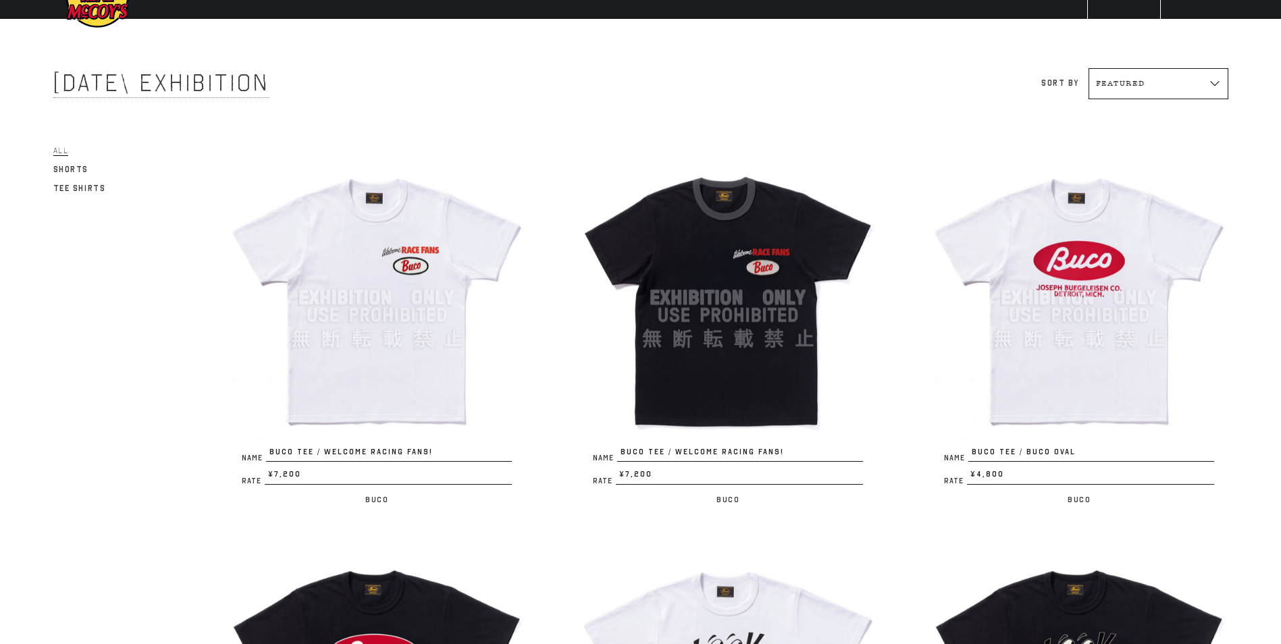
scroll to position [68, 0]
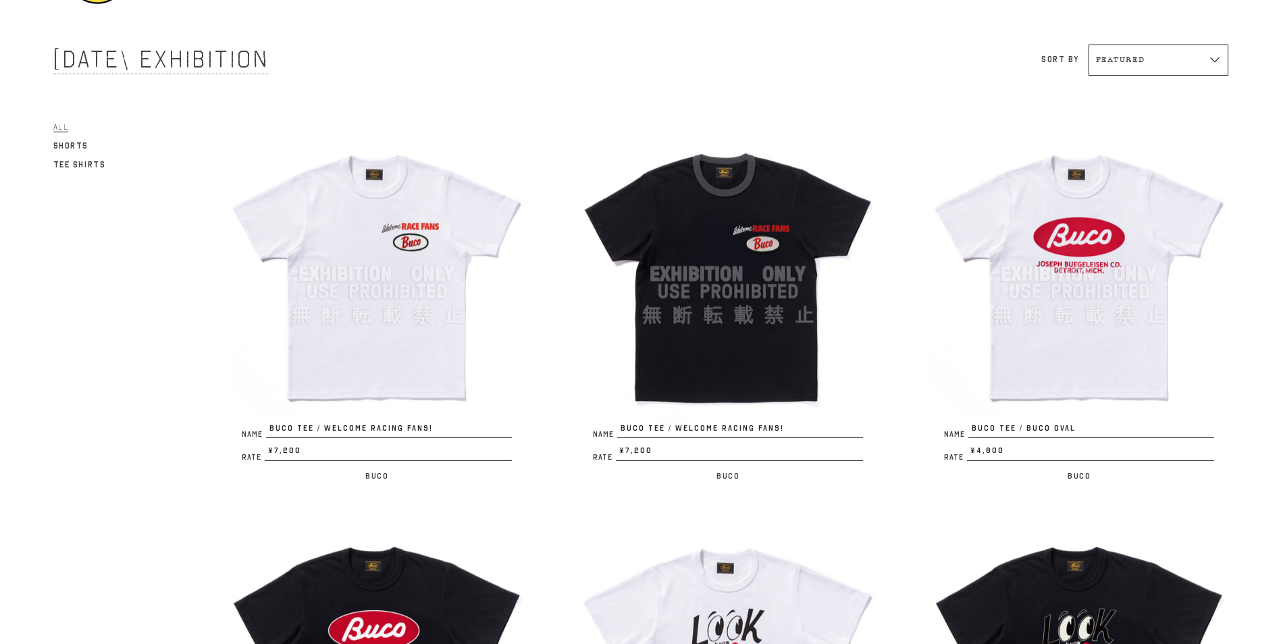
click at [1018, 230] on img at bounding box center [1079, 274] width 297 height 297
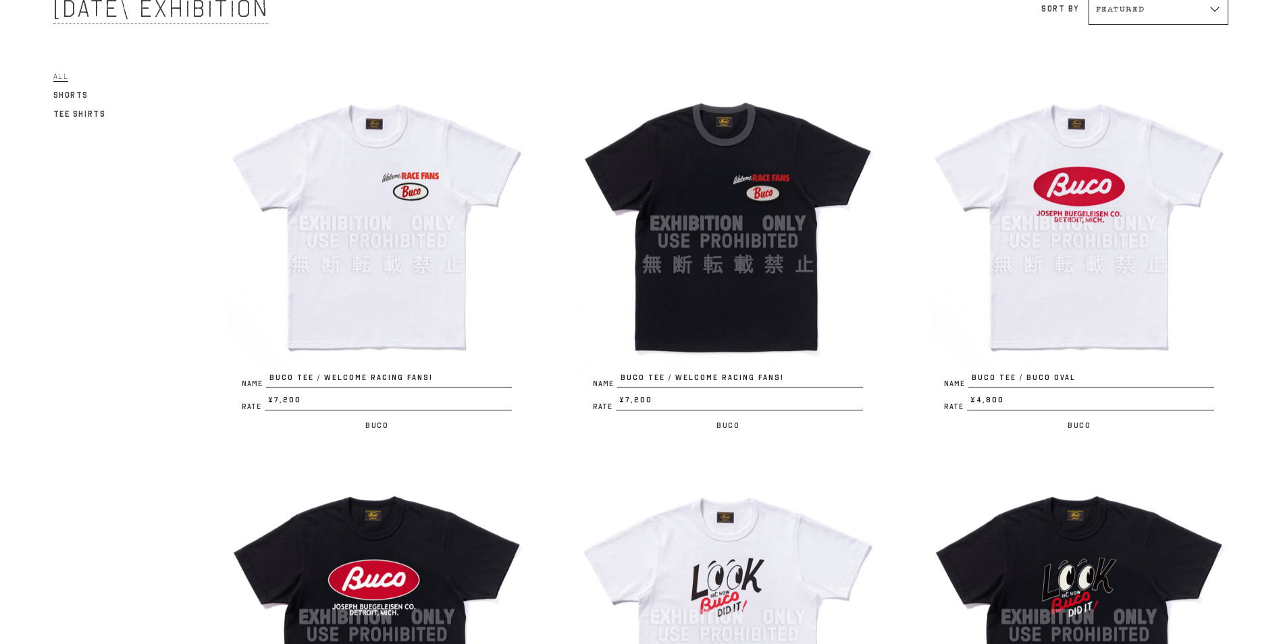
scroll to position [0, 0]
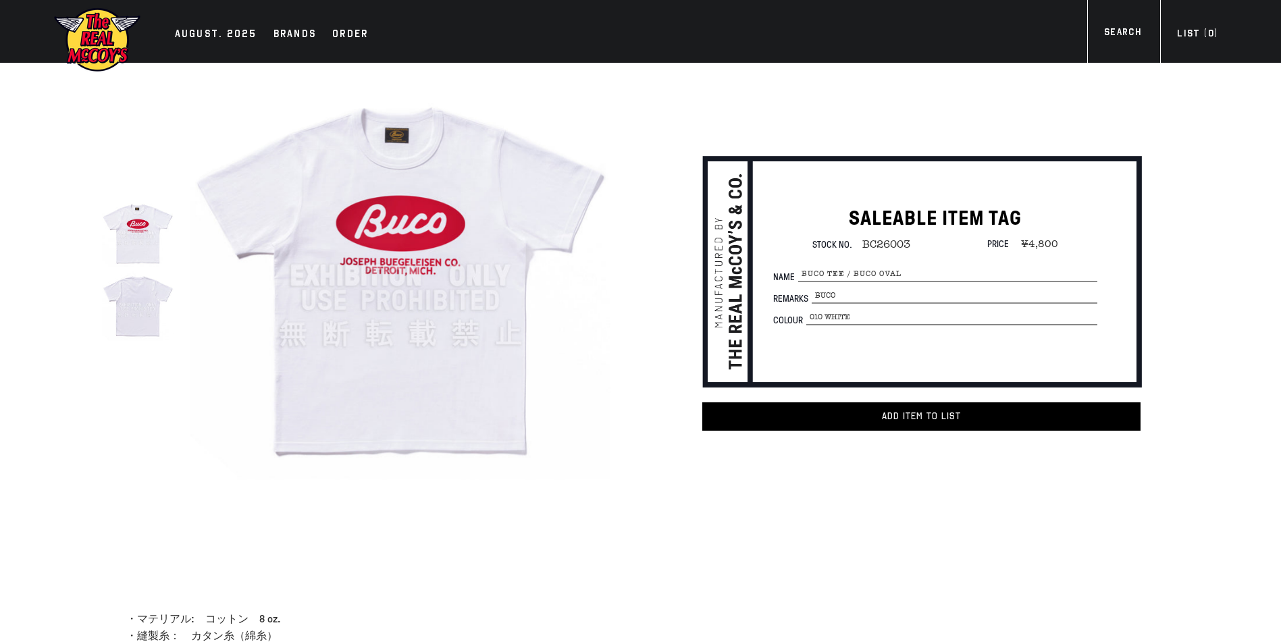
click at [434, 230] on img at bounding box center [399, 275] width 419 height 419
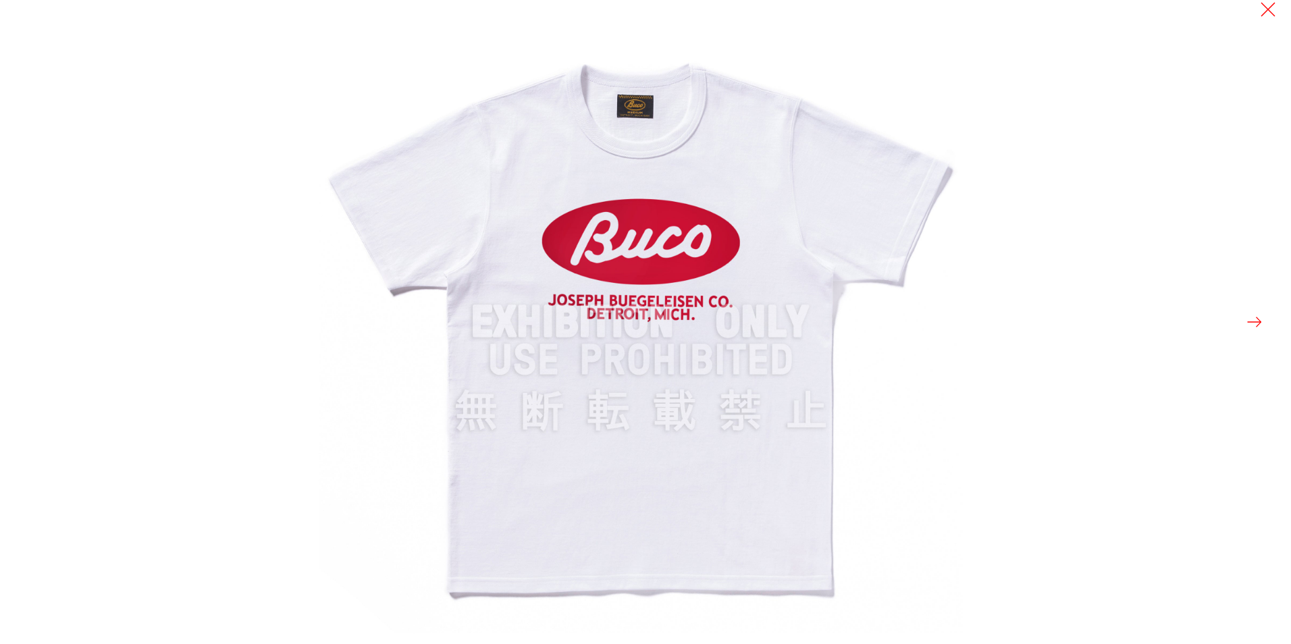
click at [1017, 226] on div at bounding box center [964, 322] width 1291 height 644
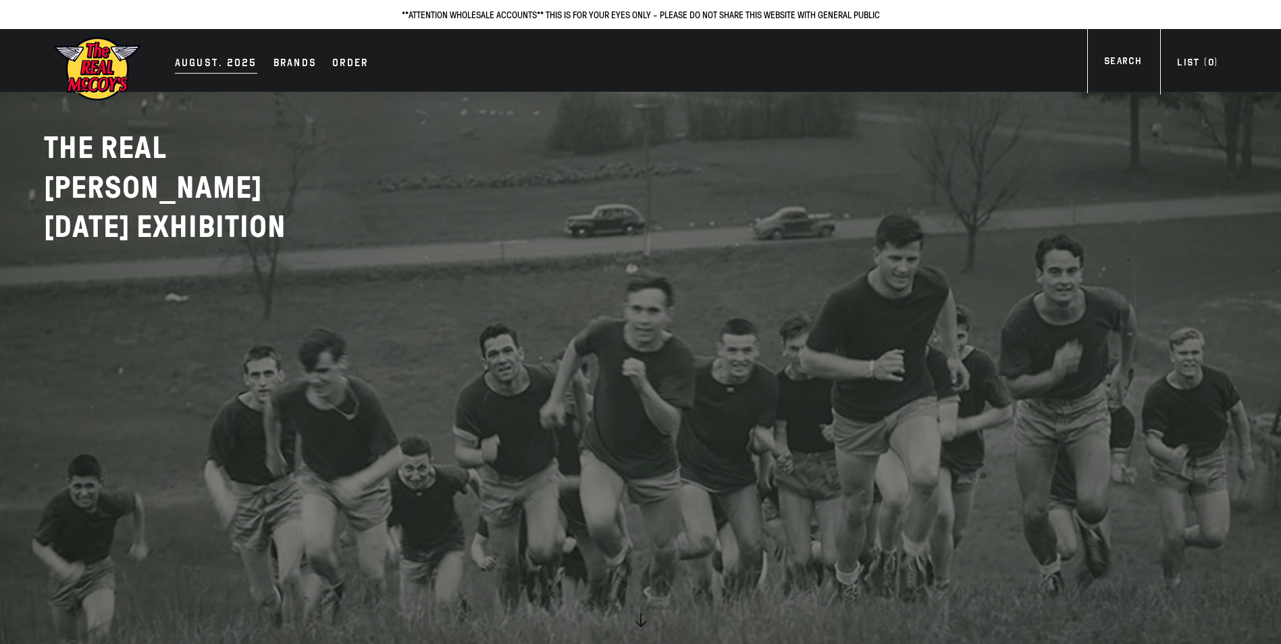
click at [234, 61] on div "AUGUST. 2025" at bounding box center [216, 64] width 82 height 19
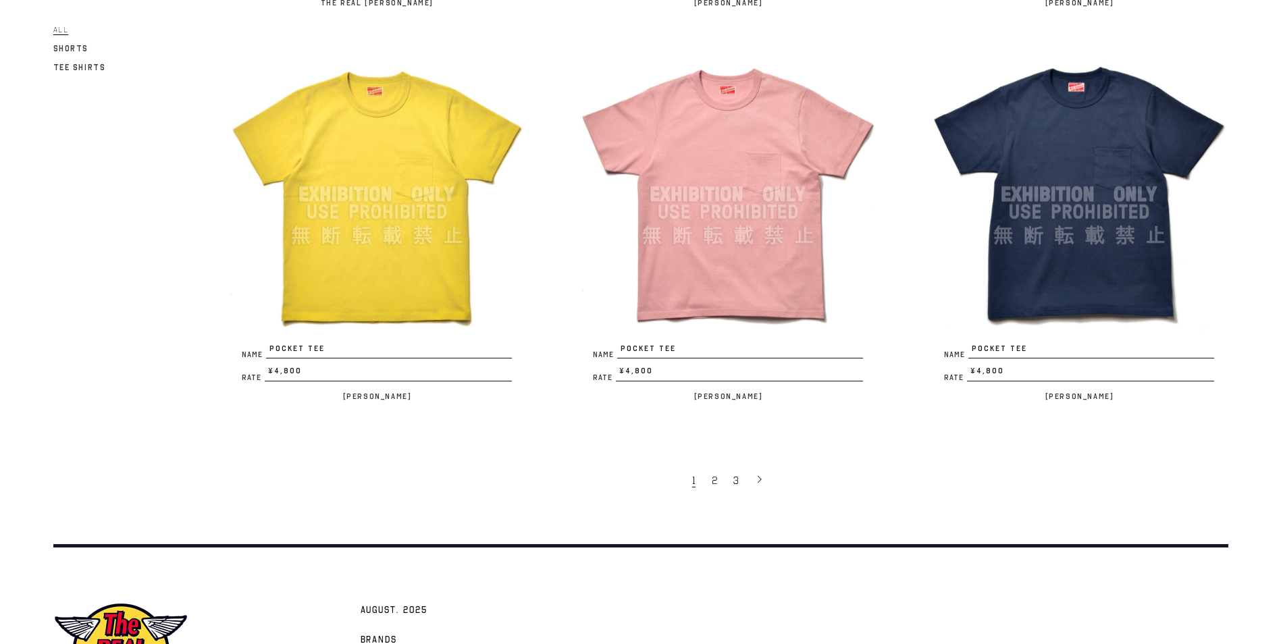
scroll to position [3034, 0]
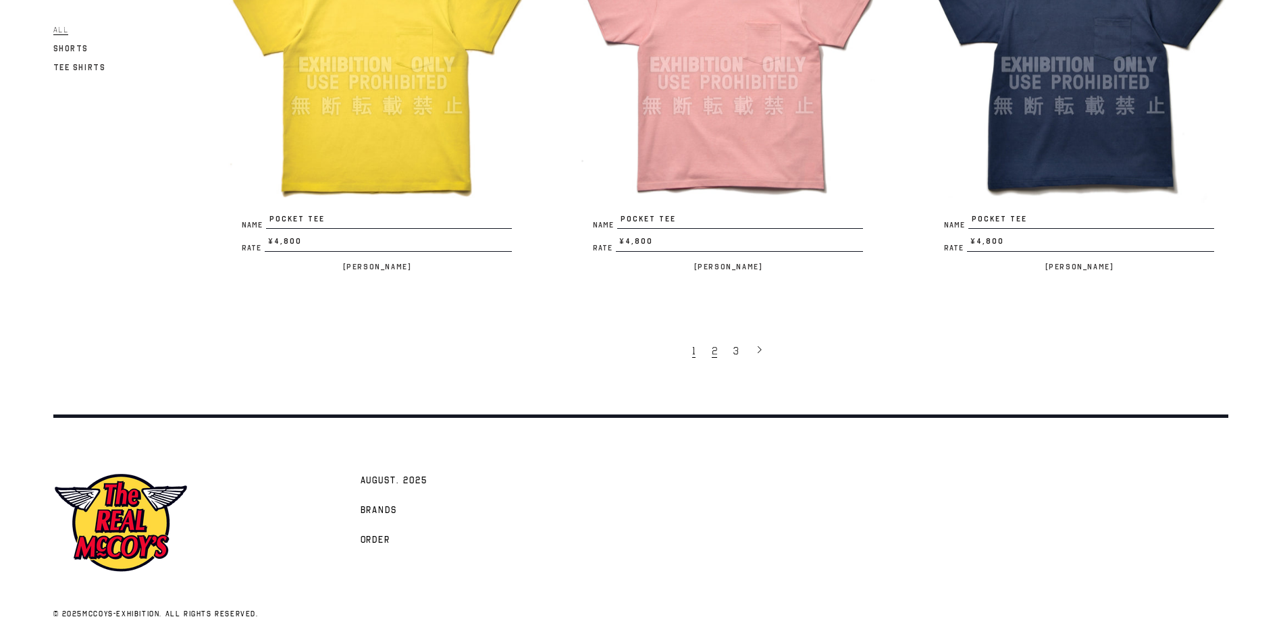
click link "2"
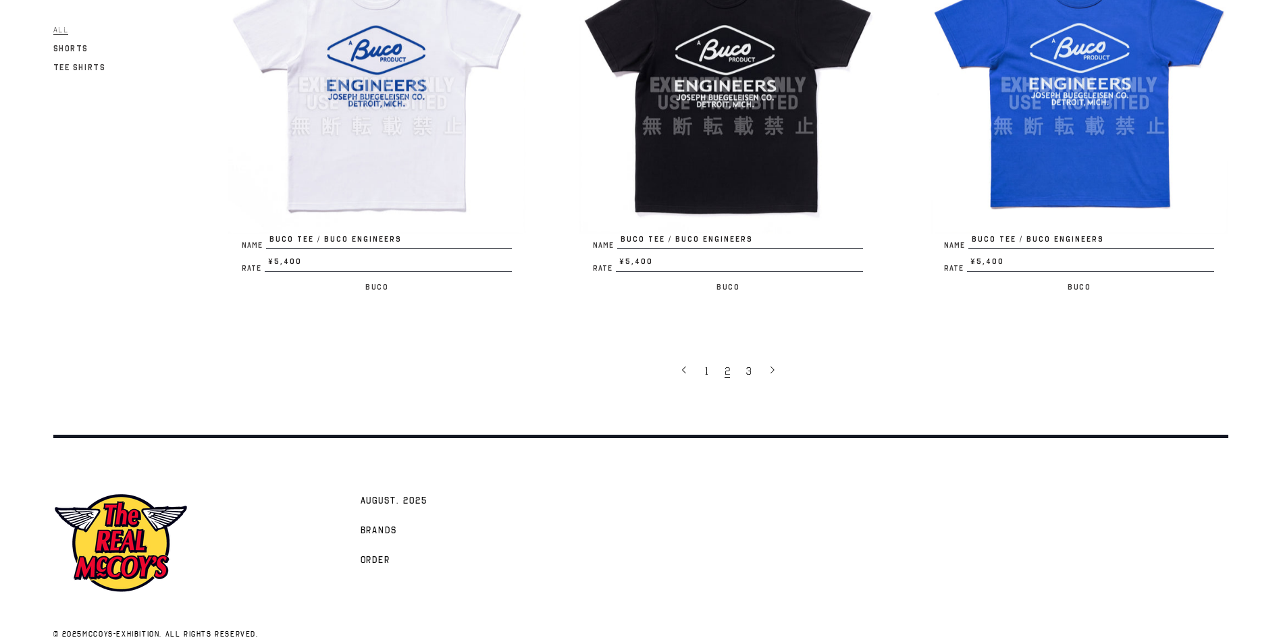
scroll to position [3034, 0]
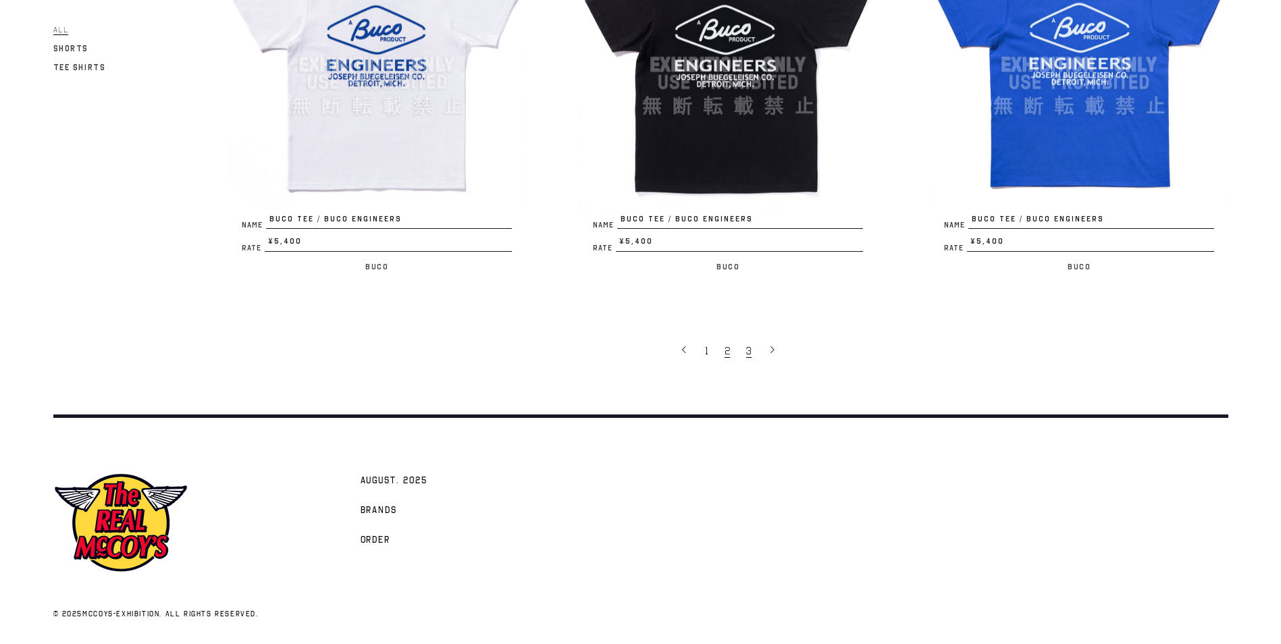
click at [747, 348] on span "3" at bounding box center [748, 351] width 5 height 14
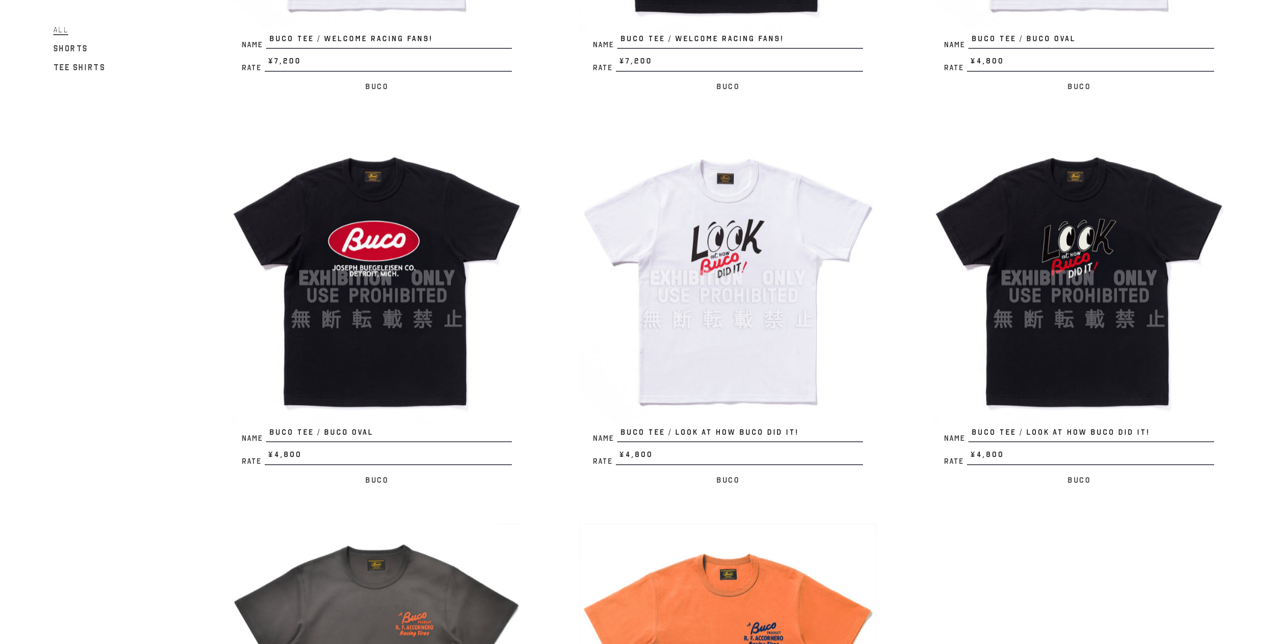
scroll to position [810, 0]
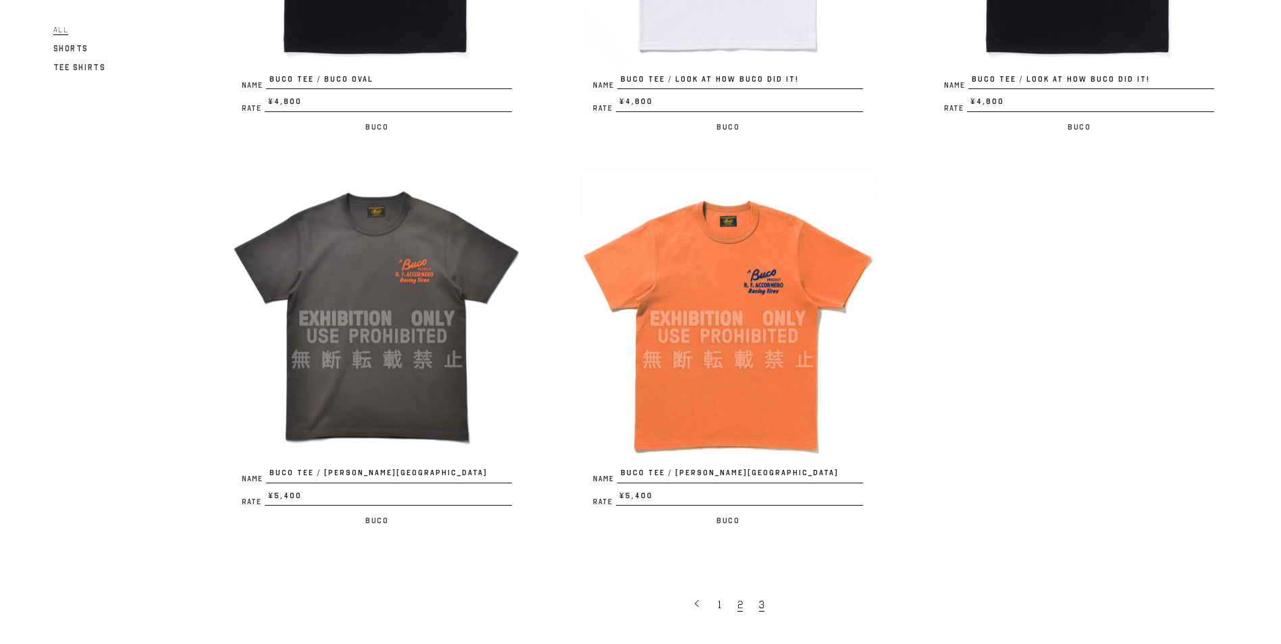
click at [737, 607] on link "2" at bounding box center [742, 604] width 22 height 28
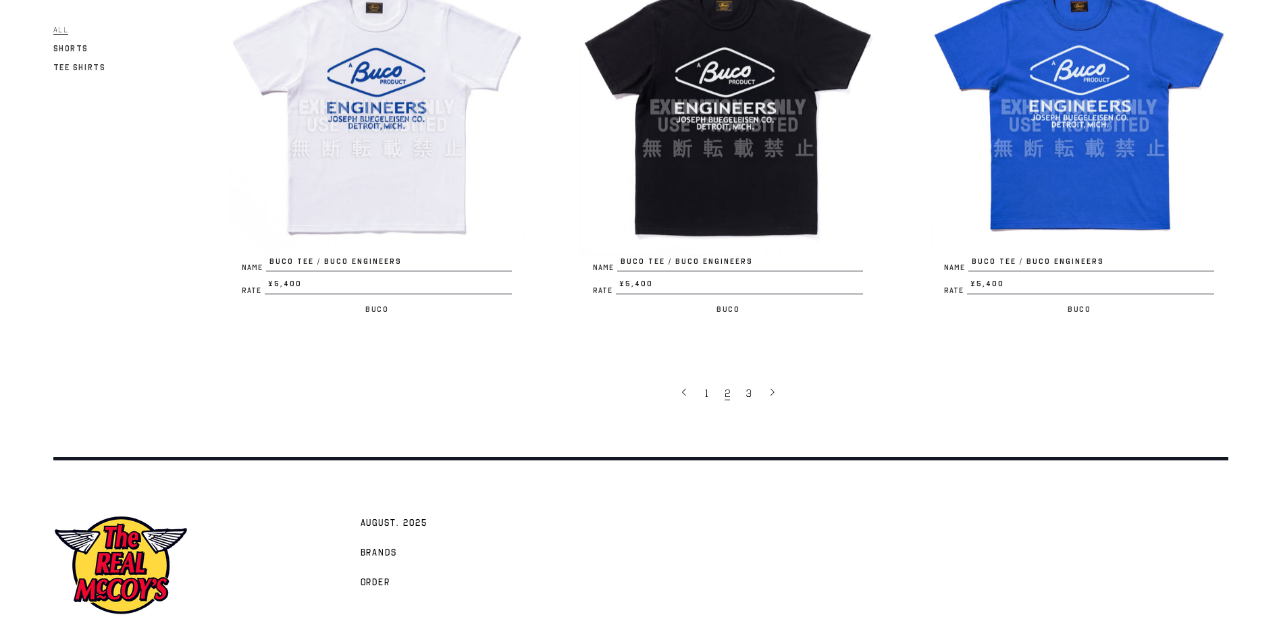
scroll to position [3034, 0]
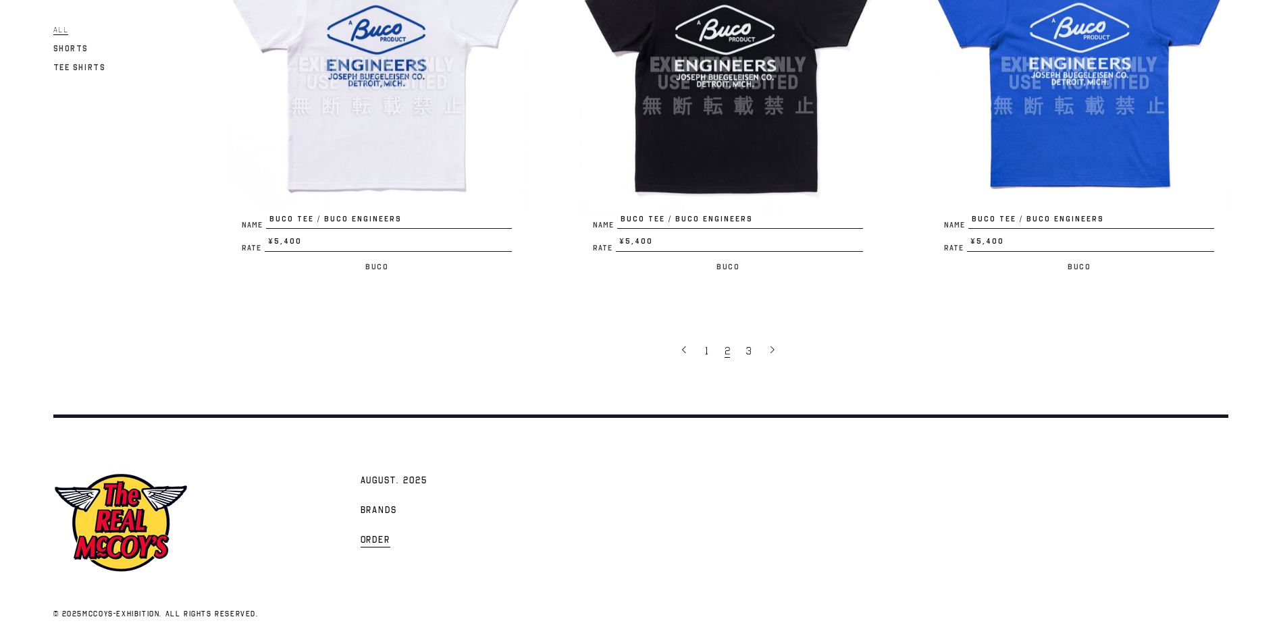
click at [383, 536] on span "Order" at bounding box center [376, 541] width 30 height 14
